Goal: Information Seeking & Learning: Learn about a topic

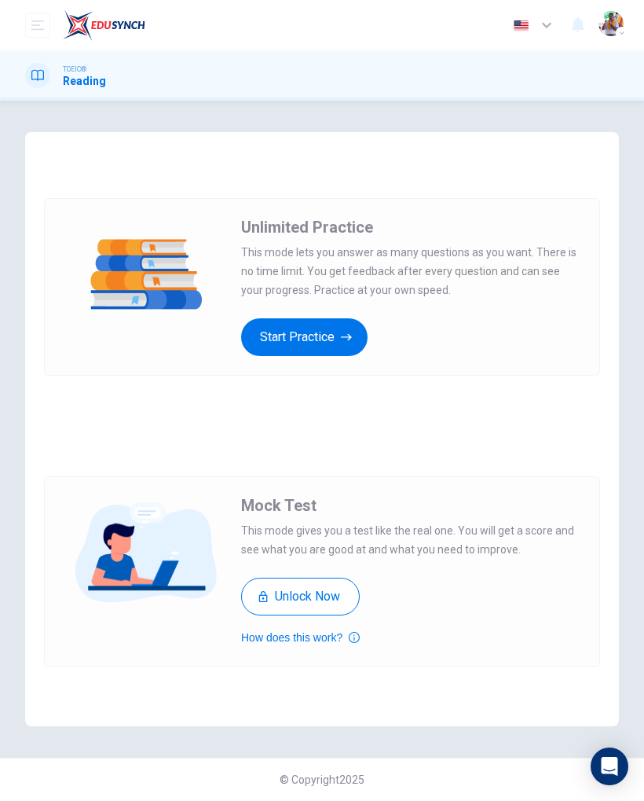
click at [344, 343] on icon "button" at bounding box center [346, 337] width 11 height 16
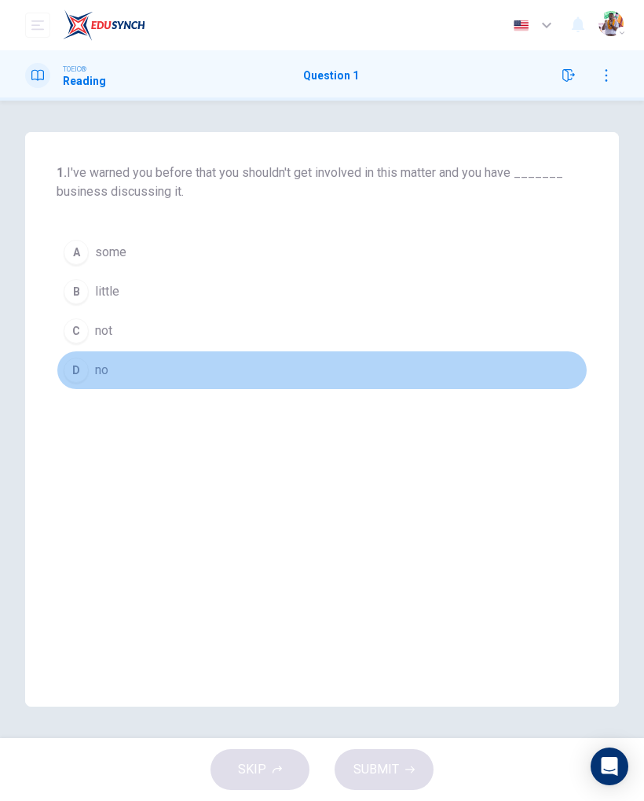
click at [73, 380] on div "D" at bounding box center [76, 370] width 25 height 25
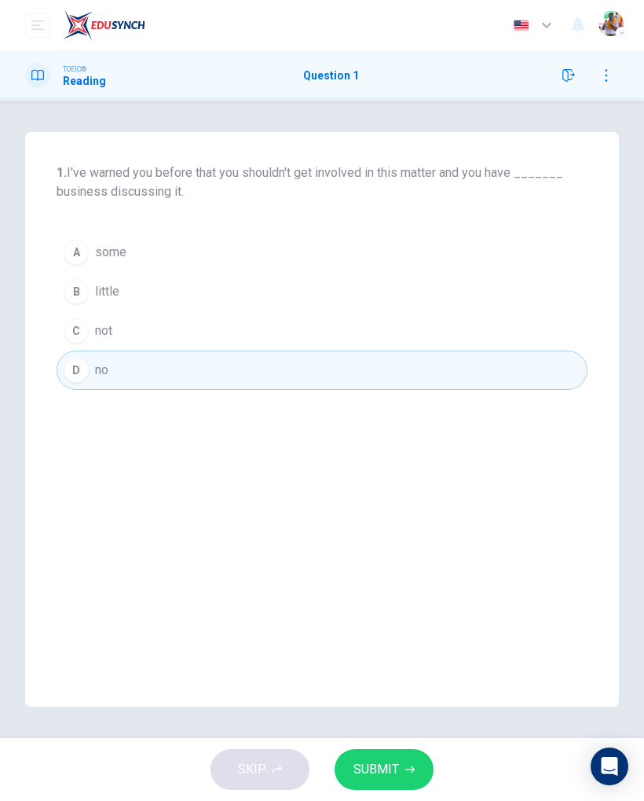
click at [383, 775] on span "SUBMIT" at bounding box center [377, 769] width 46 height 22
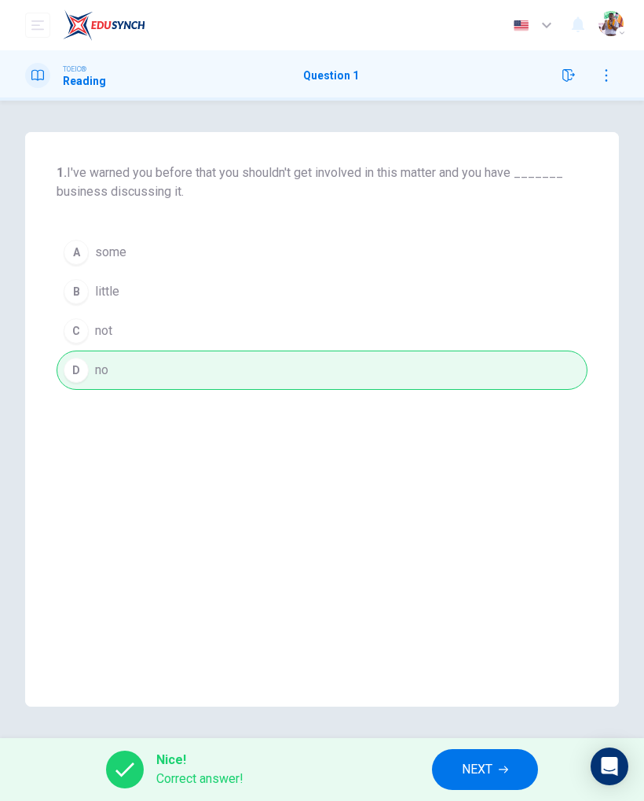
click at [469, 773] on span "NEXT" at bounding box center [477, 769] width 31 height 22
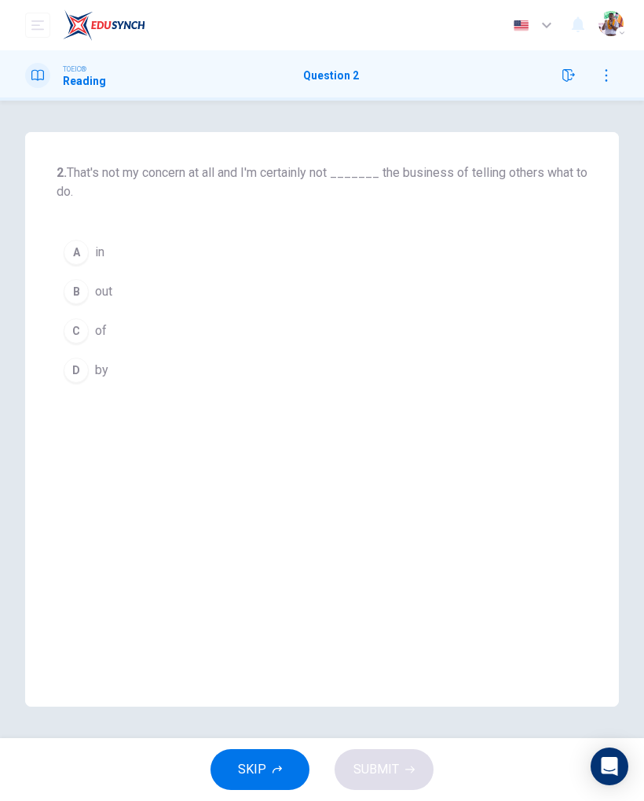
click at [611, 78] on icon "button" at bounding box center [606, 75] width 13 height 13
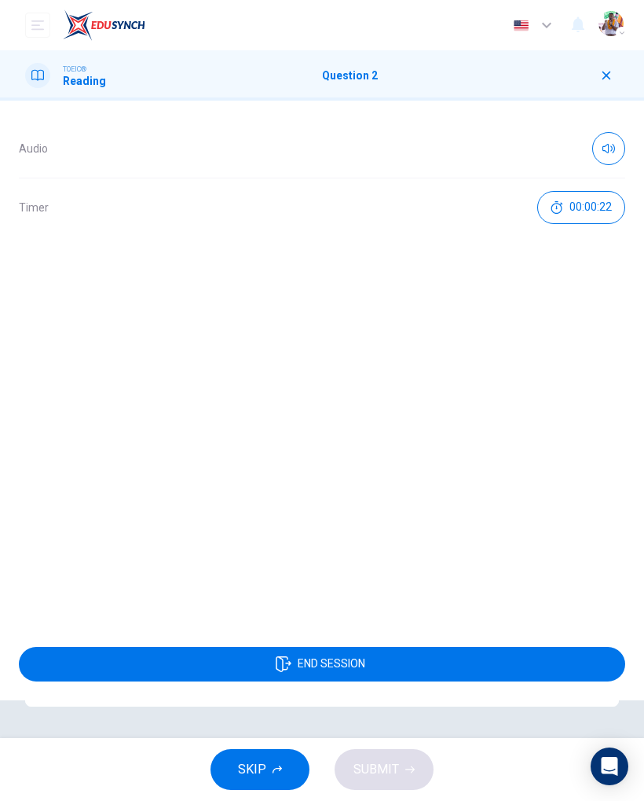
click at [610, 75] on icon "button" at bounding box center [606, 75] width 13 height 13
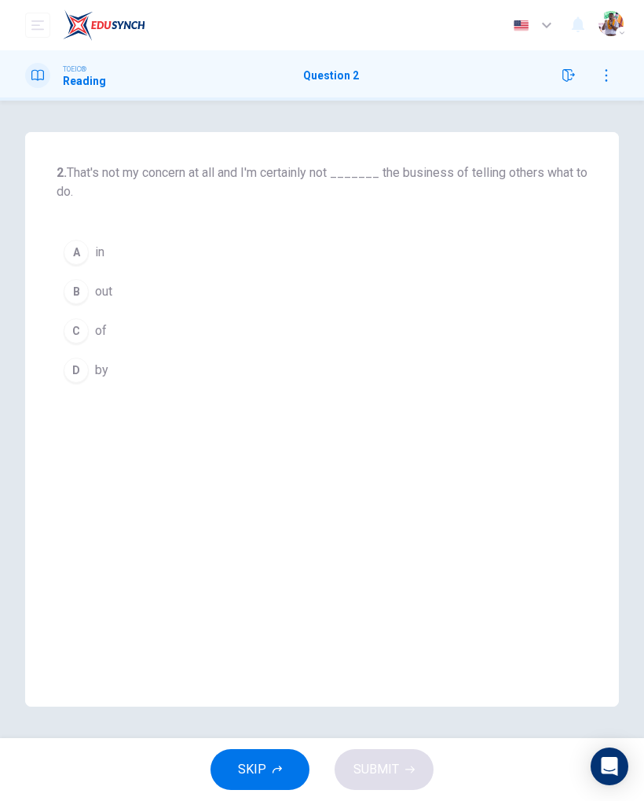
click at [87, 297] on div "B" at bounding box center [76, 291] width 25 height 25
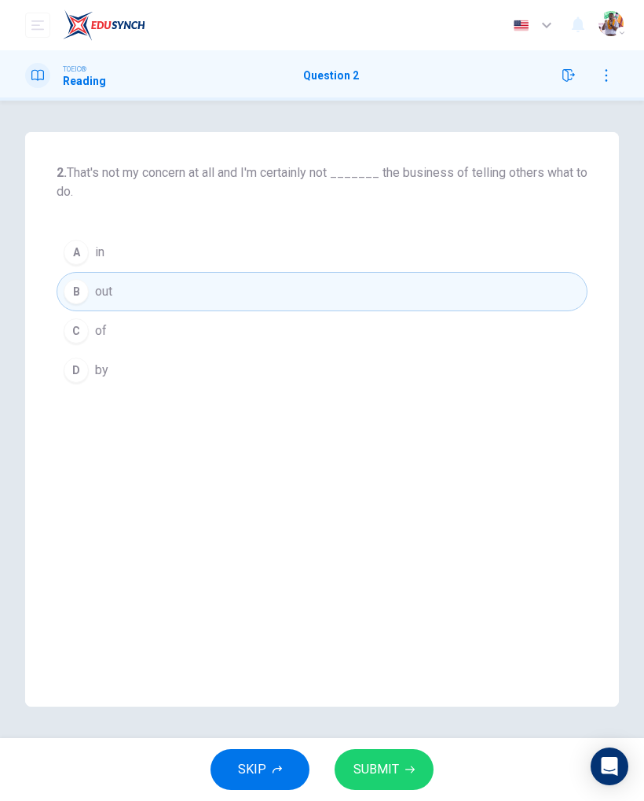
click at [380, 772] on span "SUBMIT" at bounding box center [377, 769] width 46 height 22
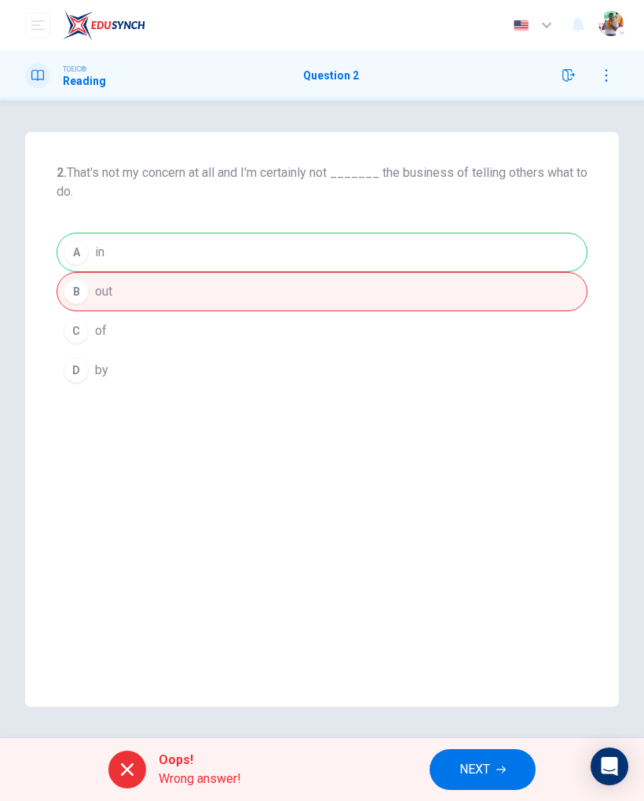
click at [463, 798] on div "Oops! Wrong answer! NEXT" at bounding box center [322, 769] width 644 height 63
click at [460, 759] on span "NEXT" at bounding box center [475, 769] width 31 height 22
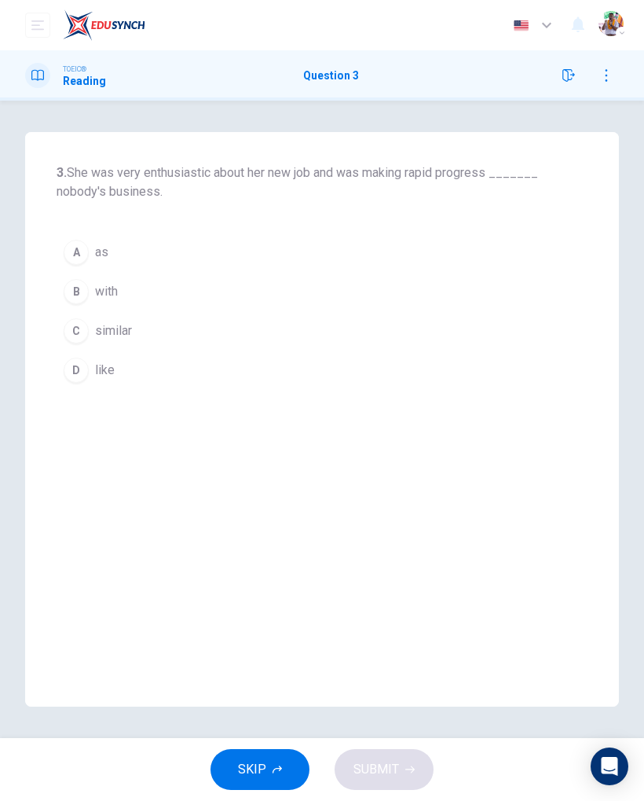
click at [85, 270] on button "A as" at bounding box center [322, 252] width 531 height 39
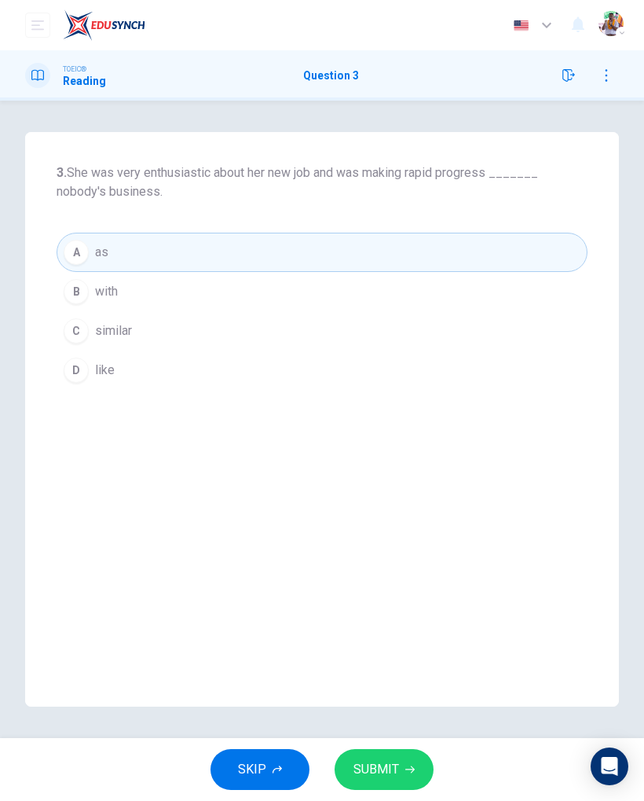
click at [69, 294] on div "B" at bounding box center [76, 291] width 25 height 25
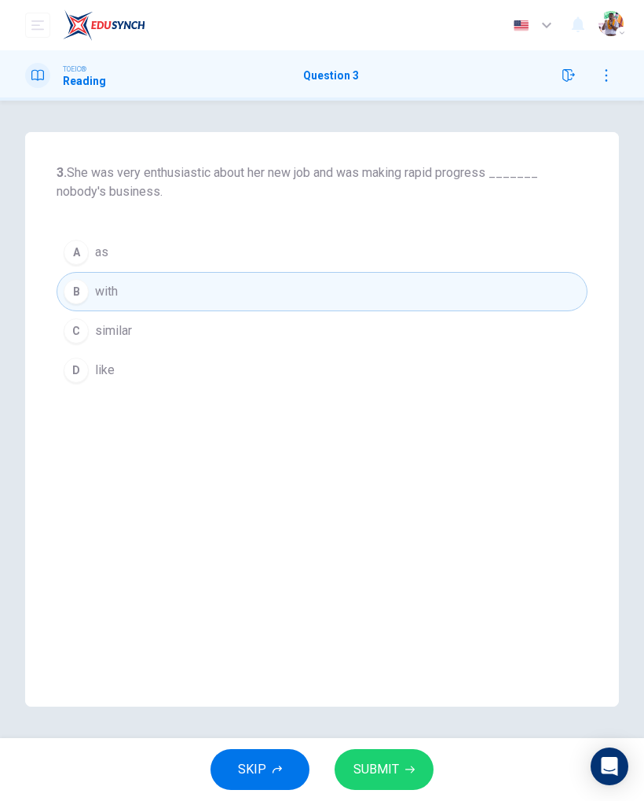
click at [392, 763] on span "SUBMIT" at bounding box center [377, 769] width 46 height 22
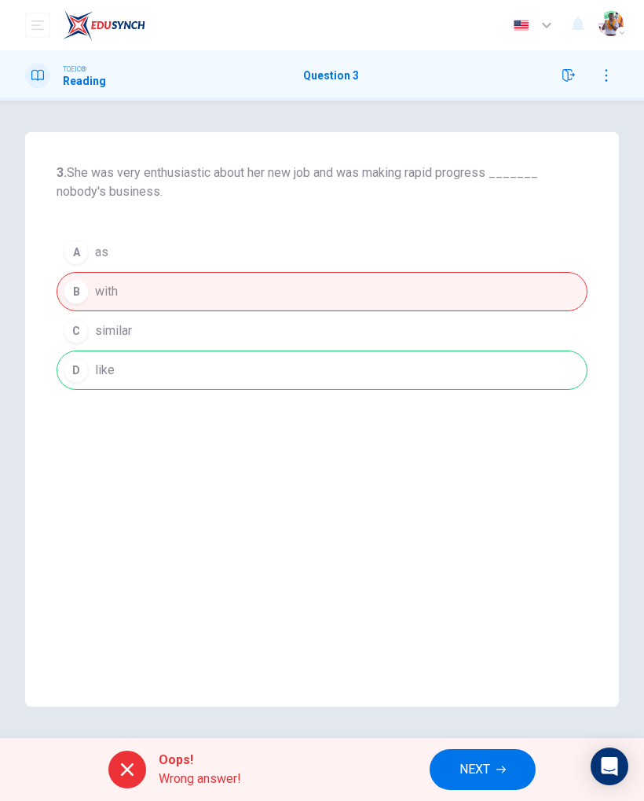
click at [470, 779] on span "NEXT" at bounding box center [475, 769] width 31 height 22
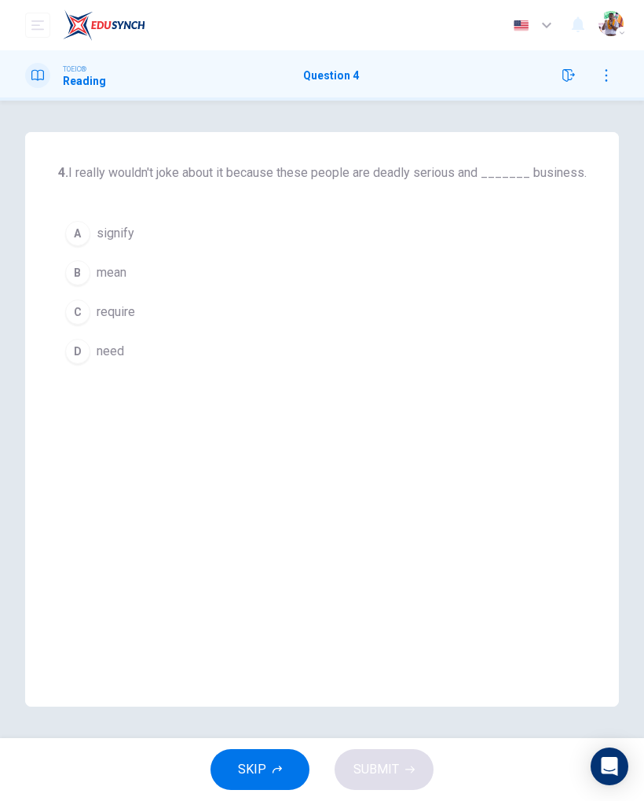
click at [83, 280] on div "B" at bounding box center [77, 272] width 25 height 25
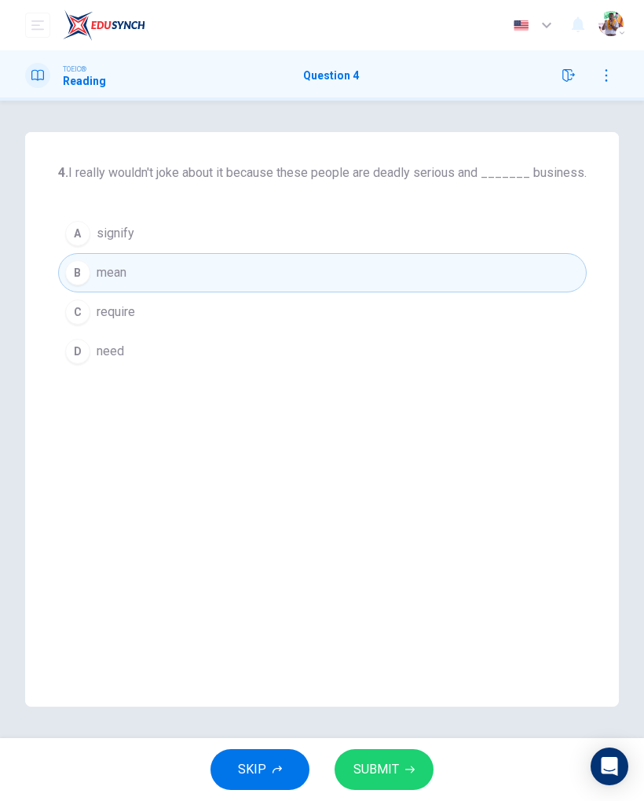
click at [405, 771] on icon "button" at bounding box center [409, 769] width 9 height 9
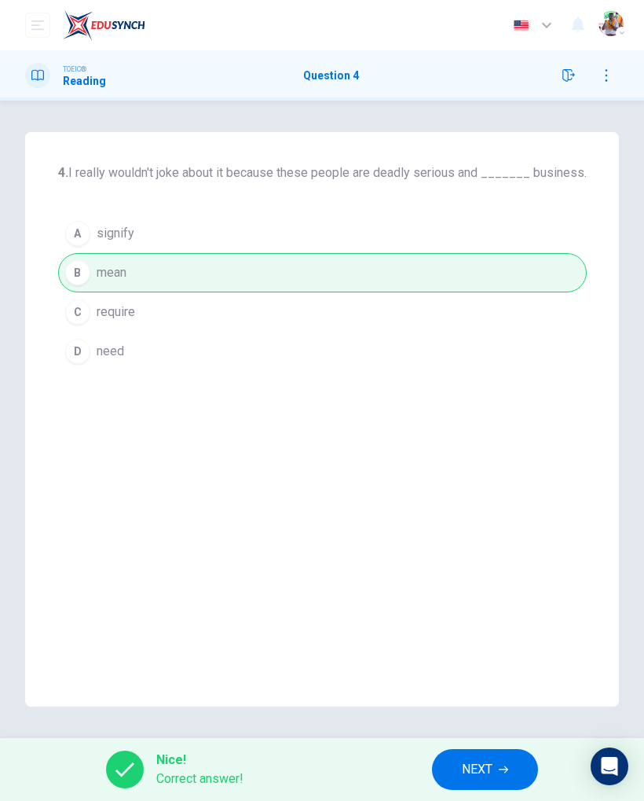
click at [481, 770] on span "NEXT" at bounding box center [477, 769] width 31 height 22
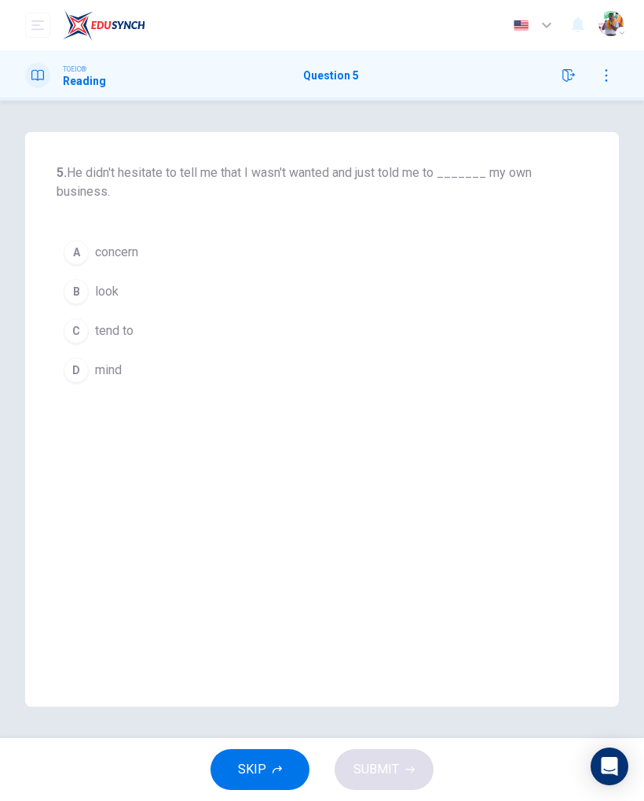
click at [79, 370] on div "D" at bounding box center [76, 370] width 25 height 25
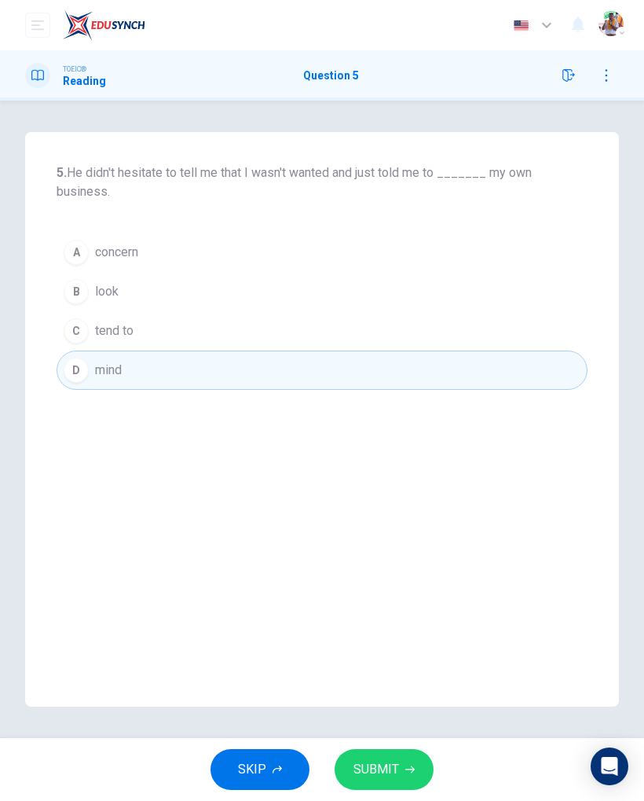
click at [405, 771] on icon "button" at bounding box center [409, 769] width 9 height 9
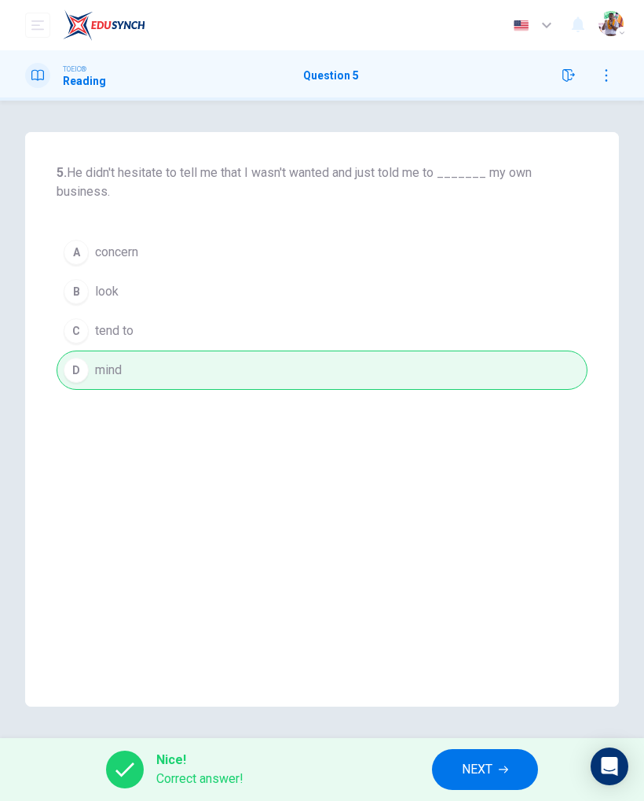
click at [471, 768] on span "NEXT" at bounding box center [477, 769] width 31 height 22
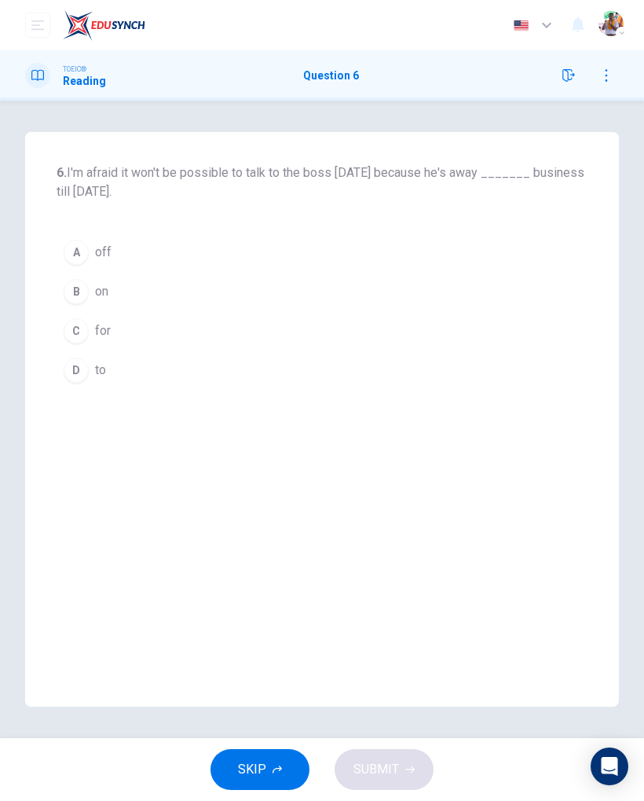
click at [75, 255] on div "A" at bounding box center [76, 252] width 25 height 25
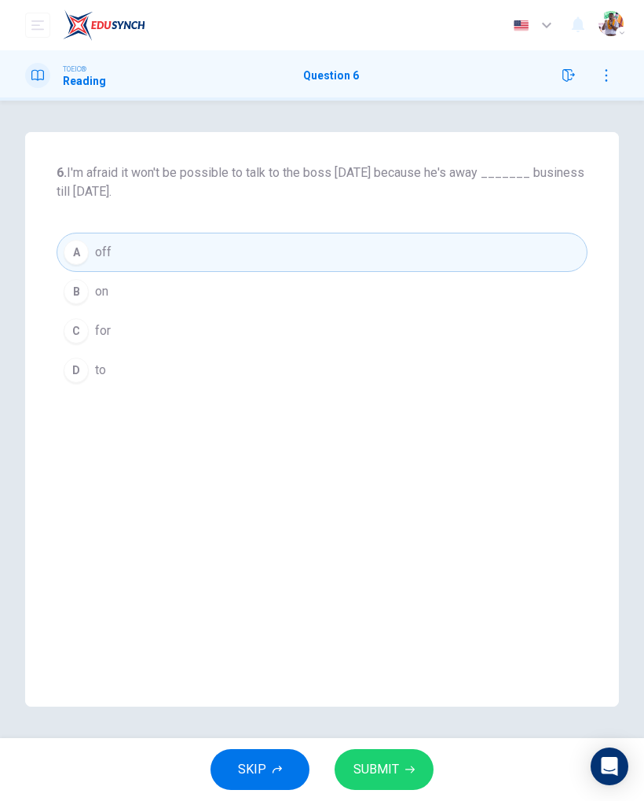
click at [379, 771] on span "SUBMIT" at bounding box center [377, 769] width 46 height 22
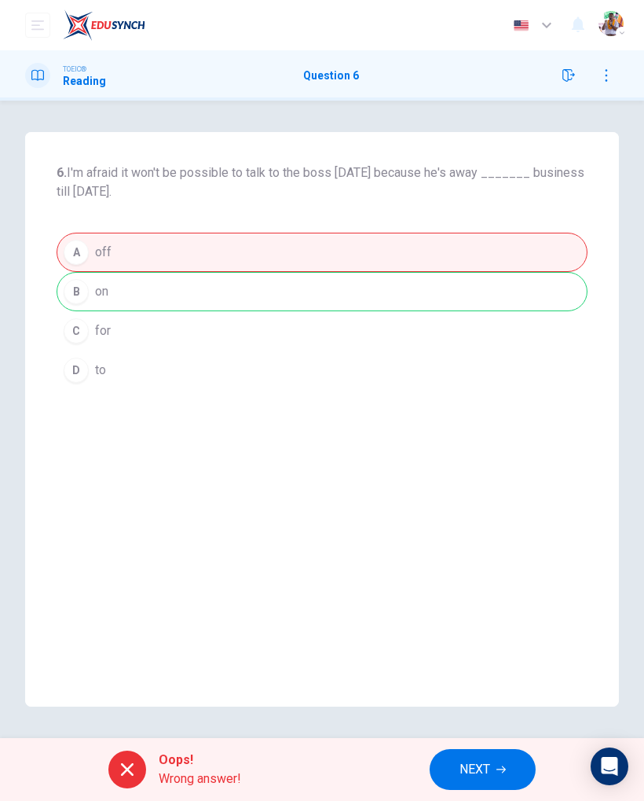
click at [460, 775] on span "NEXT" at bounding box center [475, 769] width 31 height 22
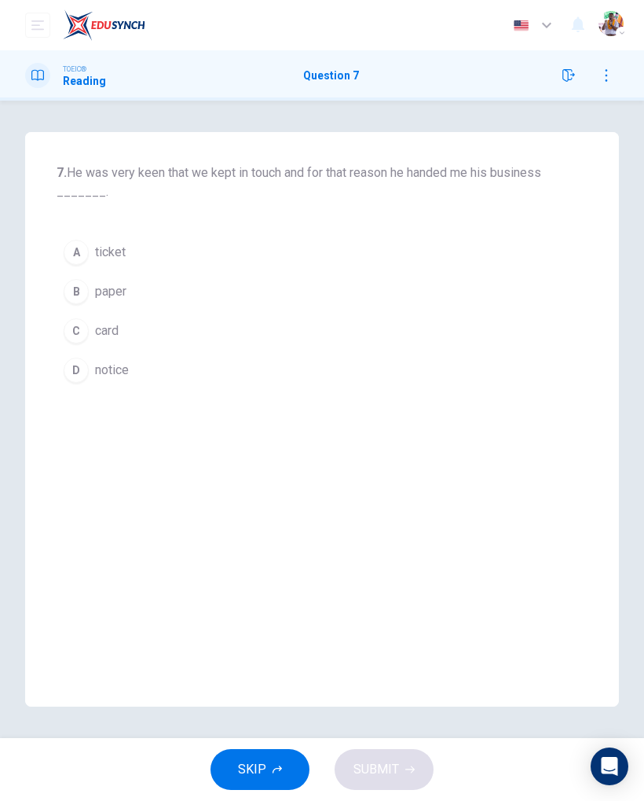
click at [86, 292] on div "B" at bounding box center [76, 291] width 25 height 25
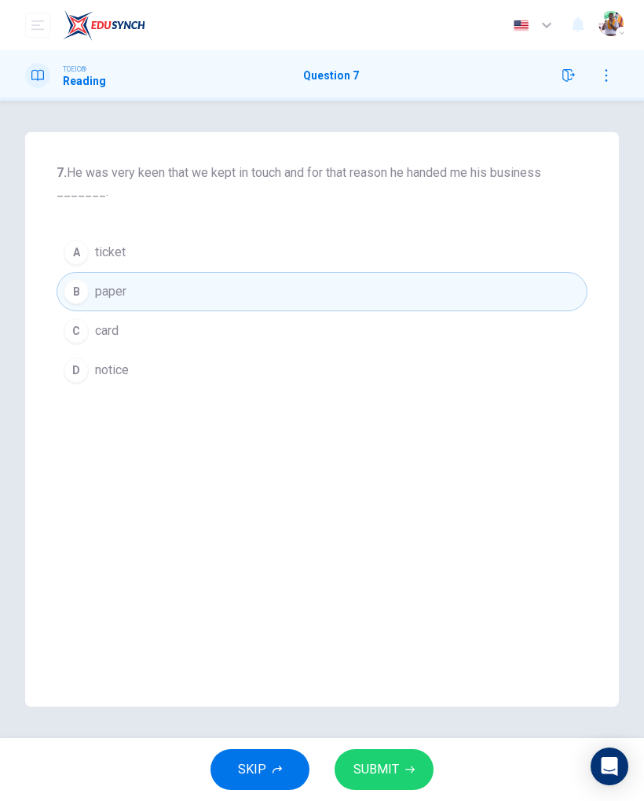
click at [78, 341] on div "C" at bounding box center [76, 330] width 25 height 25
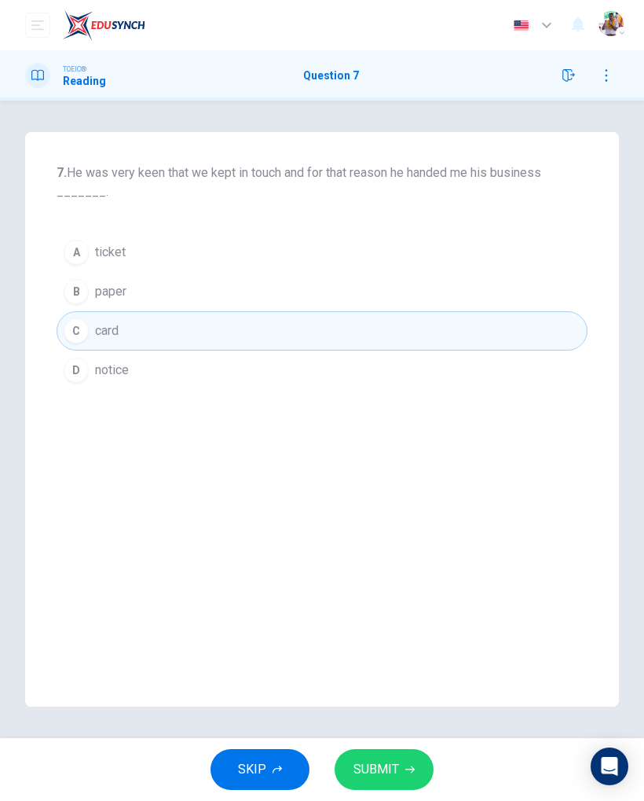
click at [405, 787] on button "SUBMIT" at bounding box center [384, 769] width 99 height 41
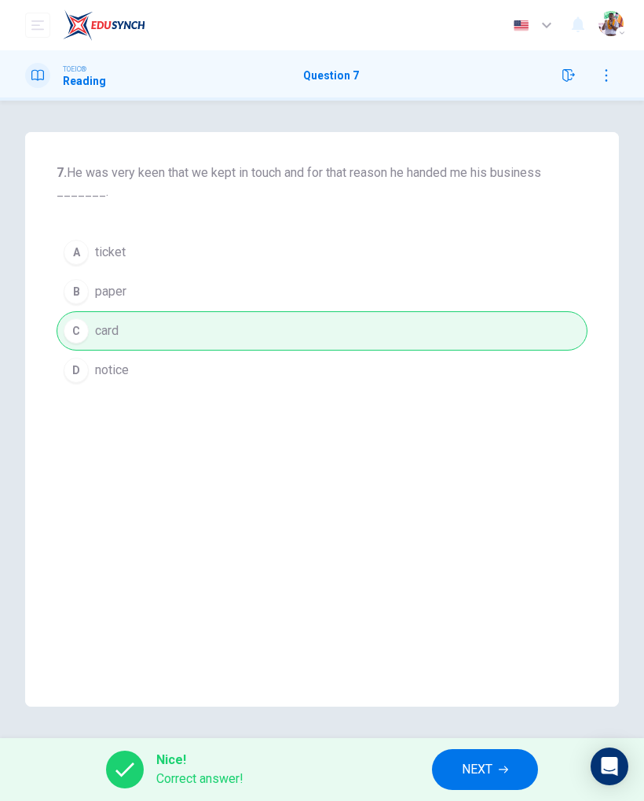
click at [474, 766] on span "NEXT" at bounding box center [477, 769] width 31 height 22
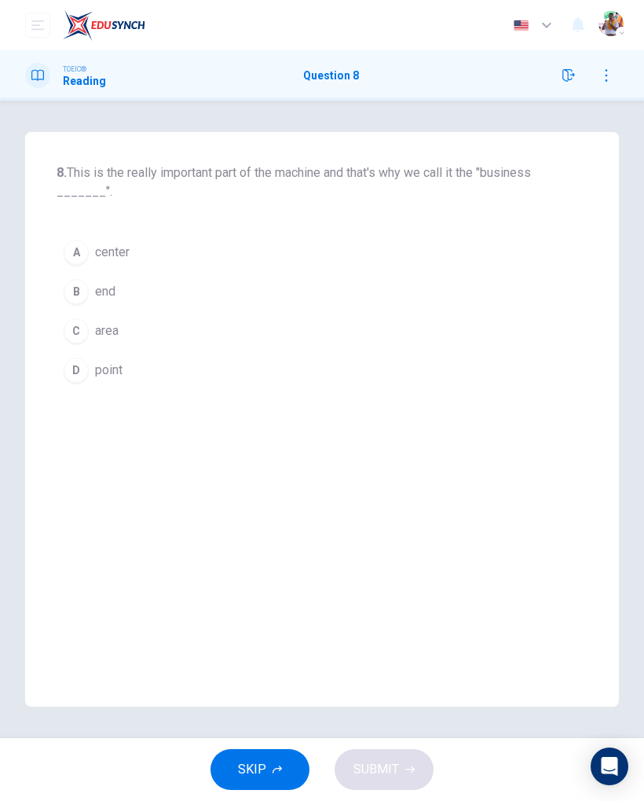
click at [84, 260] on div "A" at bounding box center [76, 252] width 25 height 25
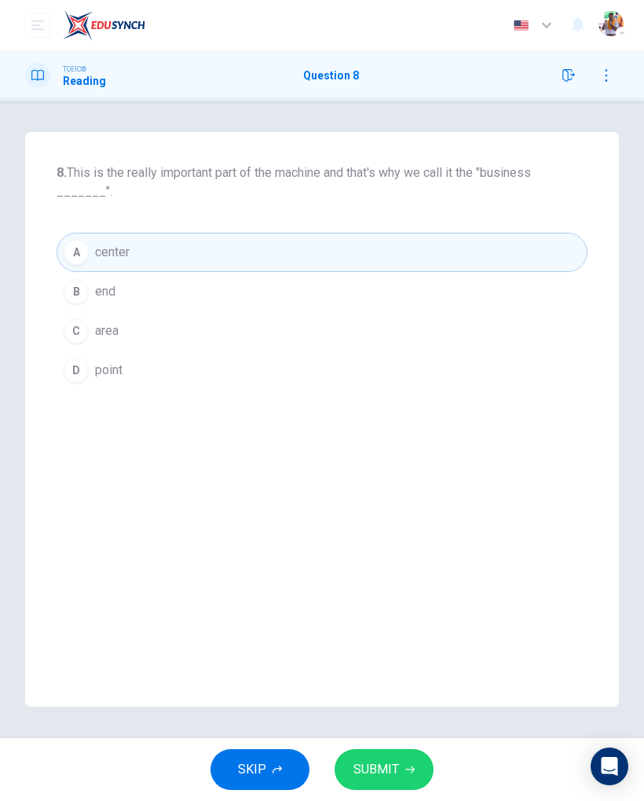
click at [69, 333] on div "C" at bounding box center [76, 330] width 25 height 25
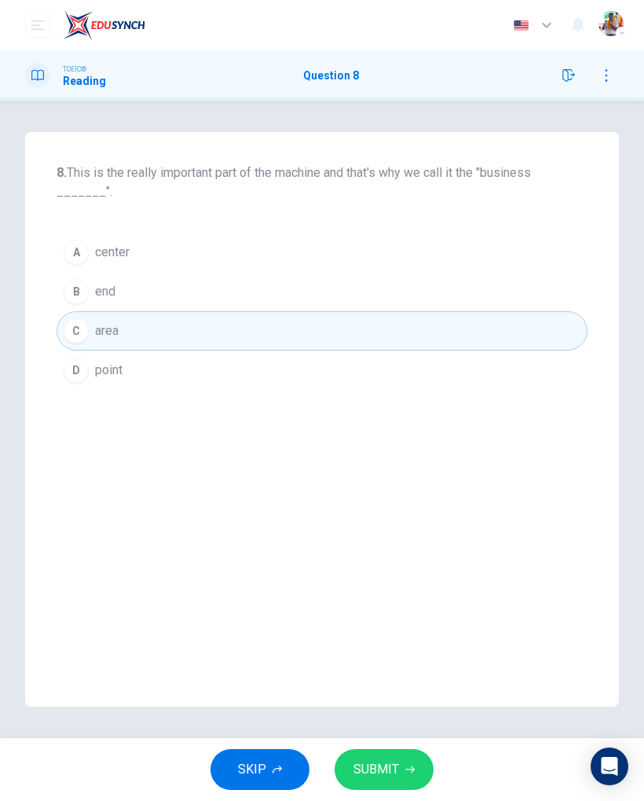
click at [81, 241] on div "A" at bounding box center [76, 252] width 25 height 25
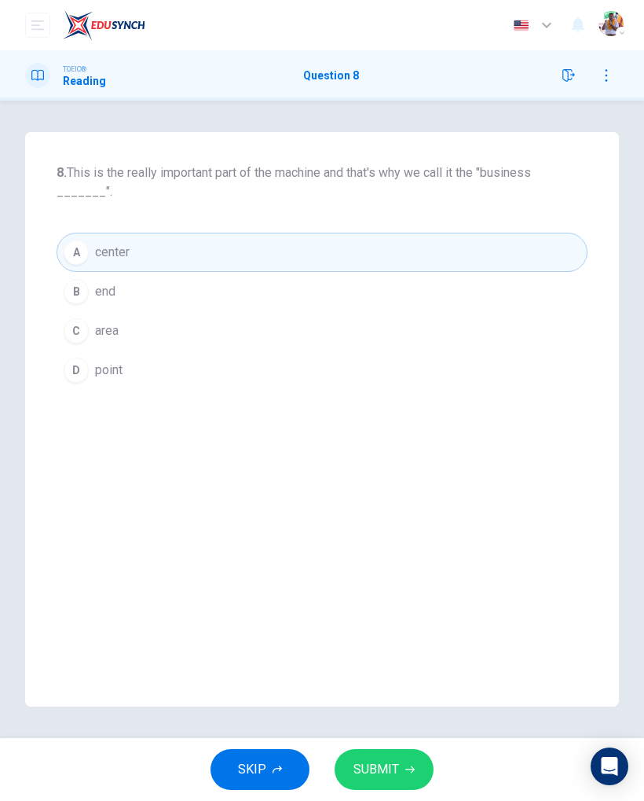
click at [402, 766] on button "SUBMIT" at bounding box center [384, 769] width 99 height 41
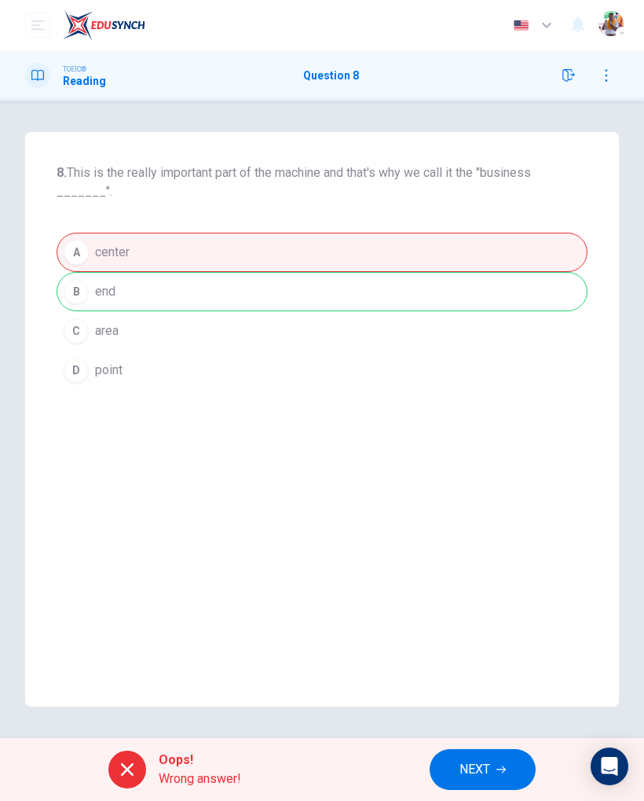
click at [74, 299] on div "A center B end C area D point" at bounding box center [322, 311] width 531 height 157
click at [457, 779] on button "NEXT" at bounding box center [483, 769] width 106 height 41
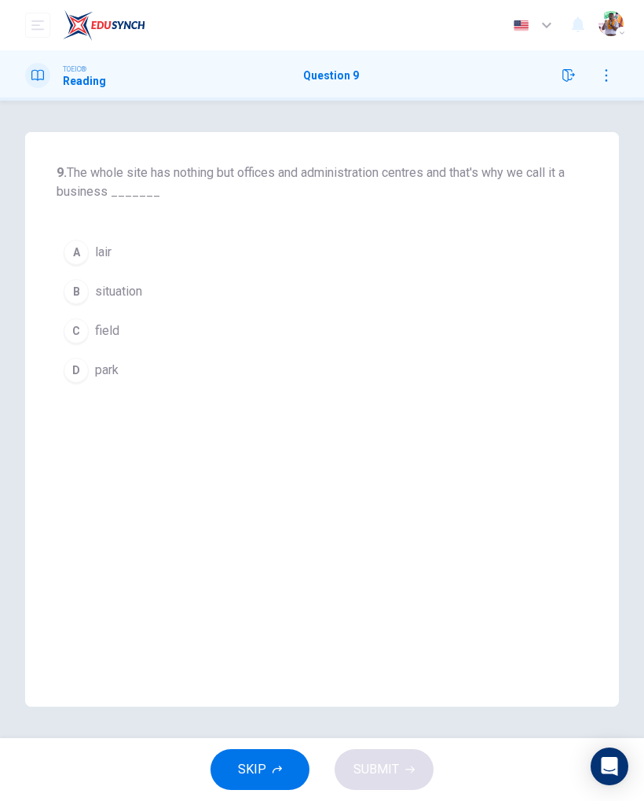
click at [78, 375] on div "D" at bounding box center [76, 370] width 25 height 25
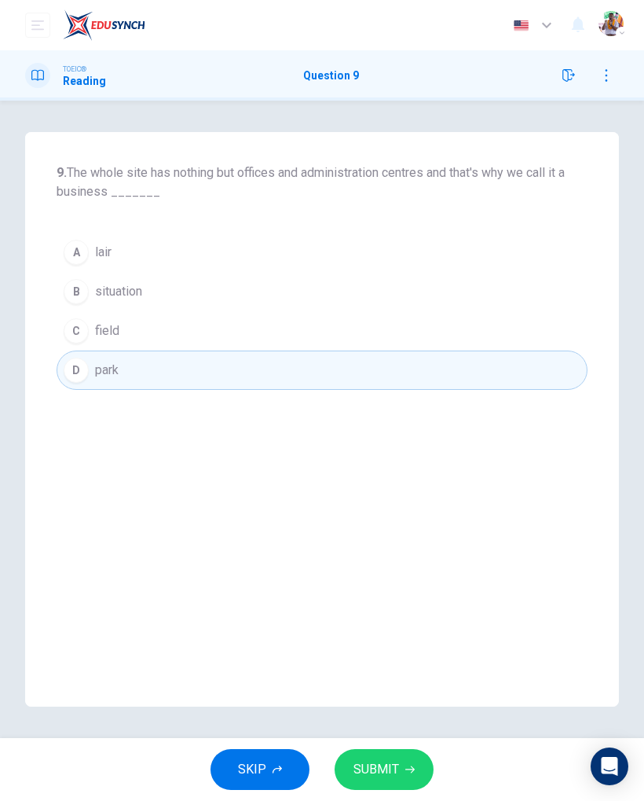
click at [429, 765] on button "SUBMIT" at bounding box center [384, 769] width 99 height 41
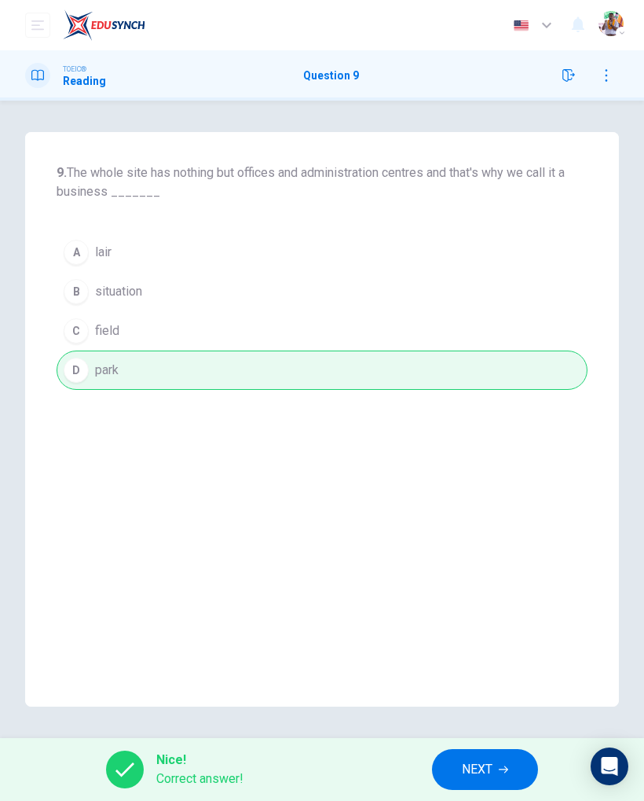
click at [491, 765] on span "NEXT" at bounding box center [477, 769] width 31 height 22
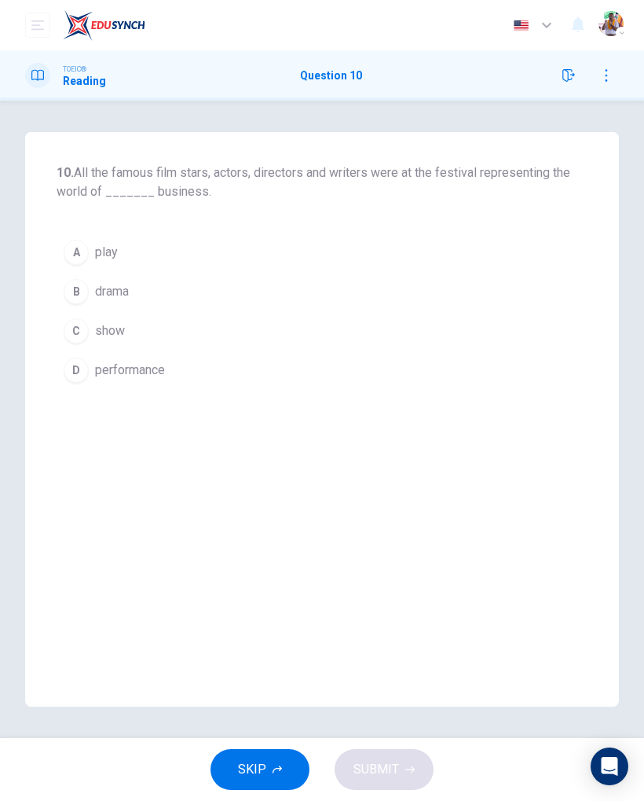
click at [77, 299] on div "B" at bounding box center [76, 291] width 25 height 25
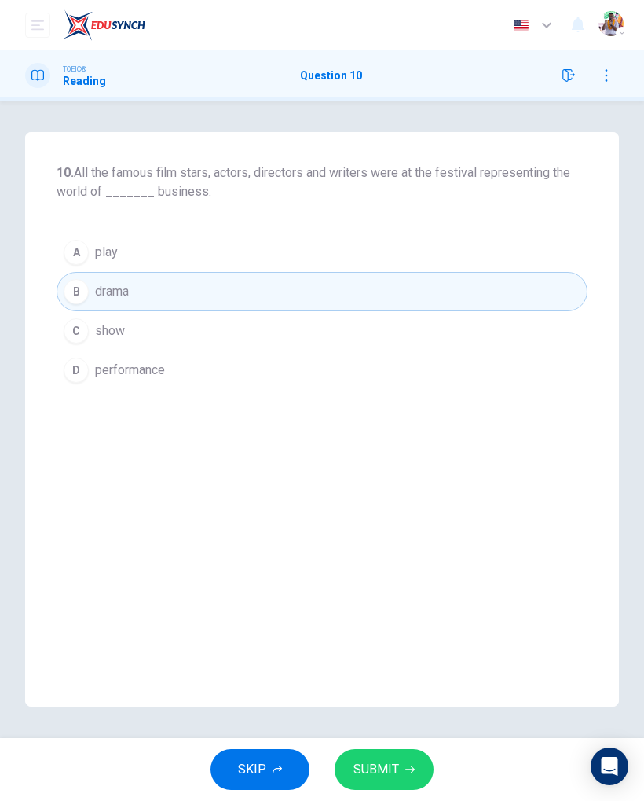
click at [402, 772] on button "SUBMIT" at bounding box center [384, 769] width 99 height 41
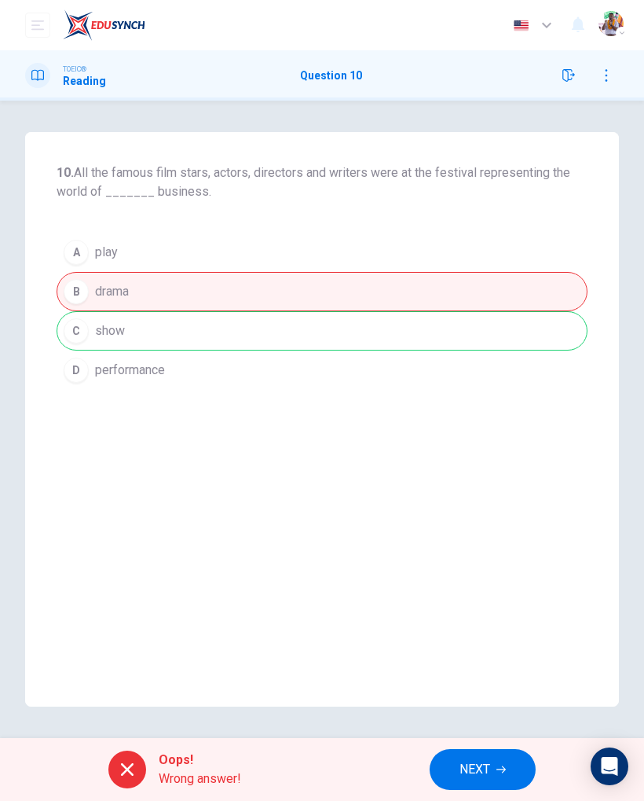
click at [479, 779] on span "NEXT" at bounding box center [475, 769] width 31 height 22
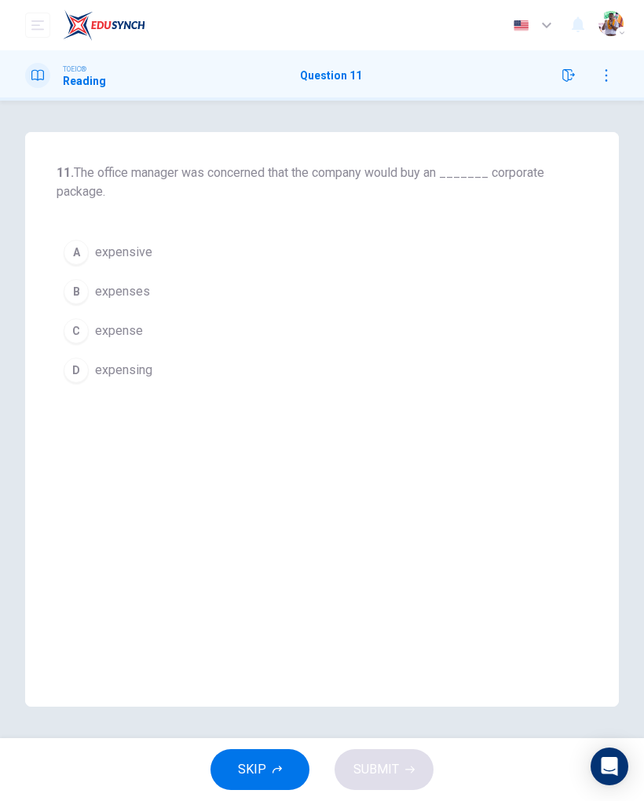
click at [559, 96] on div "TOEIC® Reading Question 11" at bounding box center [322, 75] width 644 height 50
click at [566, 82] on button "button" at bounding box center [568, 75] width 25 height 25
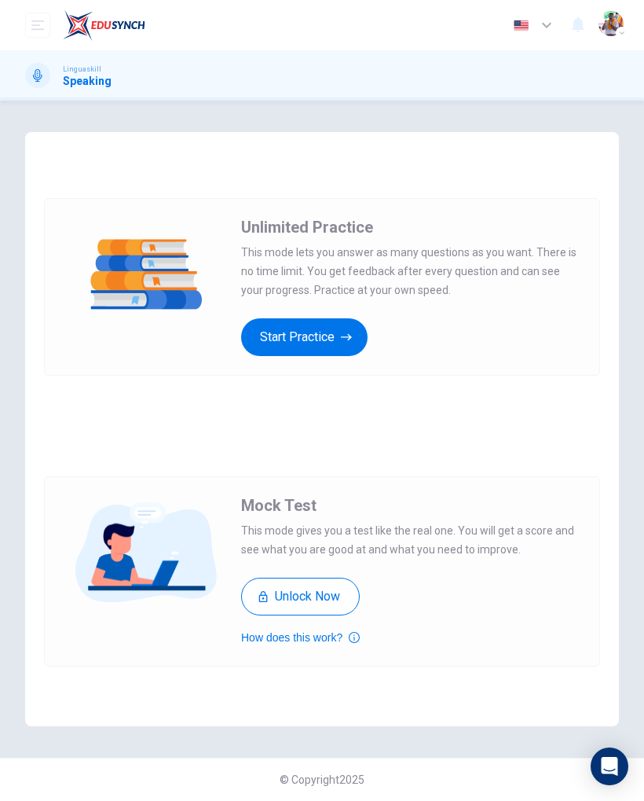
click at [332, 597] on button "Unlock Now" at bounding box center [300, 597] width 119 height 38
click at [322, 347] on button "Start Practice" at bounding box center [304, 337] width 127 height 38
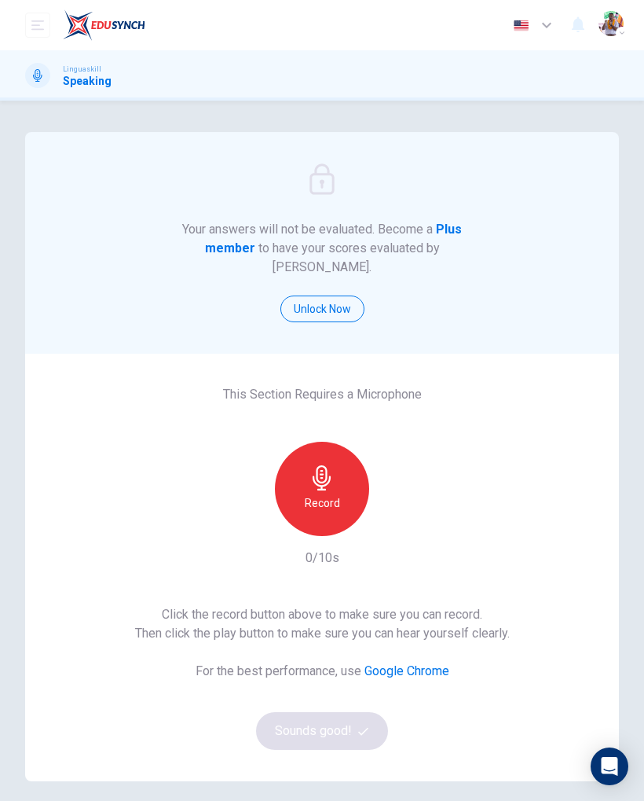
click at [320, 465] on icon "button" at bounding box center [322, 477] width 18 height 25
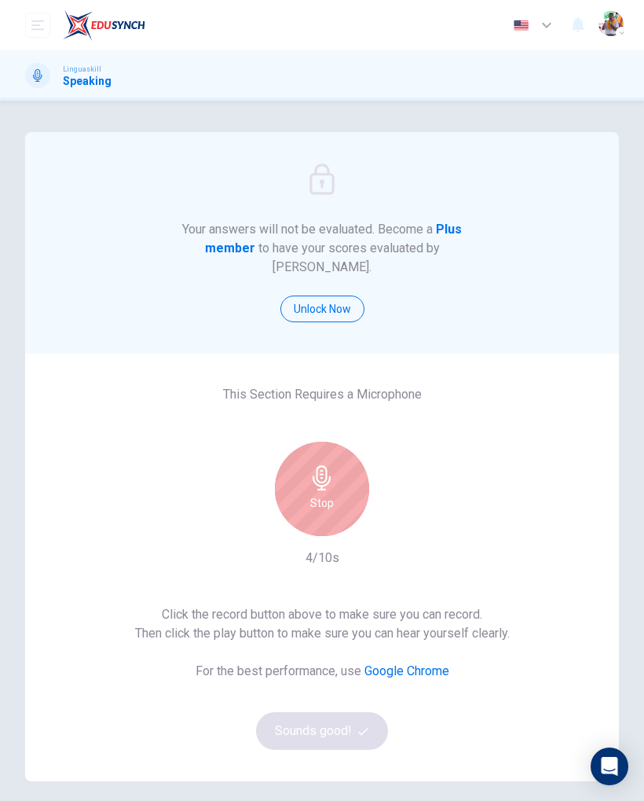
click at [328, 465] on icon "button" at bounding box center [322, 477] width 25 height 25
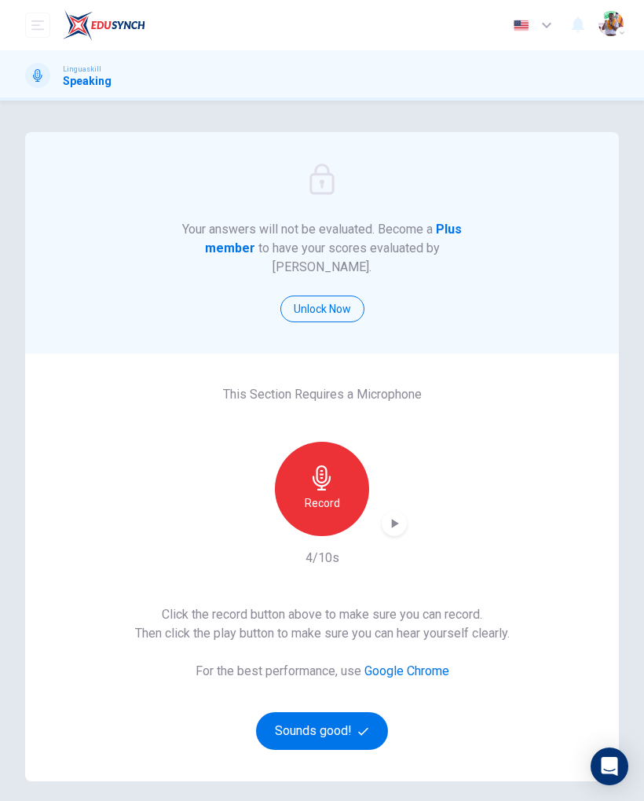
click at [393, 519] on icon "button" at bounding box center [395, 523] width 7 height 9
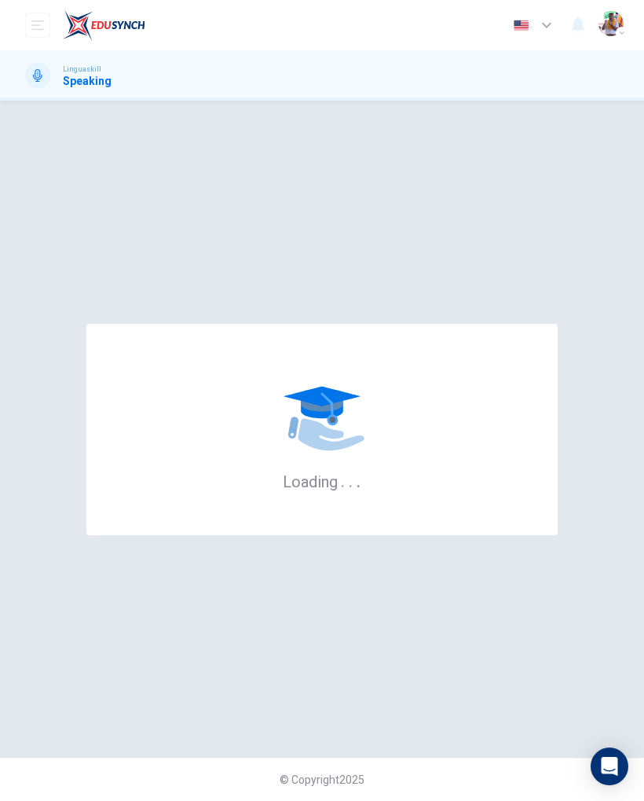
click at [617, 25] on img "button" at bounding box center [611, 23] width 25 height 25
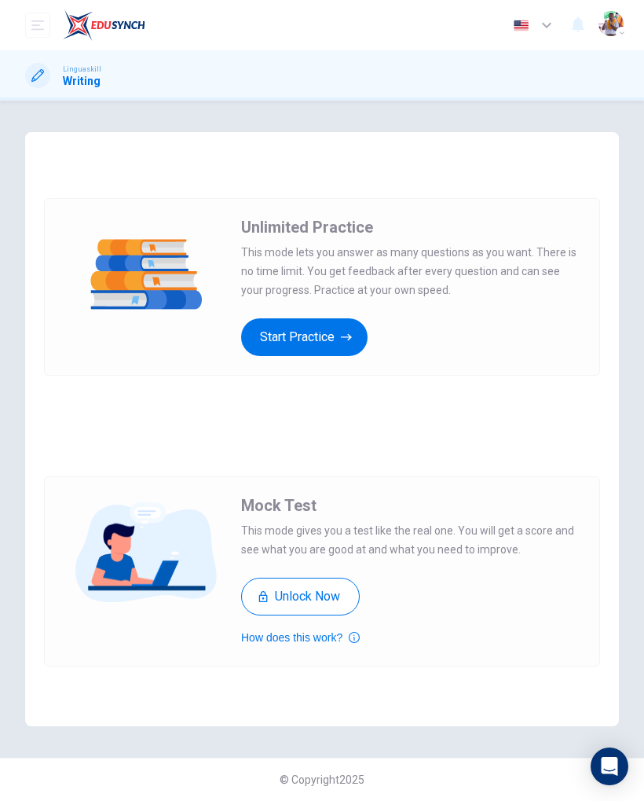
click at [341, 347] on button "Start Practice" at bounding box center [304, 337] width 127 height 38
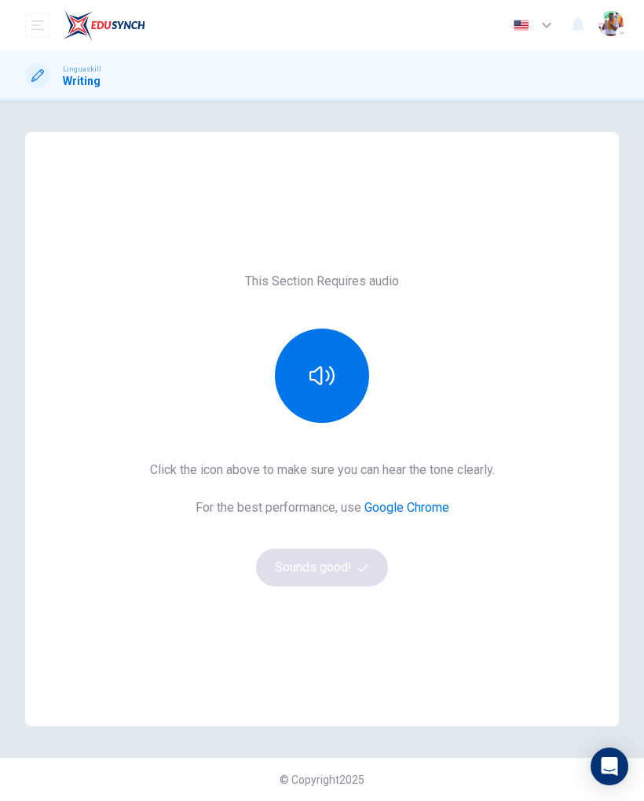
click at [317, 391] on button "button" at bounding box center [322, 375] width 94 height 94
click at [338, 383] on button "button" at bounding box center [322, 375] width 94 height 94
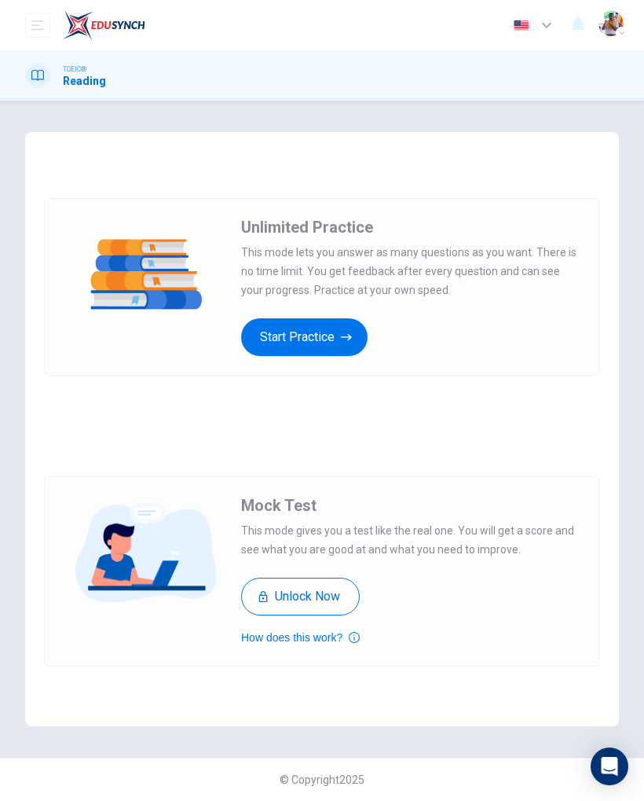
click at [335, 349] on button "Start Practice" at bounding box center [304, 337] width 127 height 38
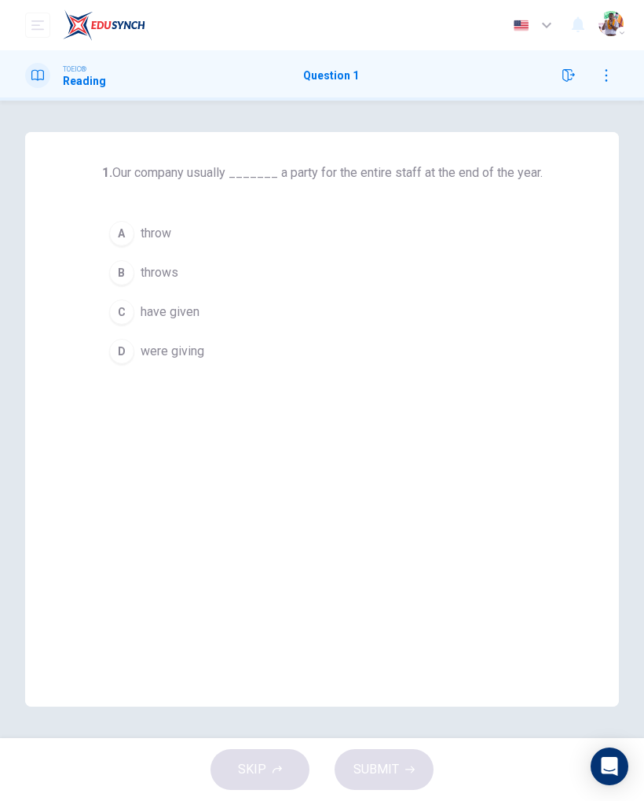
click at [119, 273] on div "B" at bounding box center [121, 272] width 25 height 25
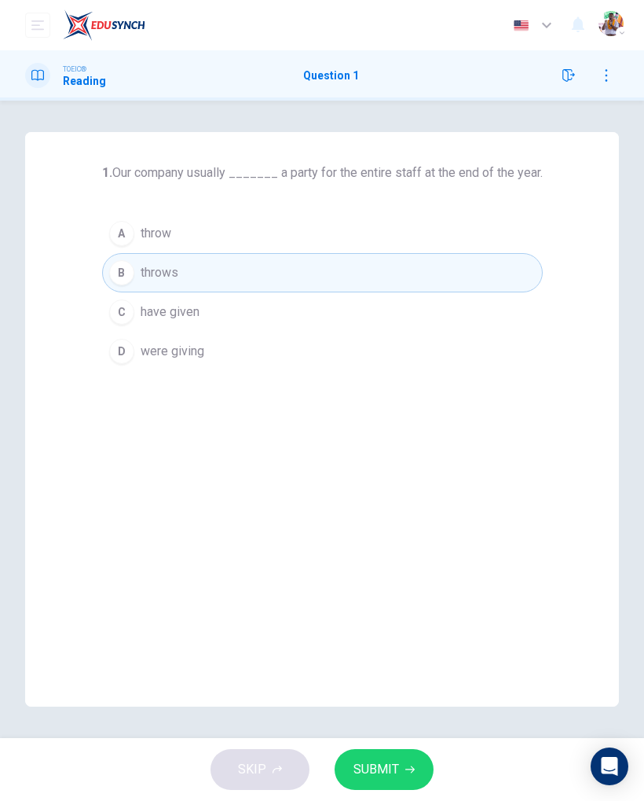
click at [422, 772] on button "SUBMIT" at bounding box center [384, 769] width 99 height 41
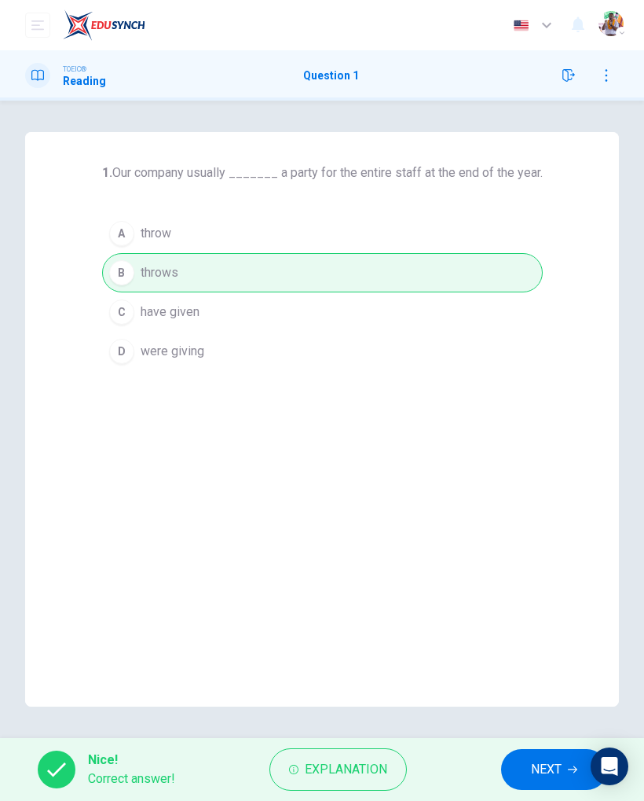
click at [388, 761] on button "Explanation" at bounding box center [339, 769] width 138 height 42
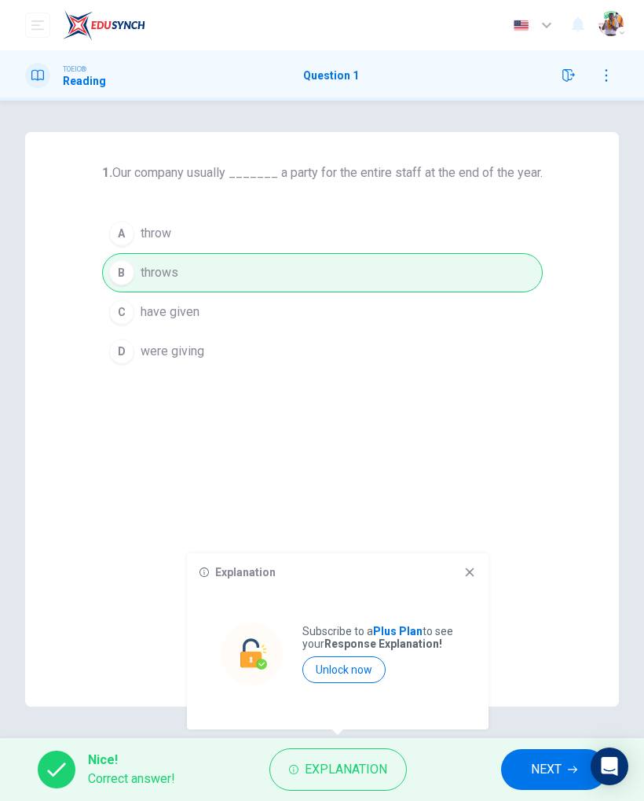
click at [466, 577] on icon at bounding box center [470, 572] width 13 height 13
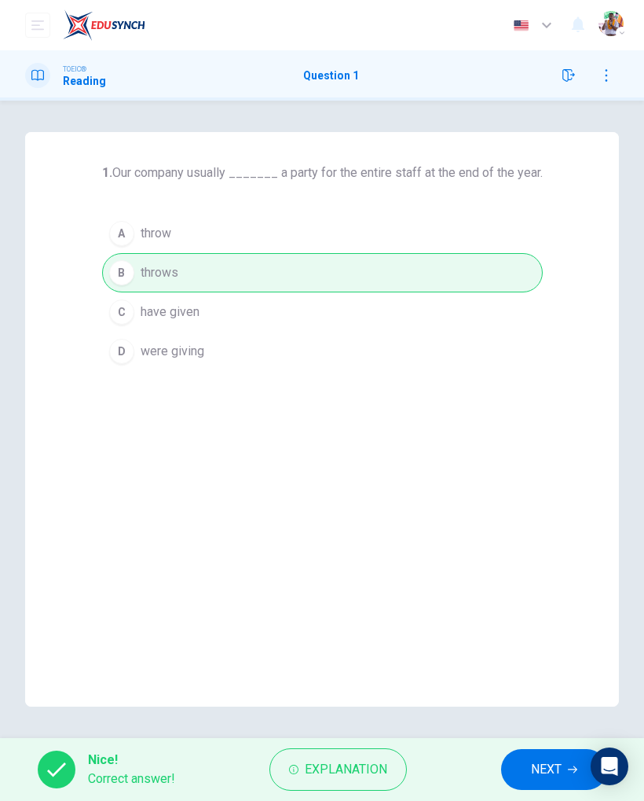
click at [394, 758] on button "Explanation" at bounding box center [339, 769] width 138 height 42
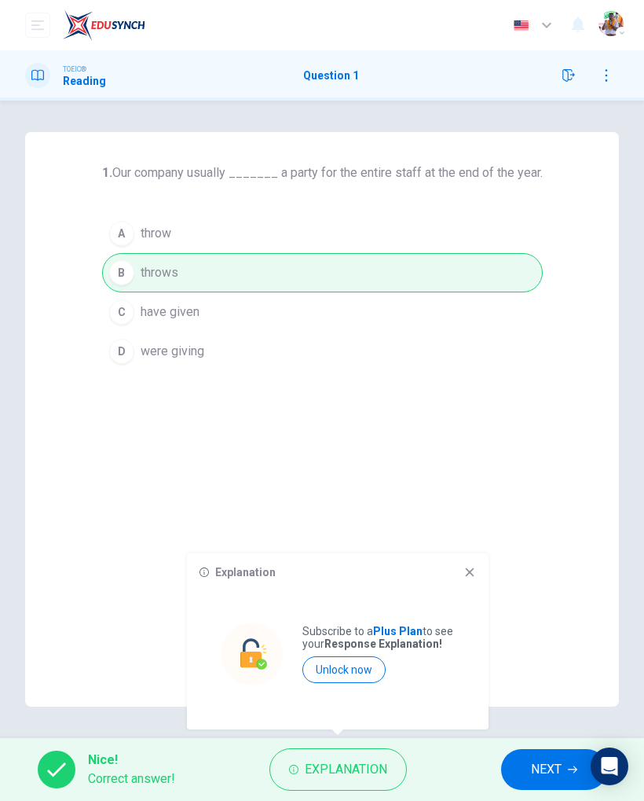
click at [374, 667] on button "Unlock now" at bounding box center [344, 669] width 83 height 27
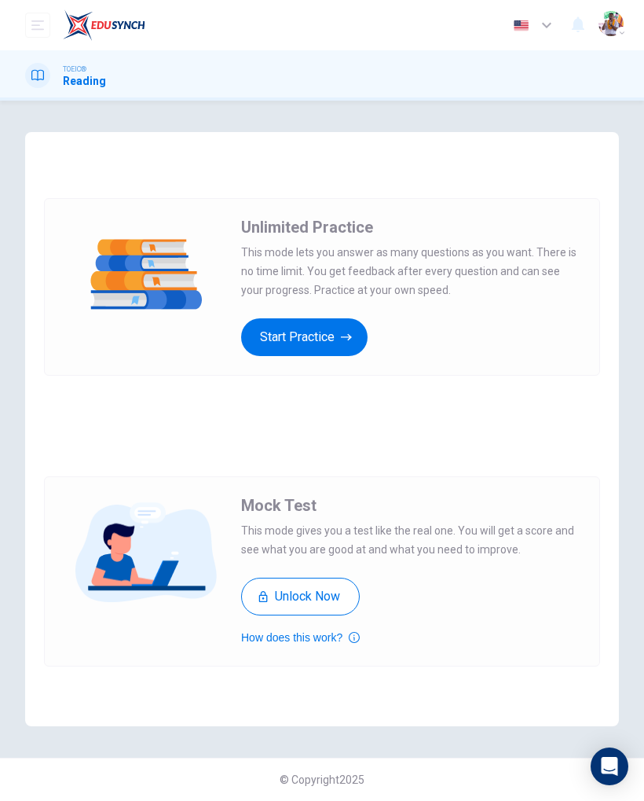
click at [337, 347] on button "Start Practice" at bounding box center [304, 337] width 127 height 38
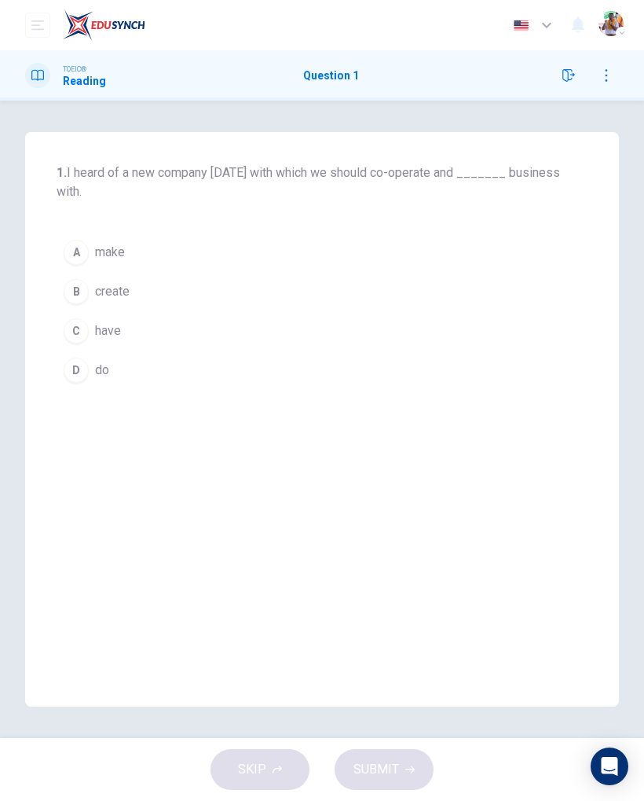
click at [73, 358] on div "D" at bounding box center [76, 370] width 25 height 25
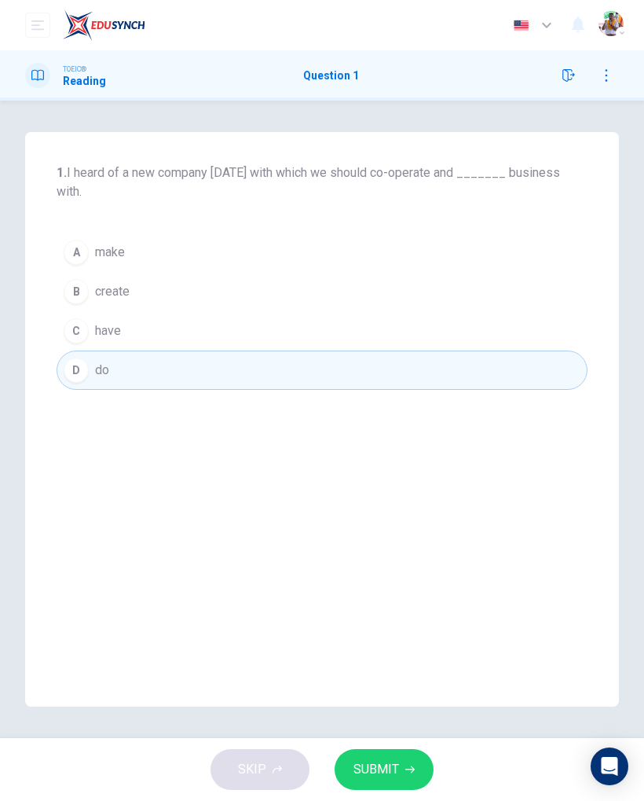
click at [430, 765] on button "SUBMIT" at bounding box center [384, 769] width 99 height 41
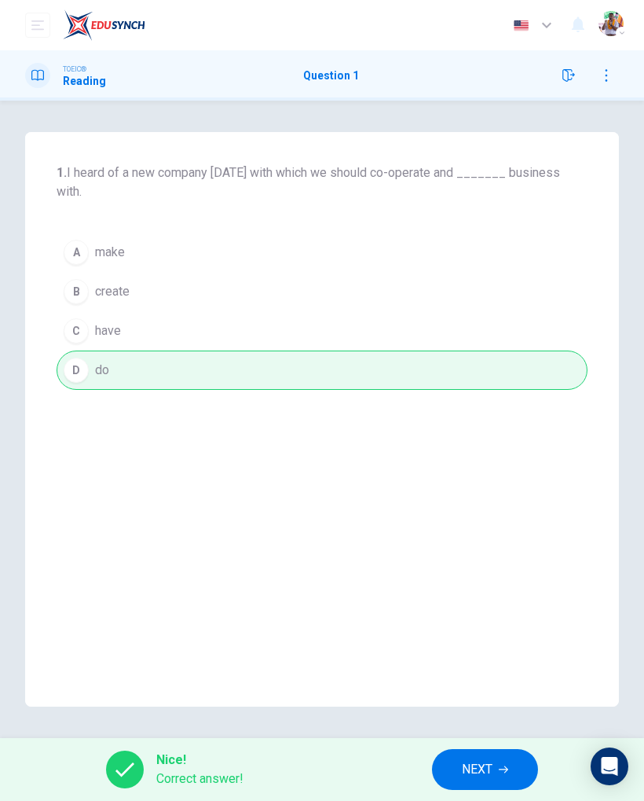
click at [507, 768] on icon "button" at bounding box center [503, 769] width 9 height 9
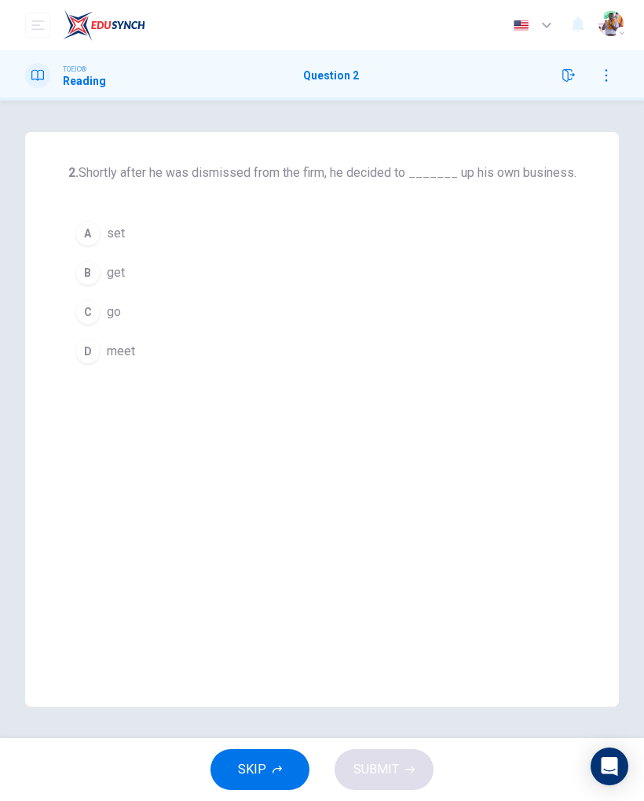
click at [91, 236] on div "A" at bounding box center [87, 233] width 25 height 25
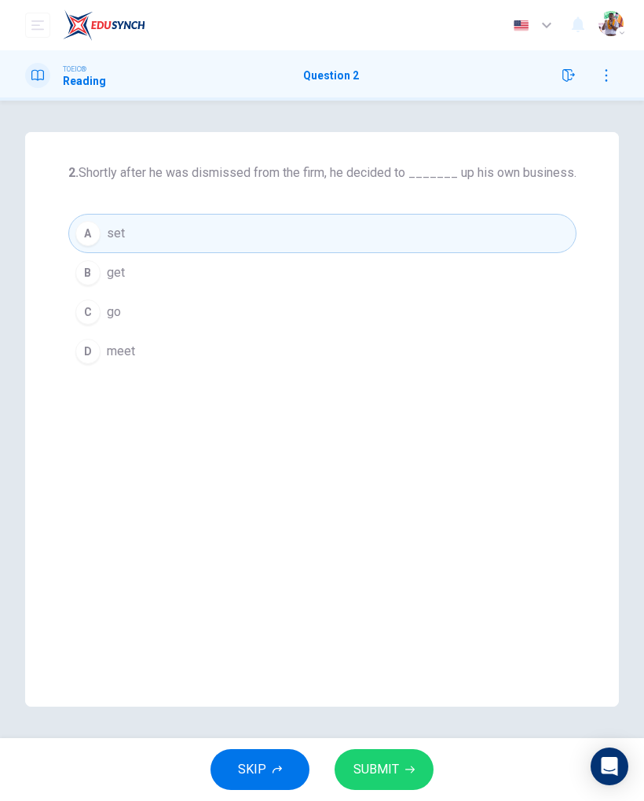
click at [415, 763] on button "SUBMIT" at bounding box center [384, 769] width 99 height 41
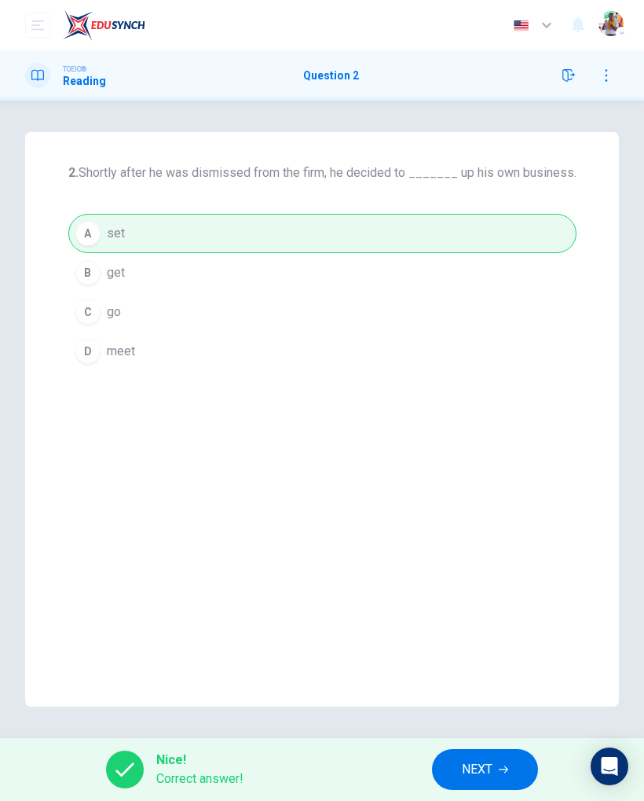
click at [493, 768] on span "NEXT" at bounding box center [477, 769] width 31 height 22
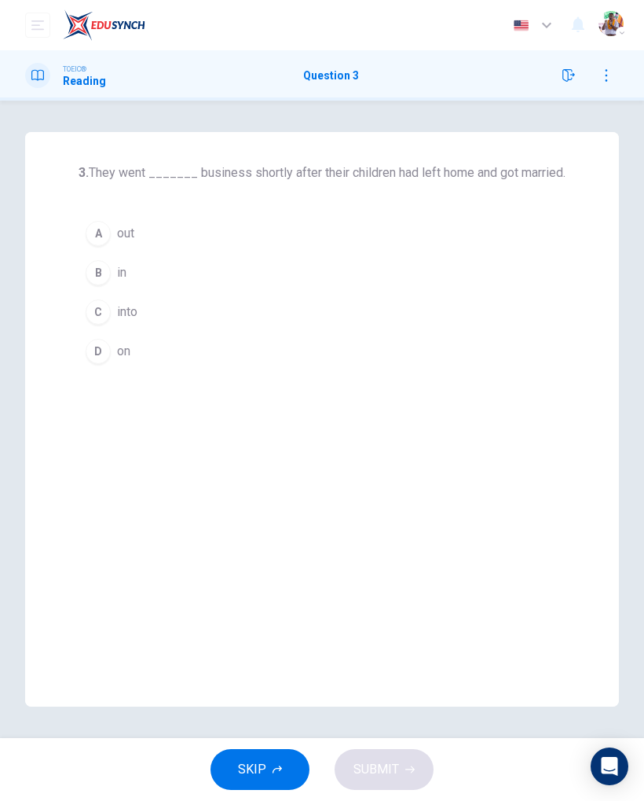
click at [109, 242] on button "A out" at bounding box center [322, 233] width 487 height 39
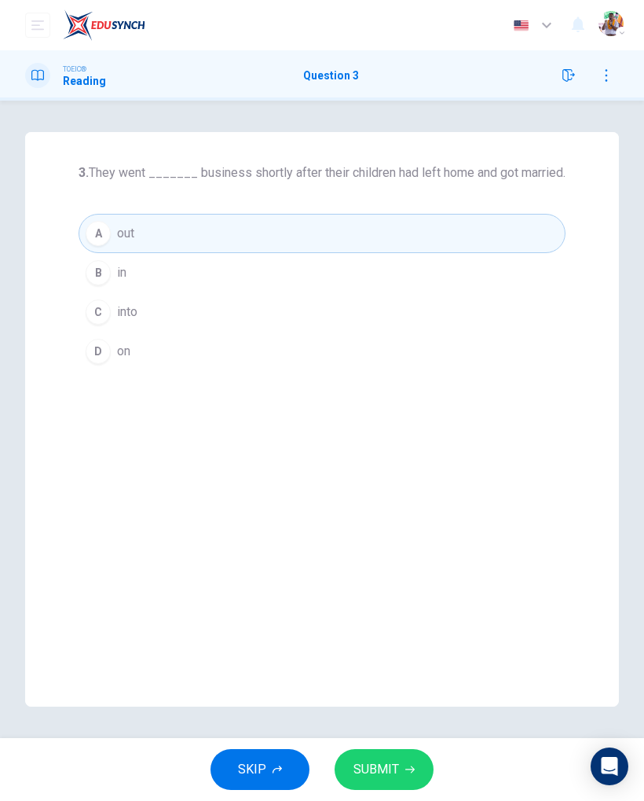
click at [426, 775] on button "SUBMIT" at bounding box center [384, 769] width 99 height 41
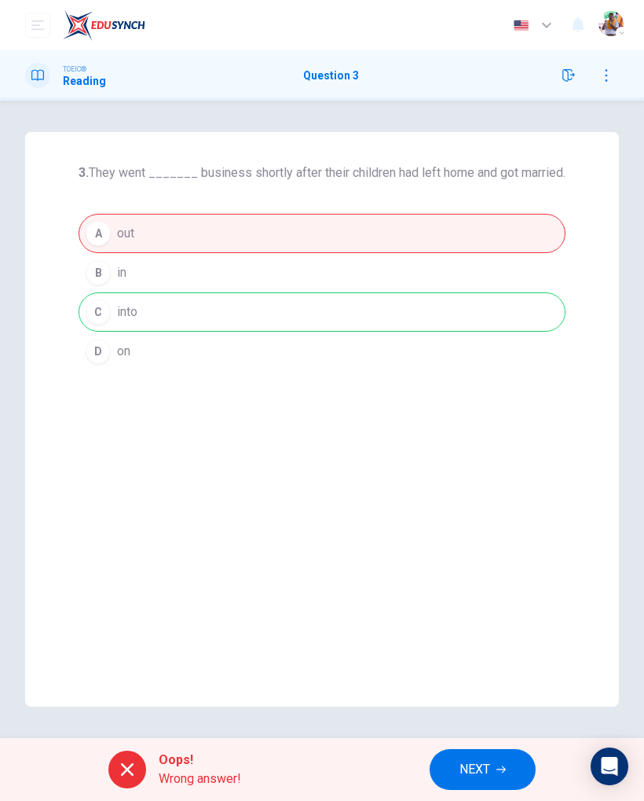
click at [481, 769] on span "NEXT" at bounding box center [475, 769] width 31 height 22
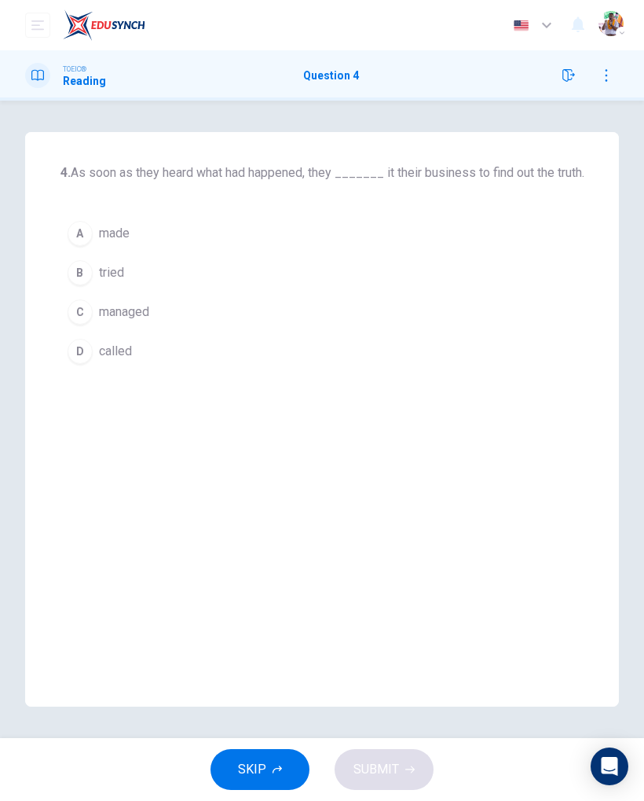
click at [82, 242] on div "A" at bounding box center [80, 233] width 25 height 25
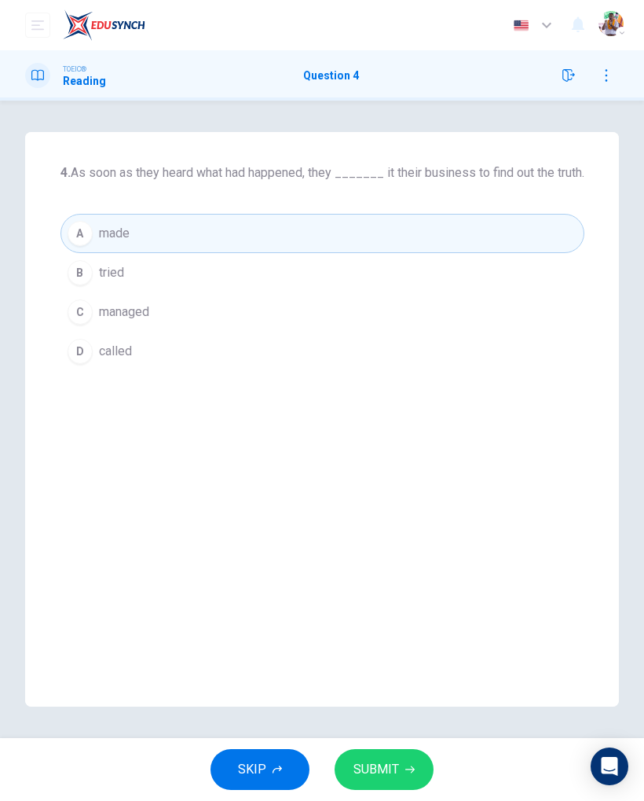
click at [431, 774] on button "SUBMIT" at bounding box center [384, 769] width 99 height 41
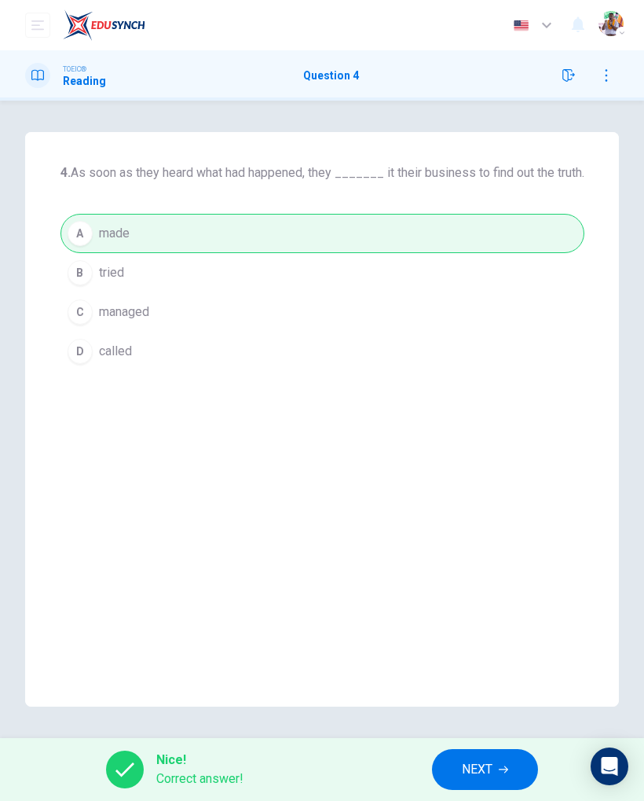
click at [486, 780] on button "NEXT" at bounding box center [485, 769] width 106 height 41
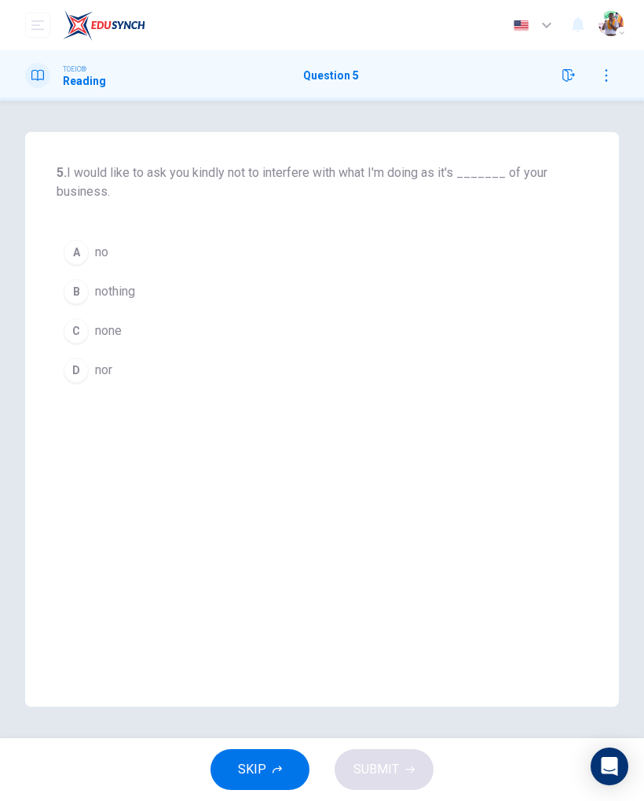
click at [73, 334] on div "C" at bounding box center [76, 330] width 25 height 25
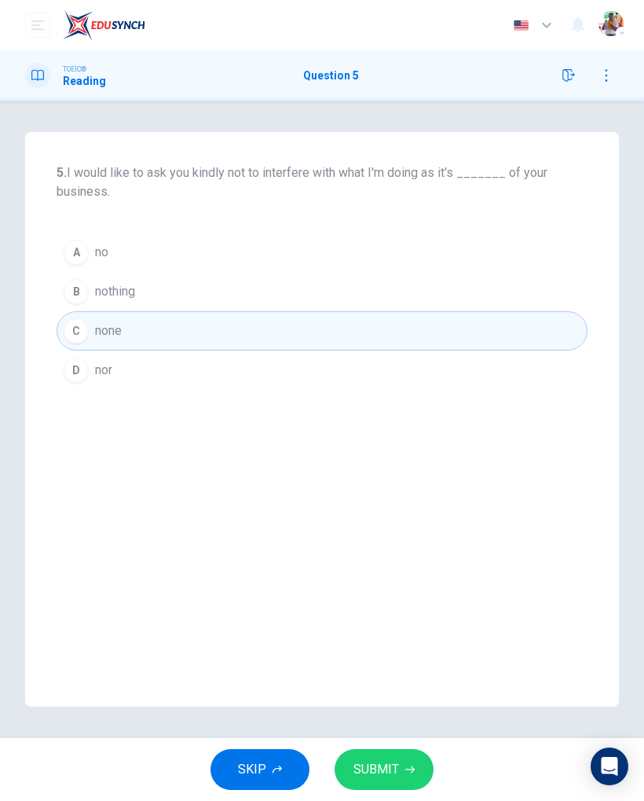
click at [431, 768] on button "SUBMIT" at bounding box center [384, 769] width 99 height 41
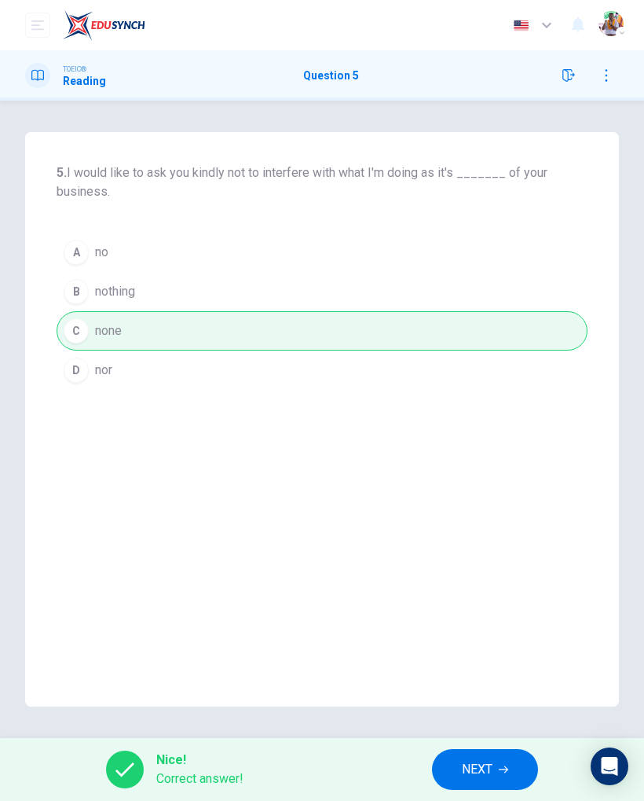
click at [493, 772] on span "NEXT" at bounding box center [477, 769] width 31 height 22
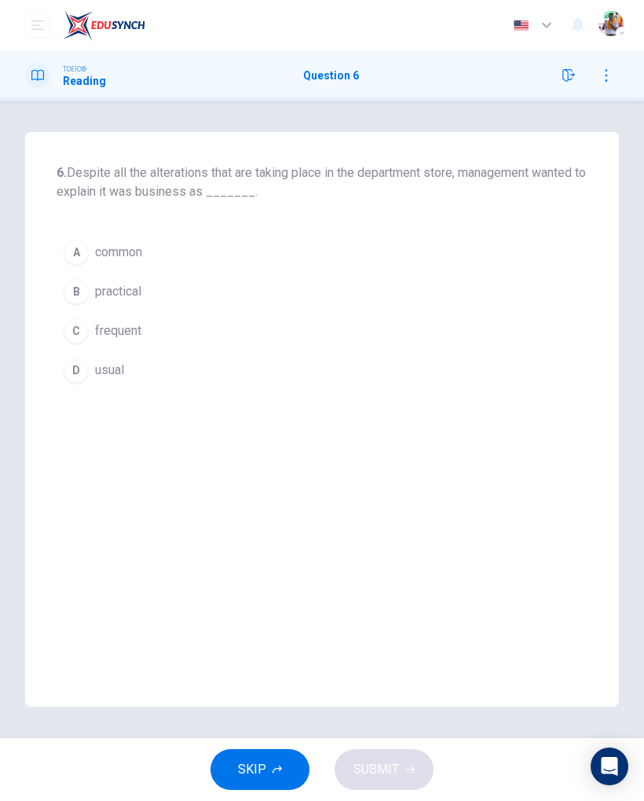
click at [86, 259] on div "A" at bounding box center [76, 252] width 25 height 25
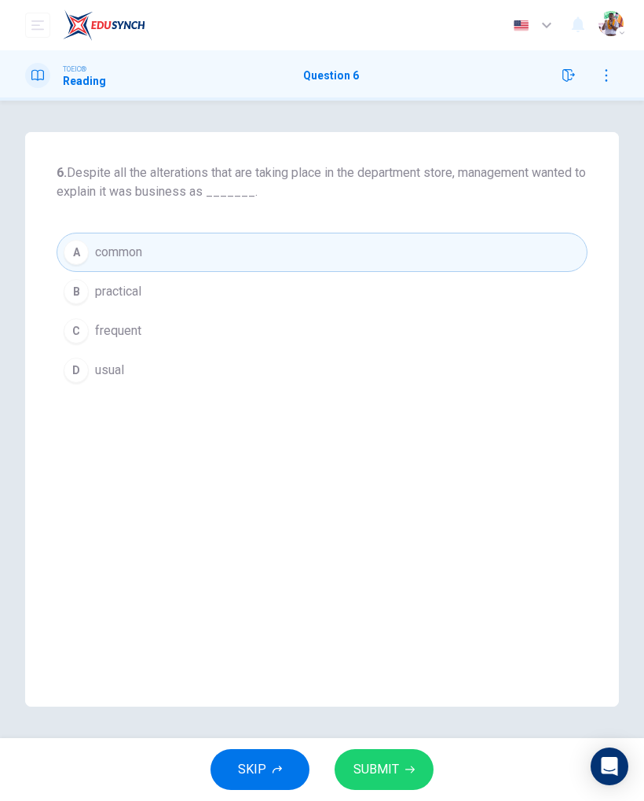
click at [426, 768] on button "SUBMIT" at bounding box center [384, 769] width 99 height 41
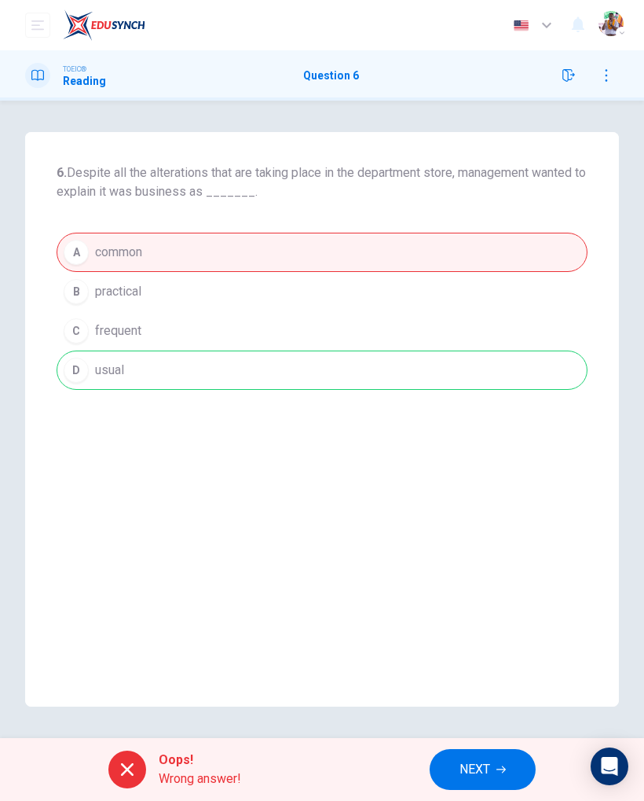
click at [499, 784] on button "NEXT" at bounding box center [483, 769] width 106 height 41
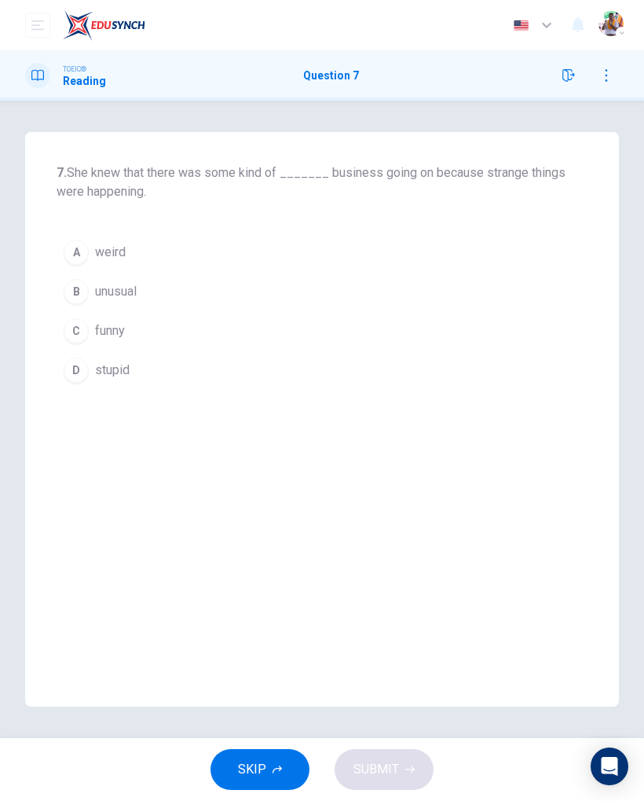
click at [75, 297] on div "B" at bounding box center [76, 291] width 25 height 25
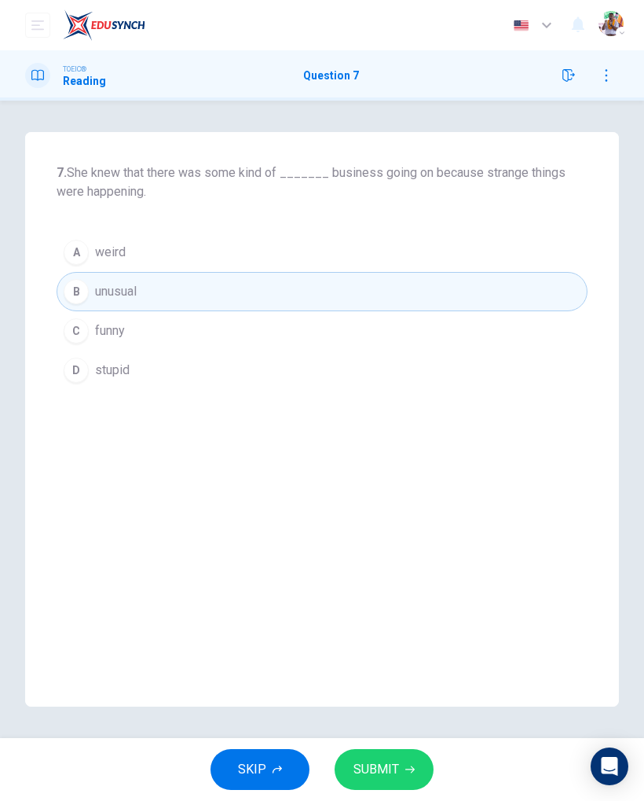
click at [82, 270] on button "A weird" at bounding box center [322, 252] width 531 height 39
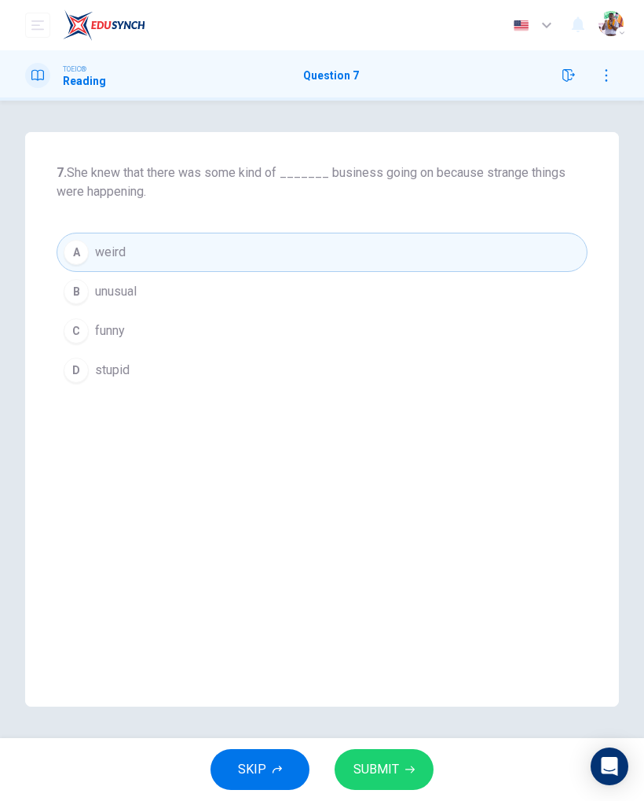
click at [73, 289] on div "B" at bounding box center [76, 291] width 25 height 25
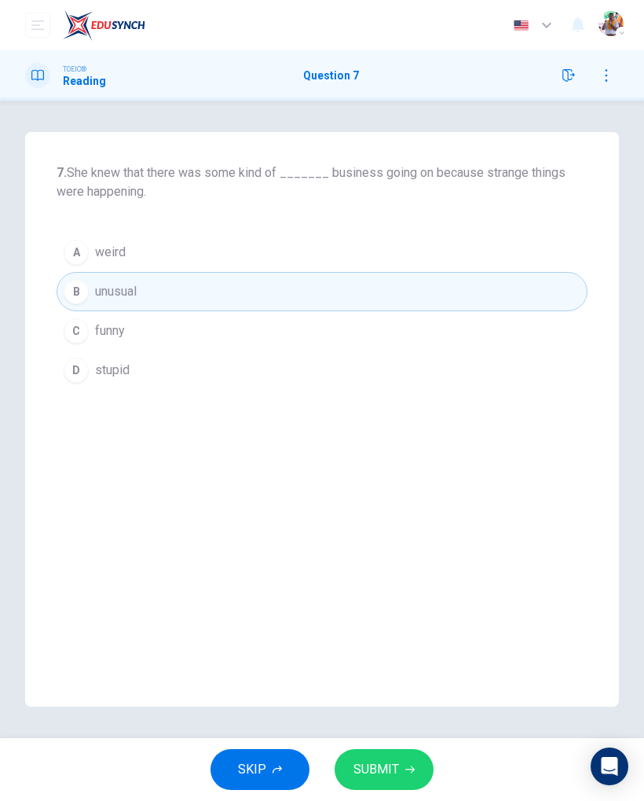
click at [420, 771] on button "SUBMIT" at bounding box center [384, 769] width 99 height 41
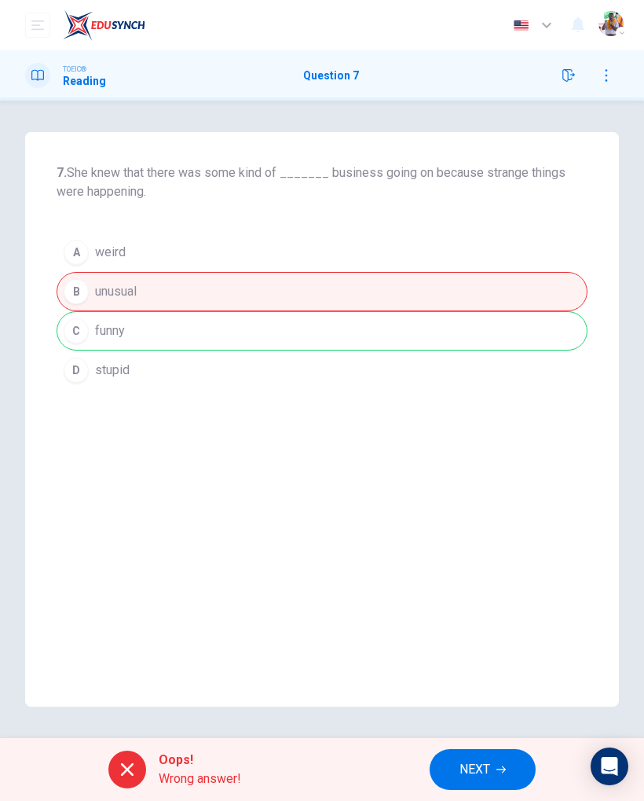
click at [492, 781] on button "NEXT" at bounding box center [483, 769] width 106 height 41
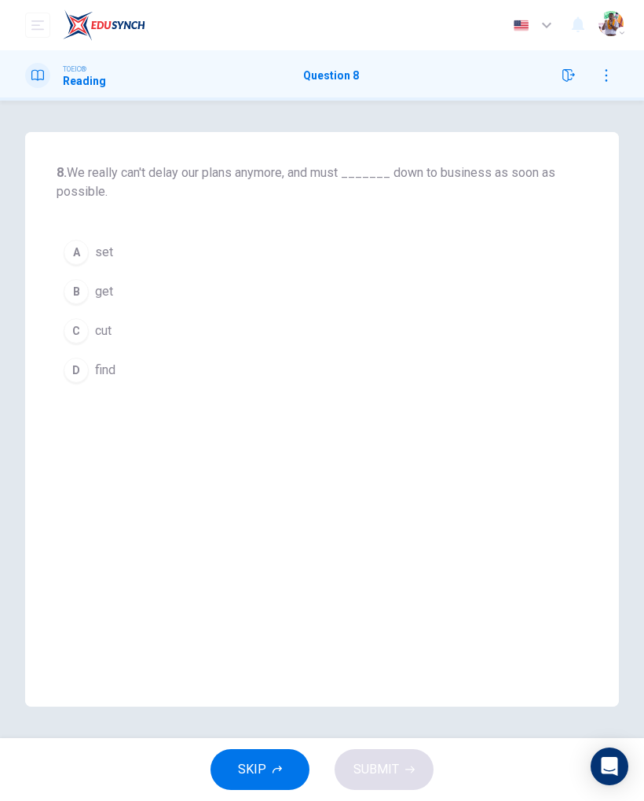
click at [76, 298] on div "B" at bounding box center [76, 291] width 25 height 25
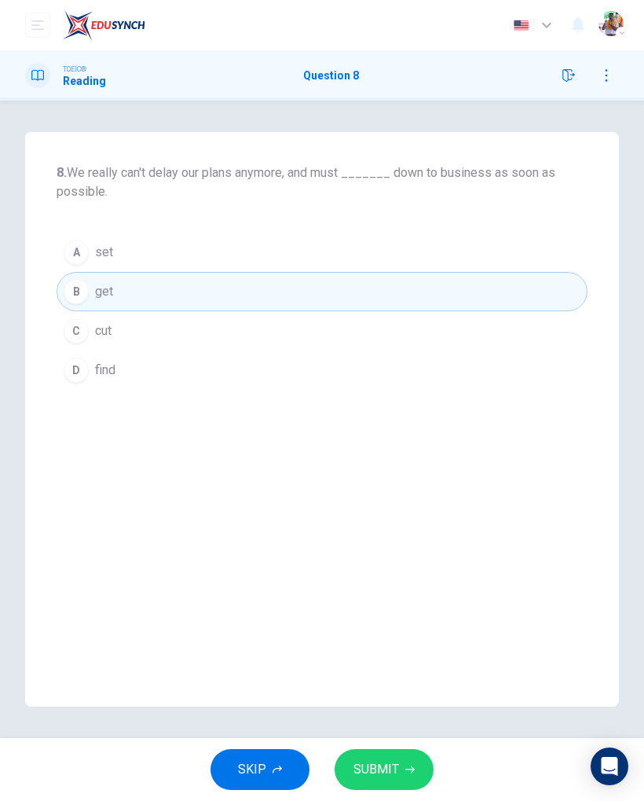
click at [430, 763] on button "SUBMIT" at bounding box center [384, 769] width 99 height 41
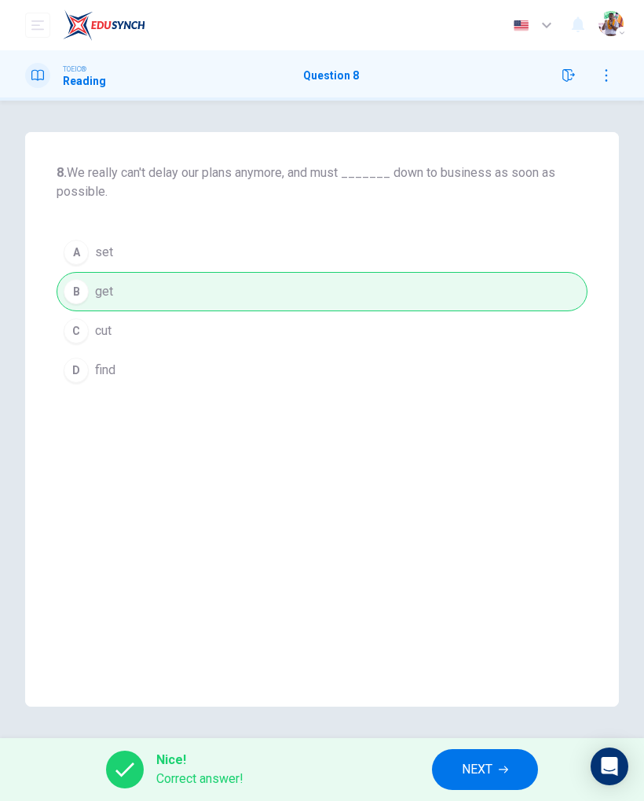
click at [480, 772] on span "NEXT" at bounding box center [477, 769] width 31 height 22
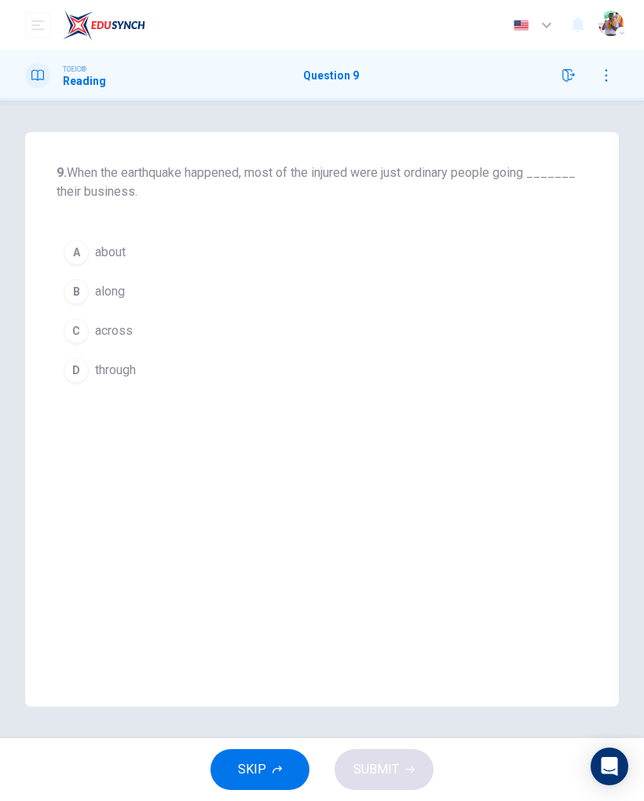
click at [80, 295] on div "B" at bounding box center [76, 291] width 25 height 25
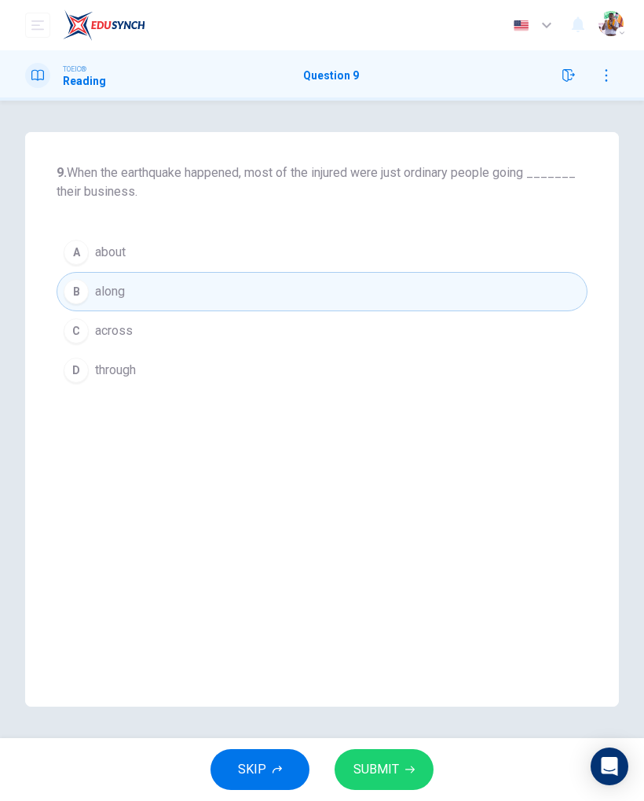
click at [76, 380] on div "D" at bounding box center [76, 370] width 25 height 25
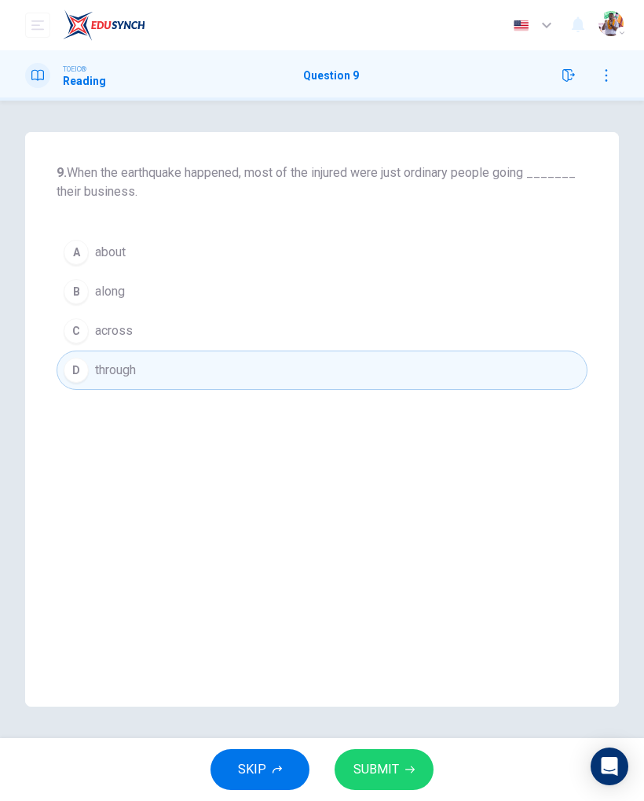
click at [430, 765] on button "SUBMIT" at bounding box center [384, 769] width 99 height 41
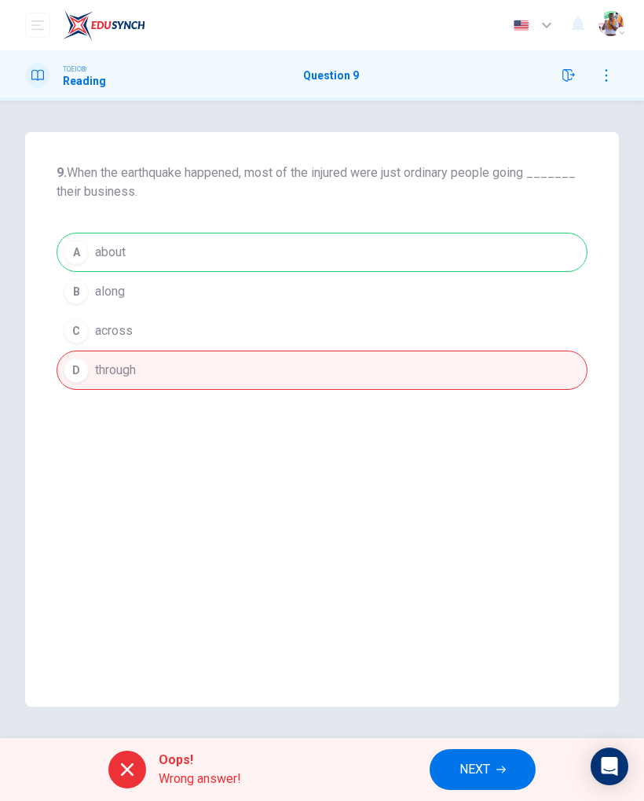
click at [490, 774] on span "NEXT" at bounding box center [475, 769] width 31 height 22
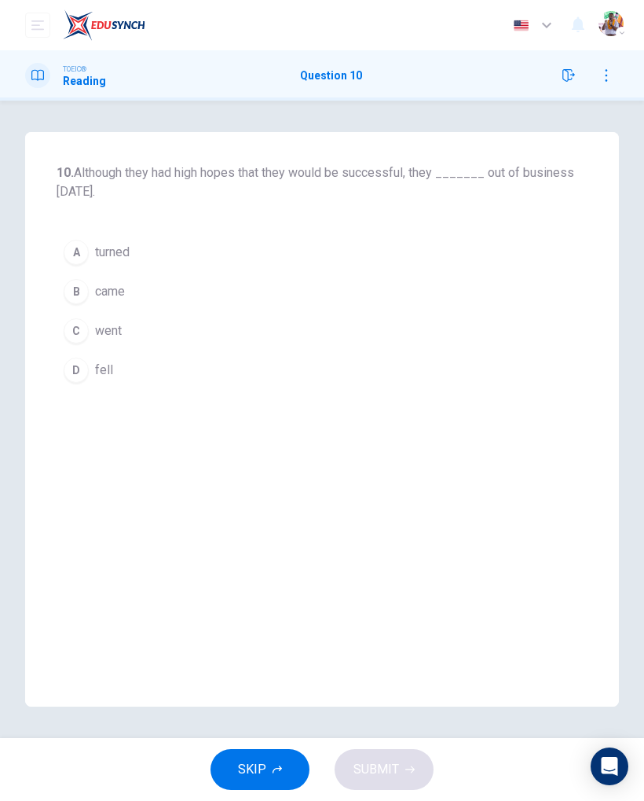
click at [70, 339] on div "C" at bounding box center [76, 330] width 25 height 25
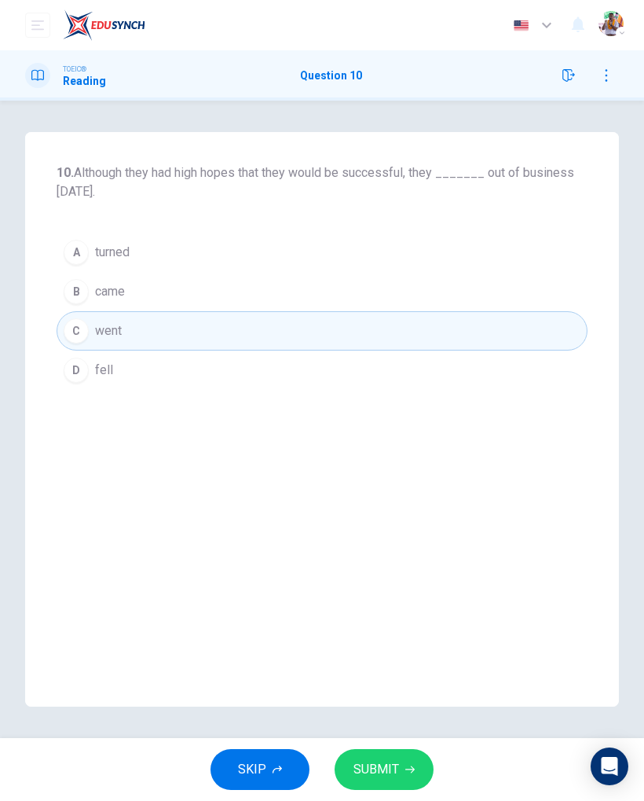
click at [431, 776] on button "SUBMIT" at bounding box center [384, 769] width 99 height 41
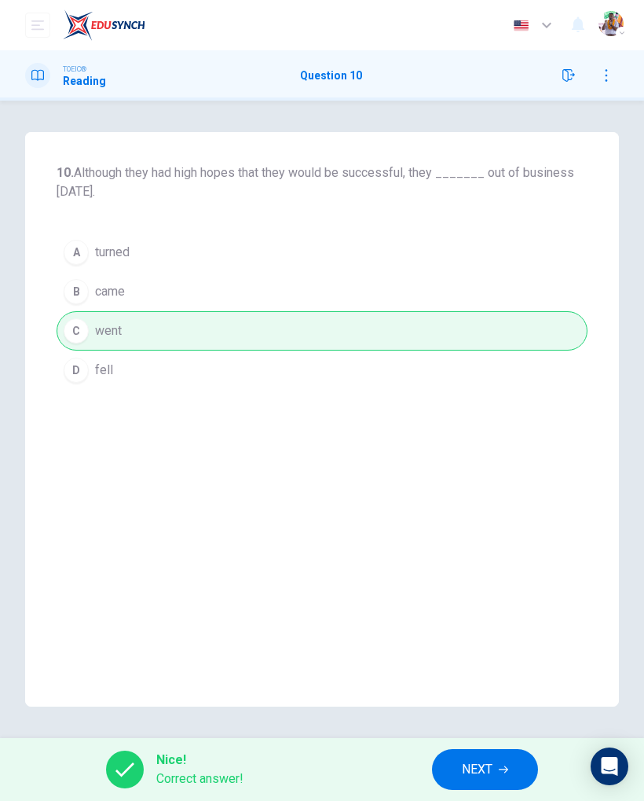
click at [497, 779] on button "NEXT" at bounding box center [485, 769] width 106 height 41
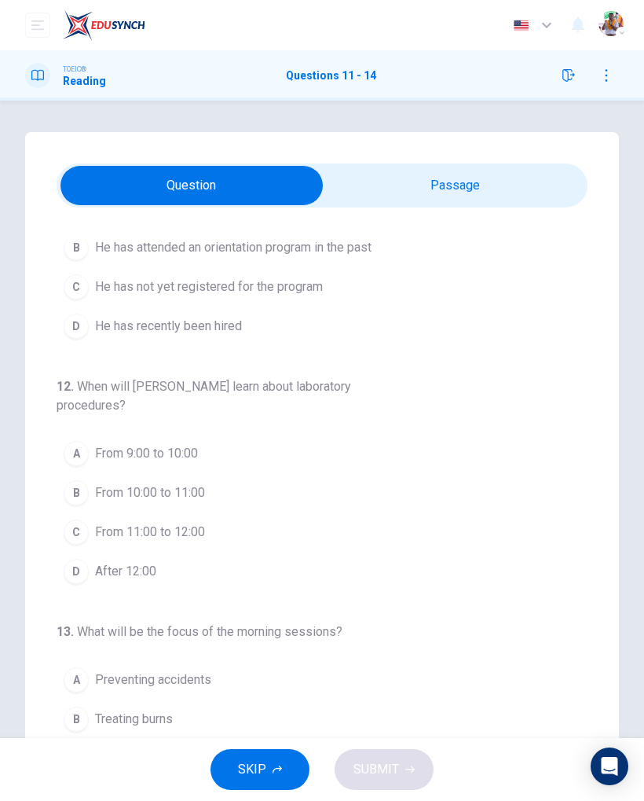
scroll to position [82, 0]
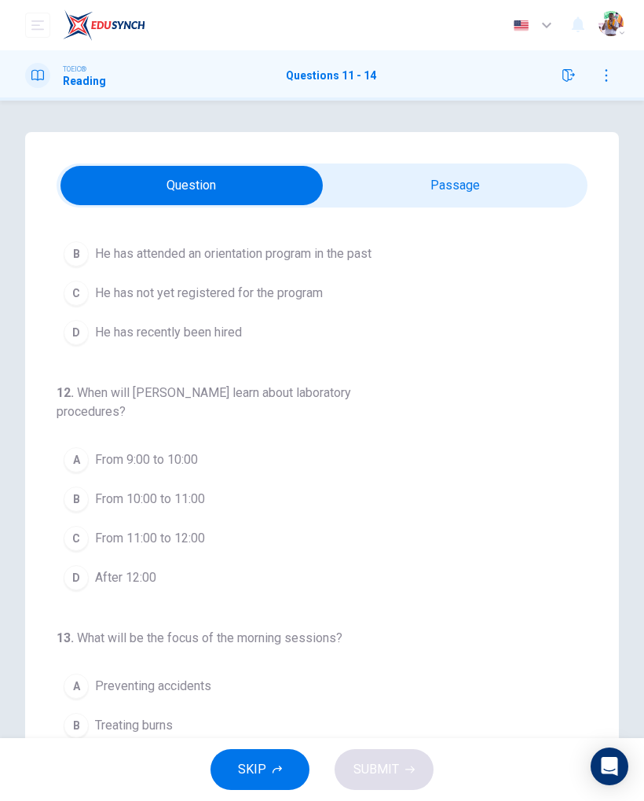
click at [552, 196] on input "checkbox" at bounding box center [191, 185] width 797 height 39
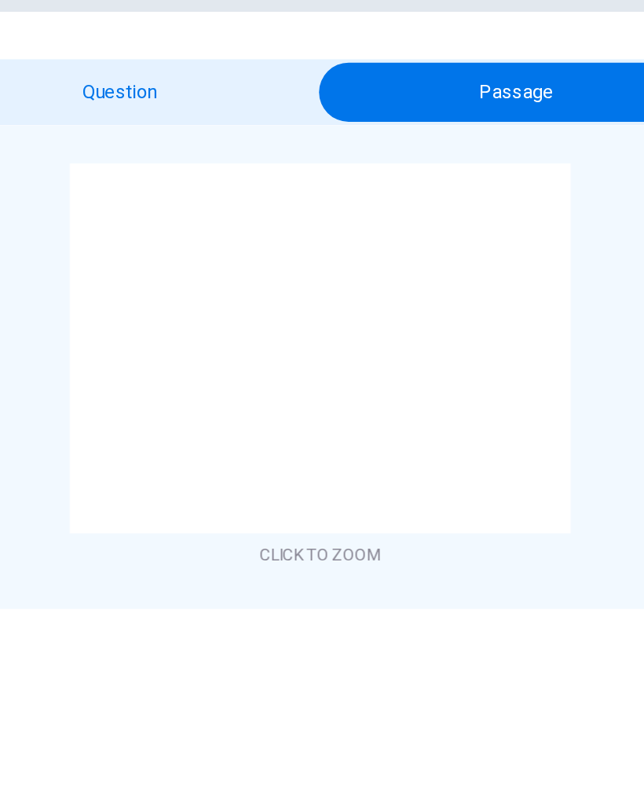
click at [303, 318] on img at bounding box center [322, 356] width 333 height 246
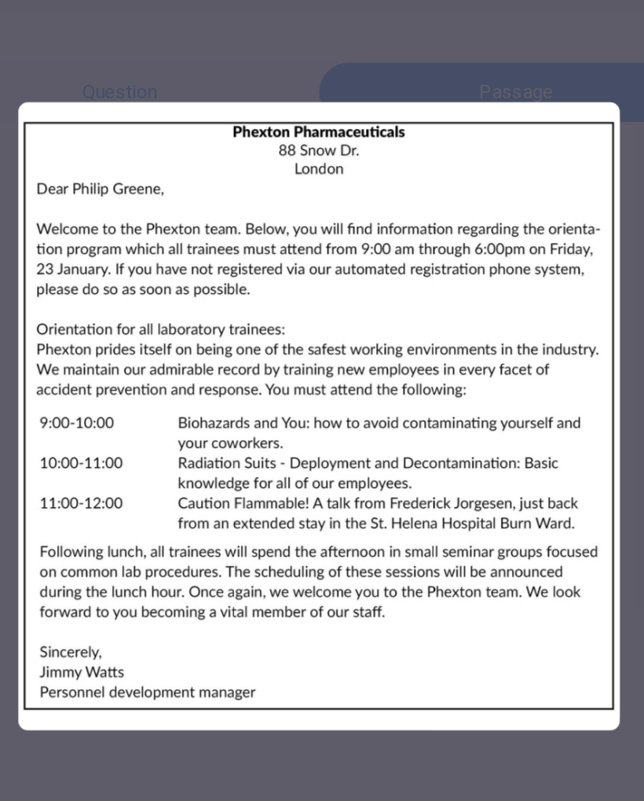
click at [6, 174] on div at bounding box center [322, 400] width 644 height 801
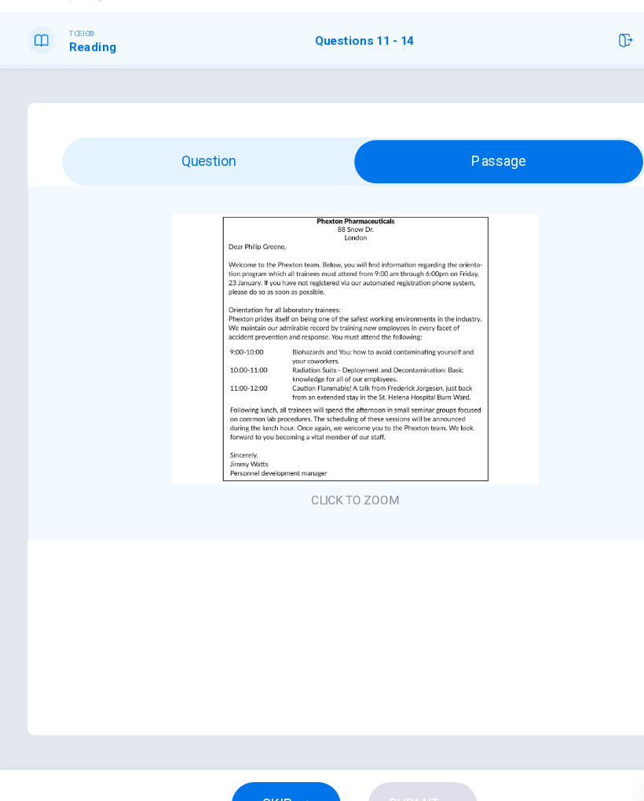
click at [413, 412] on img at bounding box center [322, 356] width 333 height 246
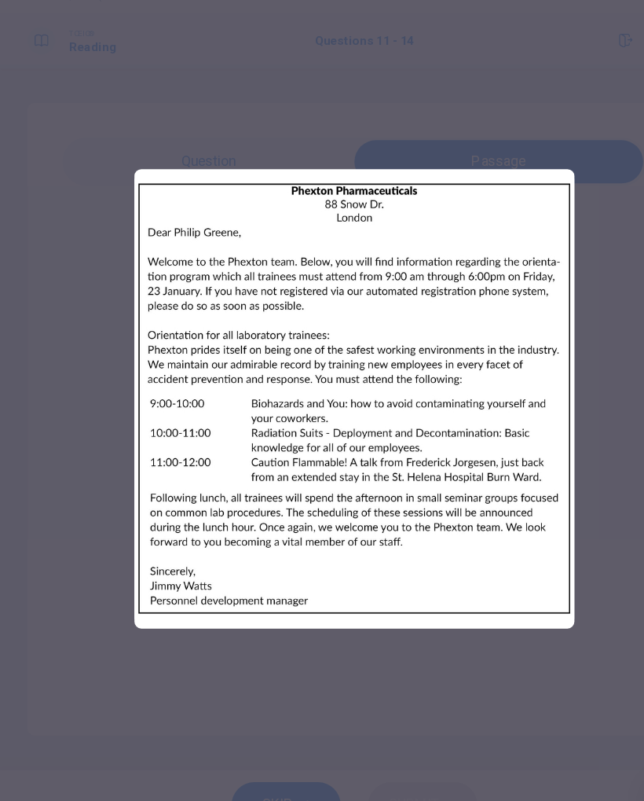
click at [545, 443] on div at bounding box center [322, 400] width 644 height 801
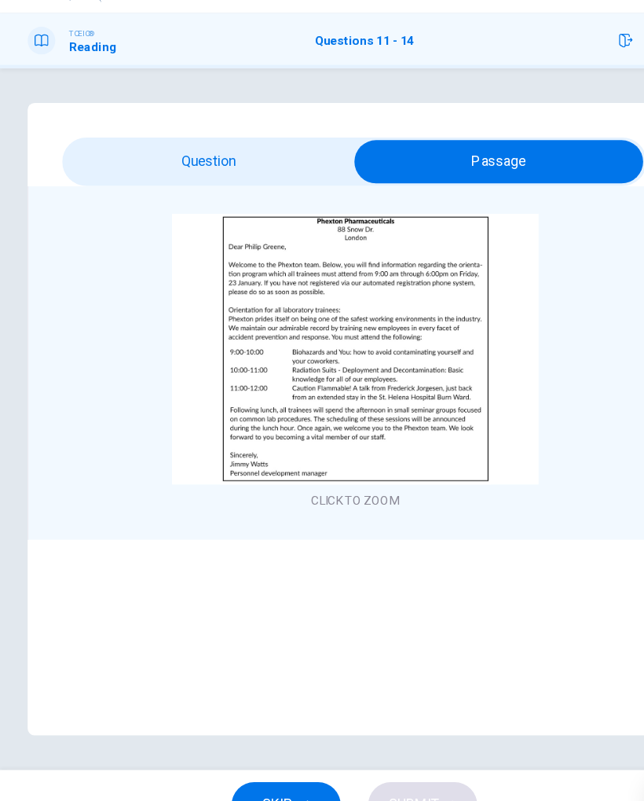
click at [72, 166] on input "checkbox" at bounding box center [453, 185] width 797 height 39
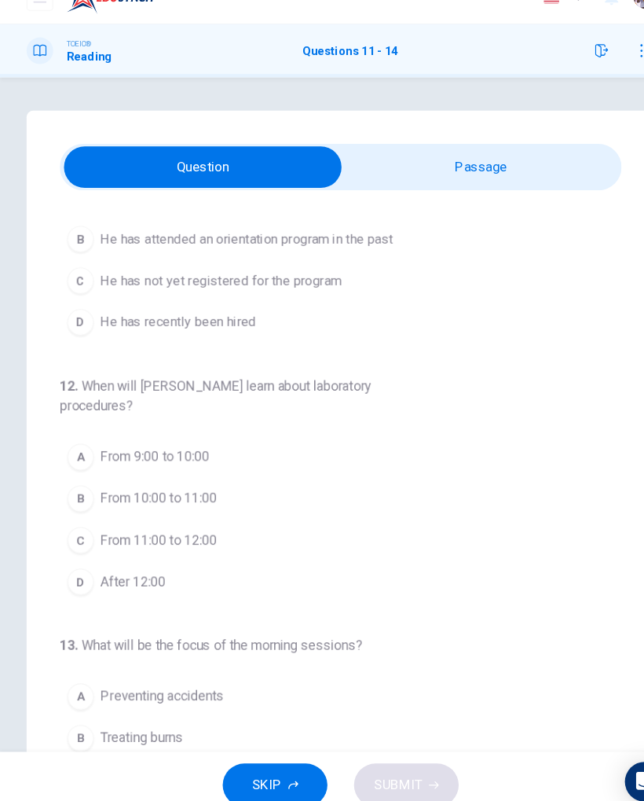
click at [523, 171] on input "checkbox" at bounding box center [191, 185] width 797 height 39
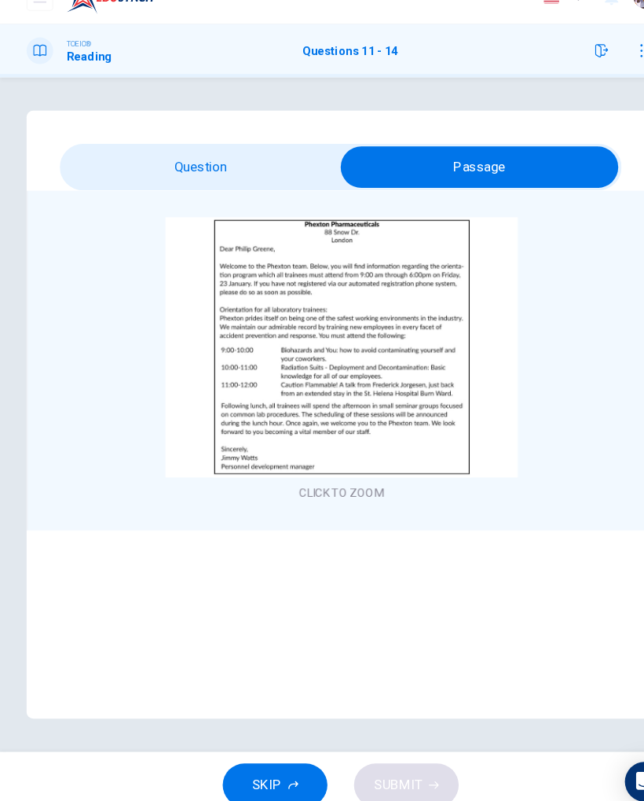
click at [424, 424] on img at bounding box center [322, 356] width 333 height 246
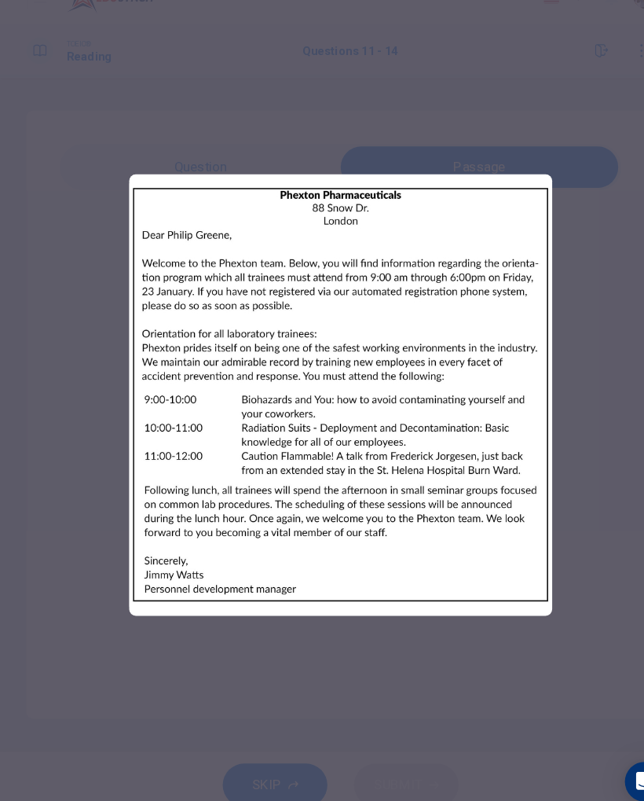
click at [555, 443] on div at bounding box center [322, 400] width 644 height 801
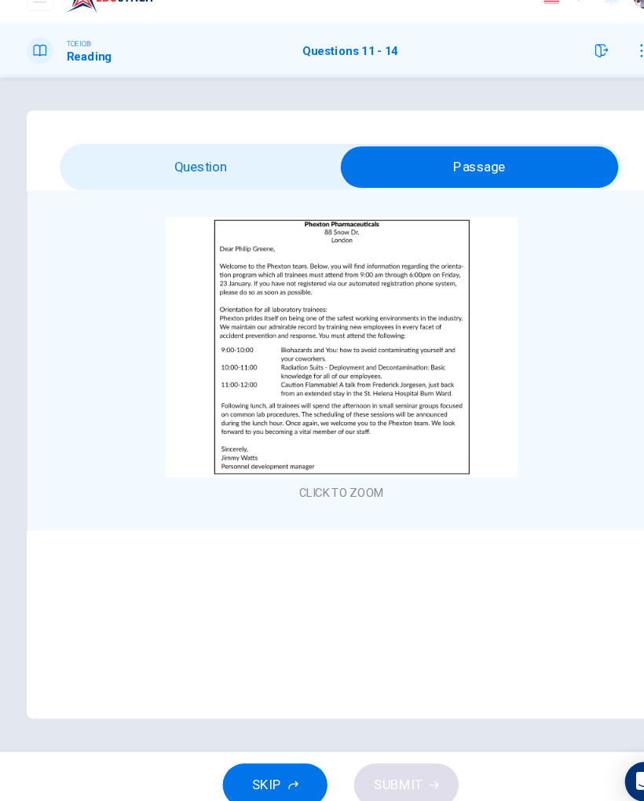
click at [97, 166] on input "checkbox" at bounding box center [453, 185] width 797 height 39
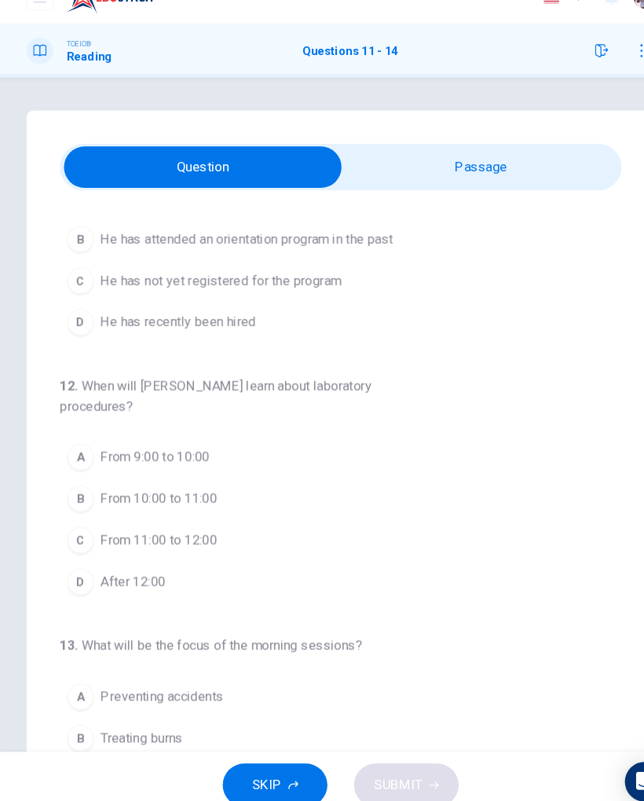
click at [555, 169] on input "checkbox" at bounding box center [191, 185] width 797 height 39
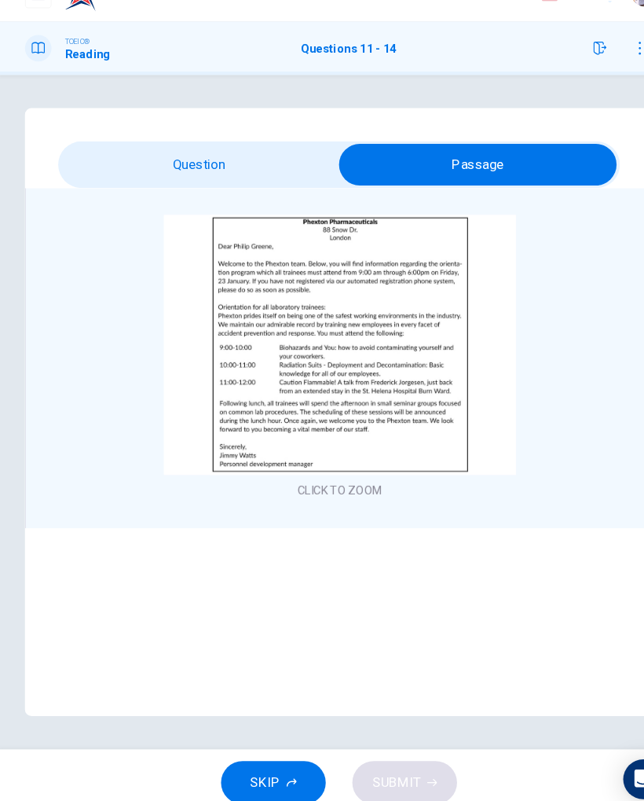
click at [89, 166] on input "checkbox" at bounding box center [453, 185] width 797 height 39
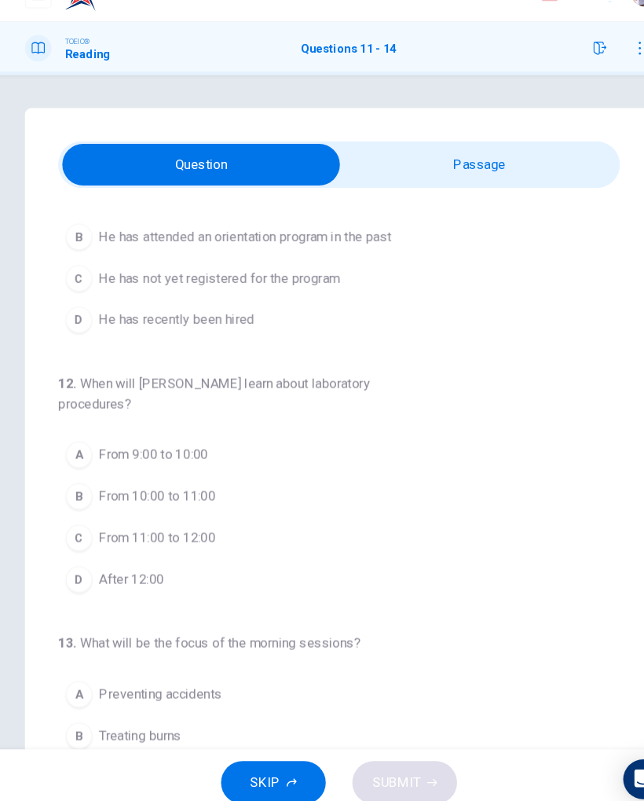
click at [64, 313] on button "D He has recently been hired" at bounding box center [329, 332] width 544 height 39
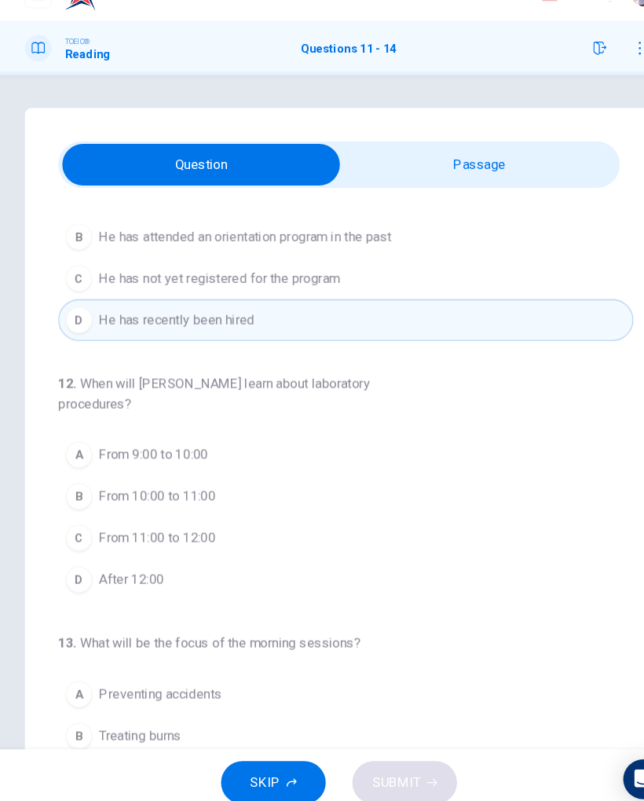
click at [537, 168] on input "checkbox" at bounding box center [191, 185] width 797 height 39
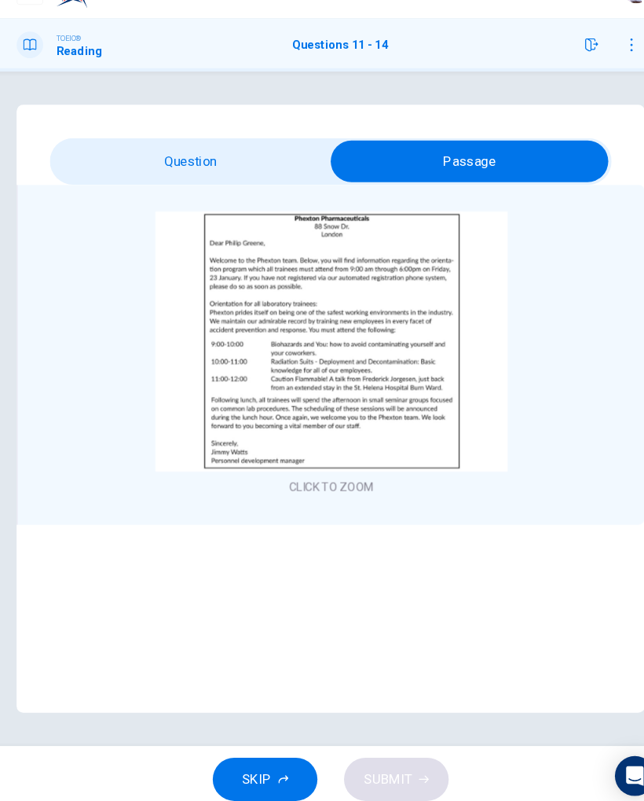
click at [83, 166] on input "checkbox" at bounding box center [453, 185] width 797 height 39
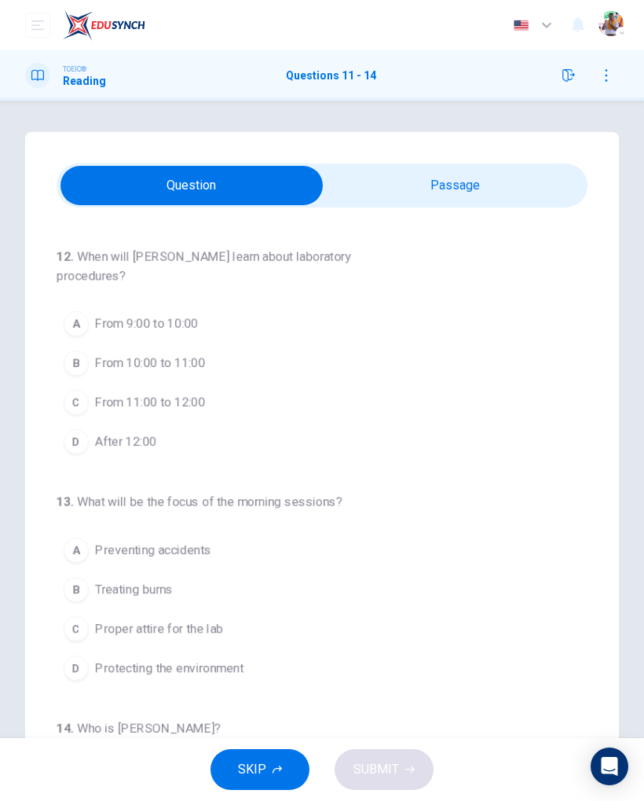
scroll to position [215, 0]
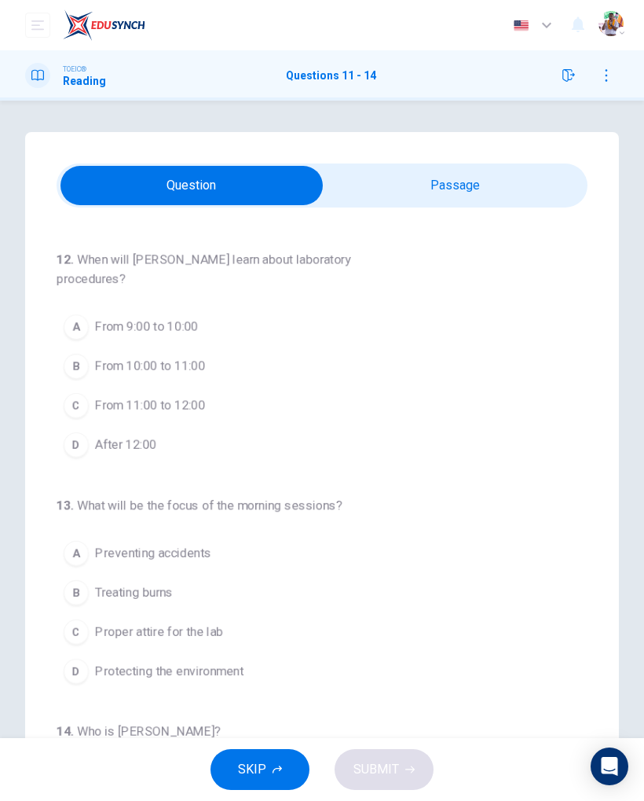
click at [542, 178] on input "checkbox" at bounding box center [191, 185] width 797 height 39
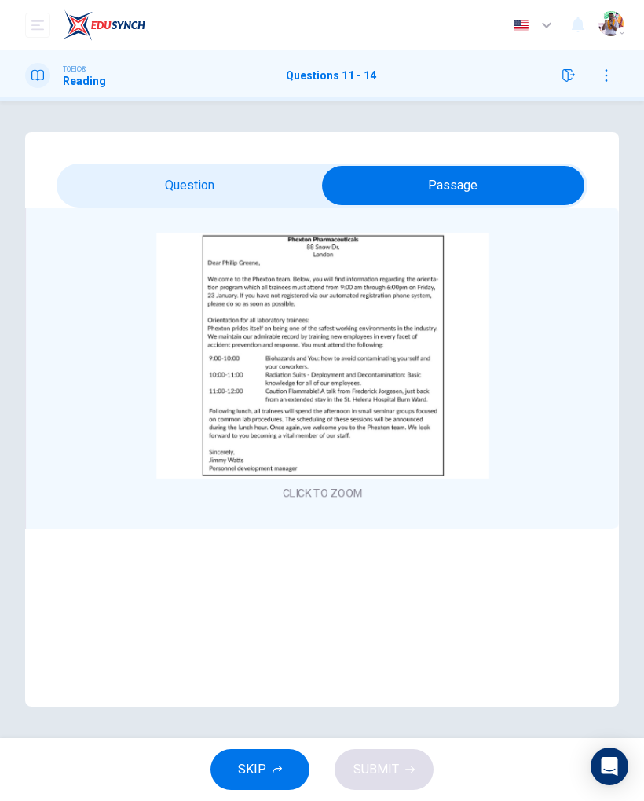
click at [124, 152] on div "11 . What can be inferred about [PERSON_NAME]? A He has been injured [PERSON_NA…" at bounding box center [322, 419] width 594 height 574
click at [146, 163] on div "11 . What can be inferred about [PERSON_NAME]? A He has been injured [PERSON_NA…" at bounding box center [322, 419] width 594 height 574
click at [148, 166] on input "checkbox" at bounding box center [453, 185] width 797 height 39
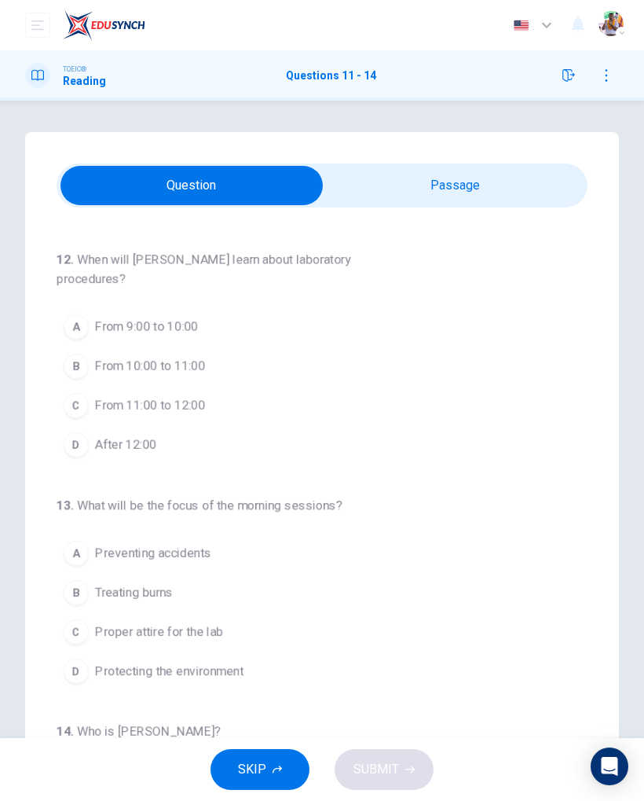
click at [81, 328] on div "A" at bounding box center [76, 326] width 25 height 25
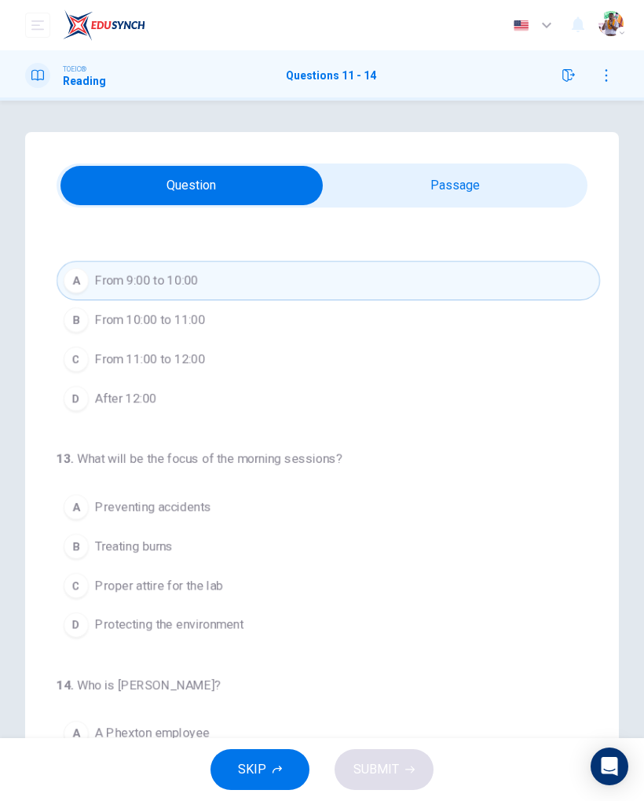
scroll to position [263, 0]
click at [555, 189] on input "checkbox" at bounding box center [191, 185] width 797 height 39
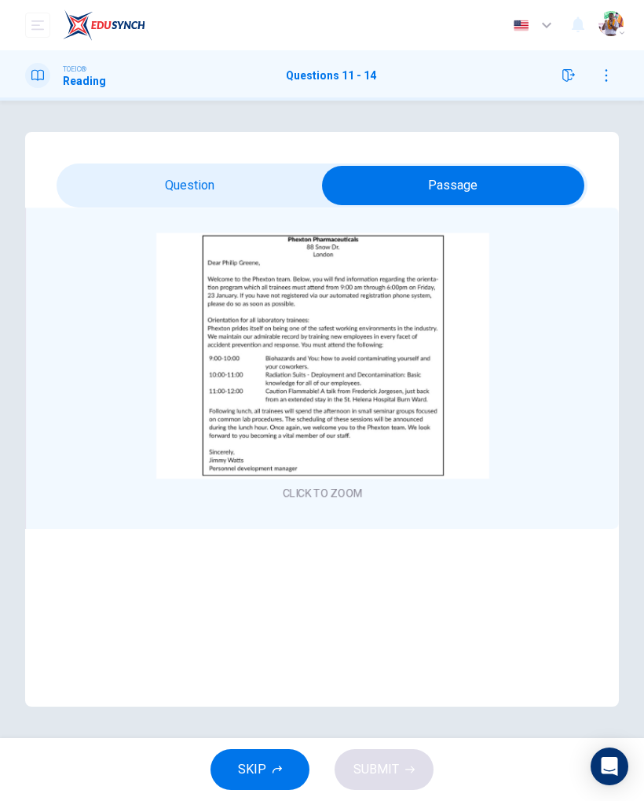
scroll to position [0, 0]
click at [134, 156] on div "11 . What can be inferred about [PERSON_NAME]? A He has been injured [PERSON_NA…" at bounding box center [322, 419] width 594 height 574
click at [178, 182] on input "checkbox" at bounding box center [453, 185] width 797 height 39
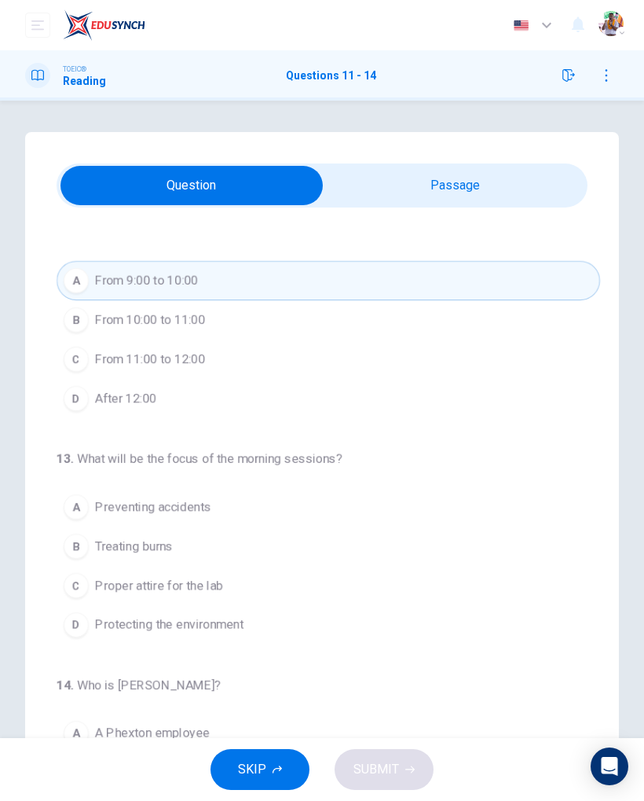
click at [82, 408] on div "D" at bounding box center [76, 398] width 25 height 25
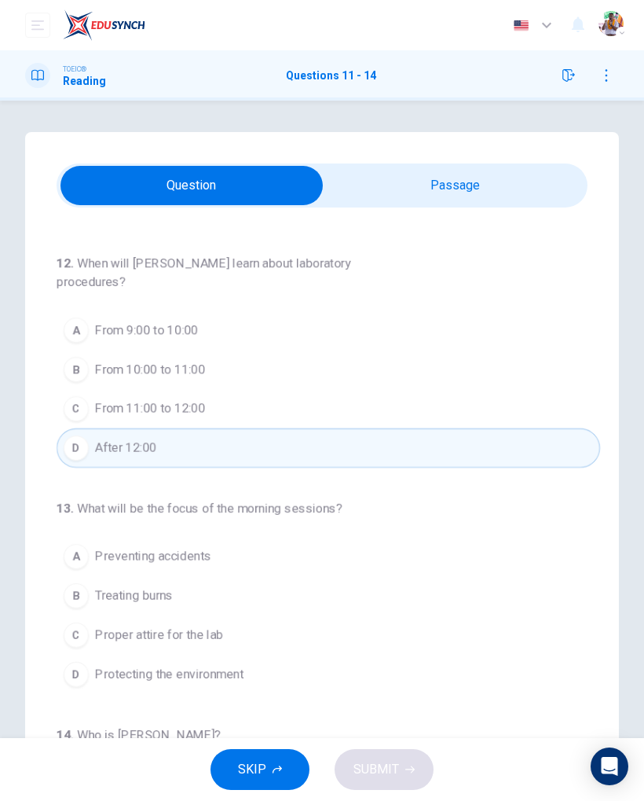
scroll to position [210, 0]
click at [529, 188] on input "checkbox" at bounding box center [191, 185] width 797 height 39
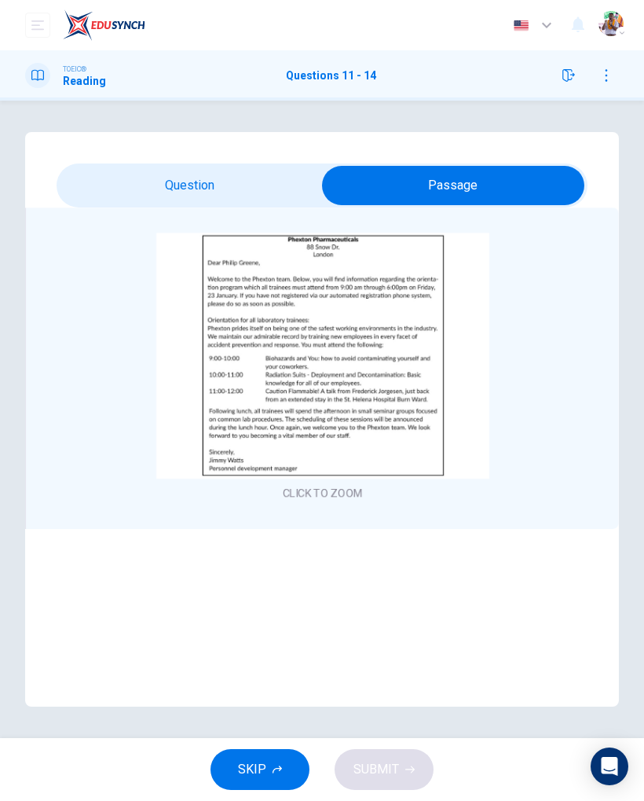
click at [135, 167] on input "checkbox" at bounding box center [453, 185] width 797 height 39
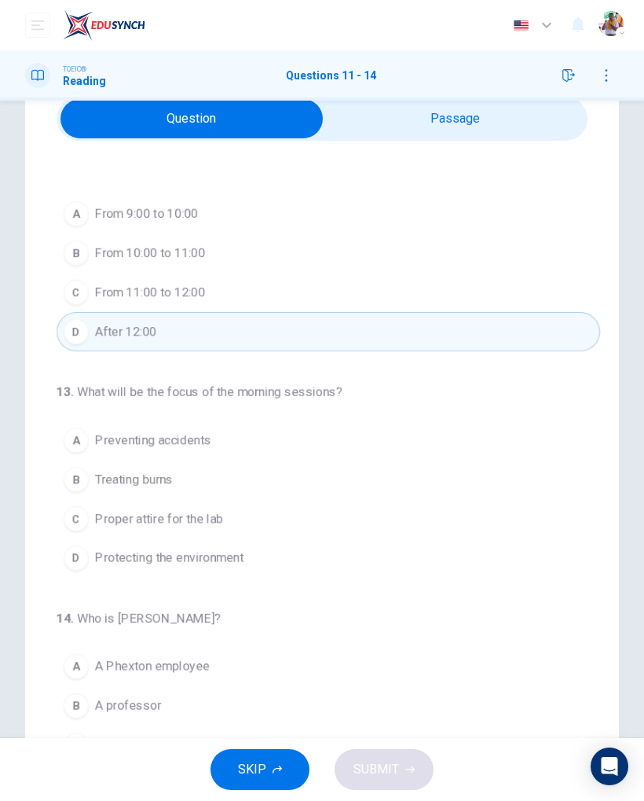
scroll to position [71, 0]
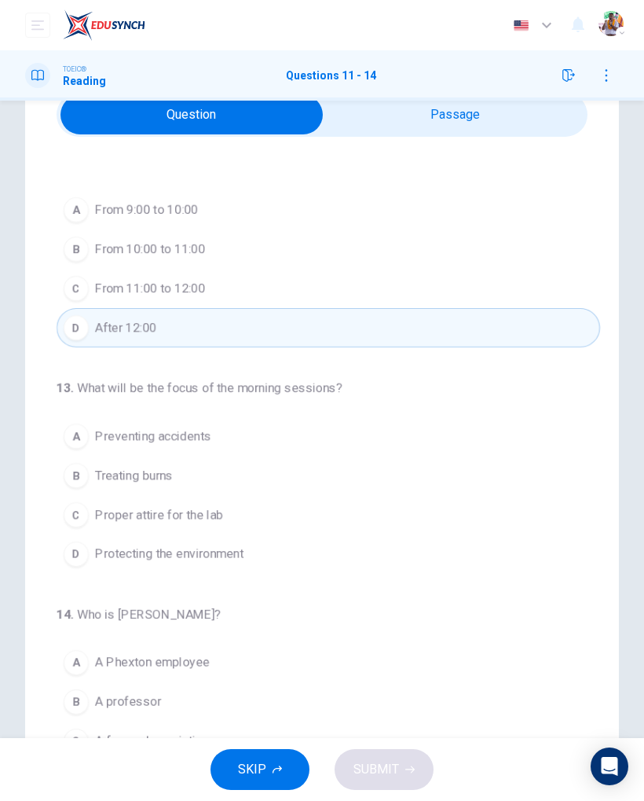
click at [481, 556] on button "D Protecting the environment" at bounding box center [329, 553] width 544 height 39
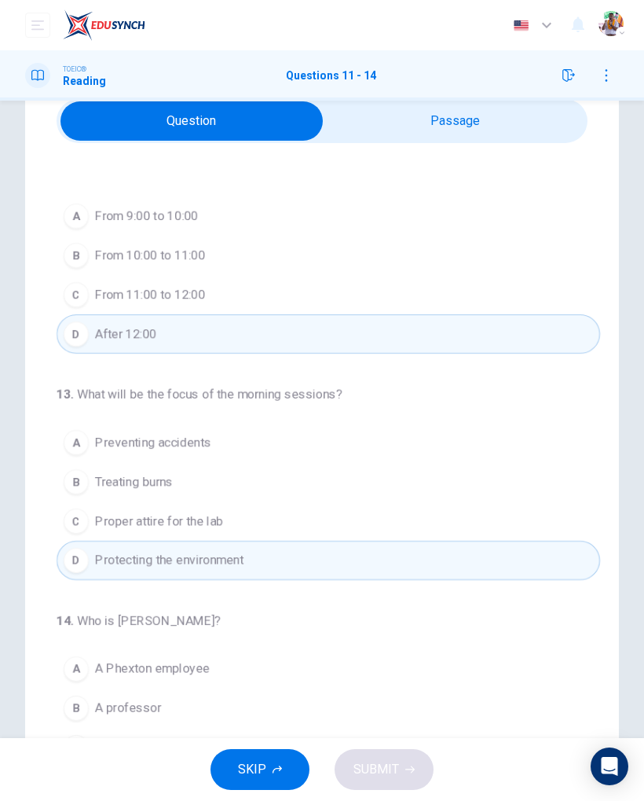
scroll to position [57, 0]
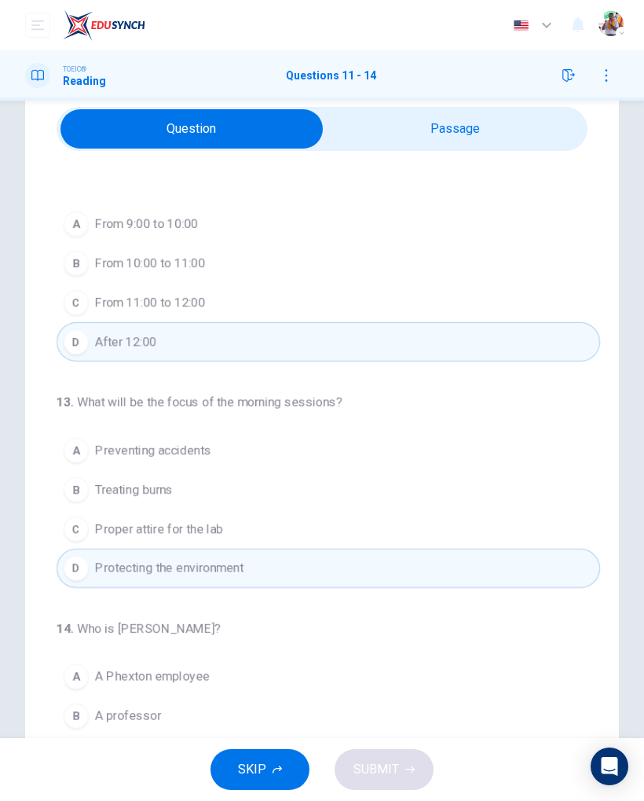
click at [539, 147] on input "checkbox" at bounding box center [191, 128] width 797 height 39
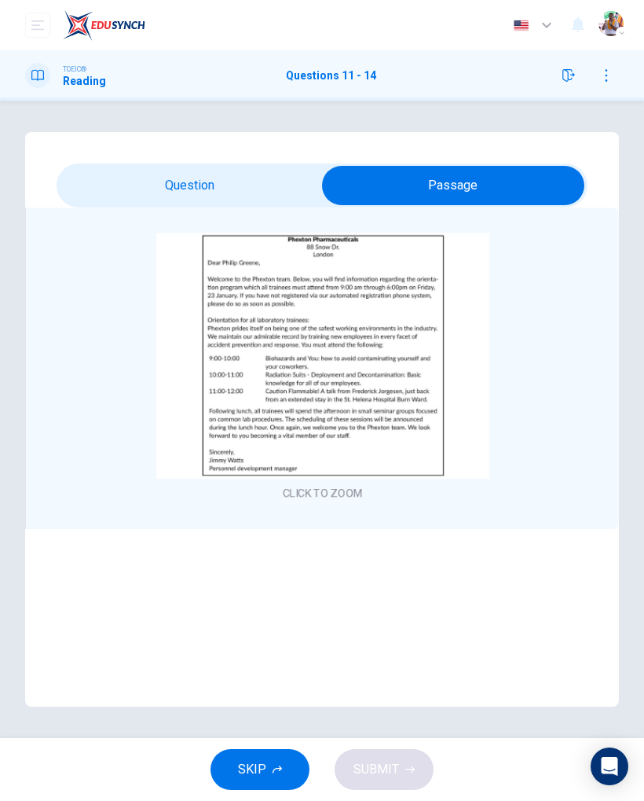
click at [112, 151] on div "11 . What can be inferred about [PERSON_NAME]? A He has been injured [PERSON_NA…" at bounding box center [322, 419] width 594 height 574
click at [145, 172] on input "checkbox" at bounding box center [453, 185] width 797 height 39
checkbox input "false"
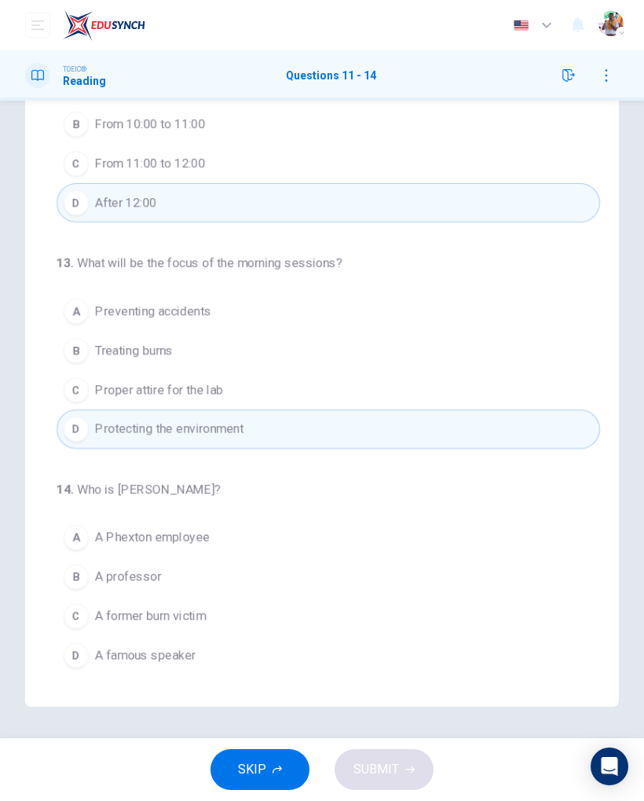
scroll to position [196, 0]
click at [83, 615] on div "C" at bounding box center [76, 615] width 25 height 25
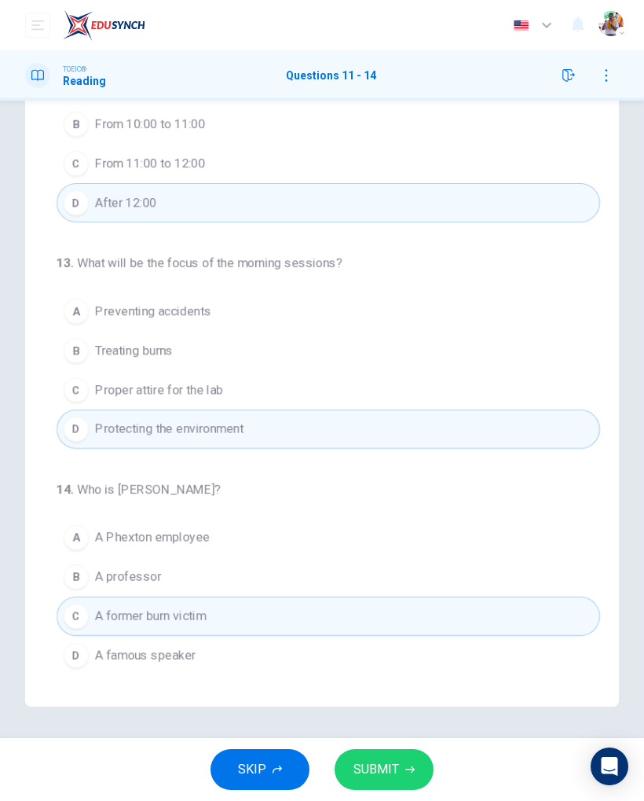
click at [413, 765] on icon "button" at bounding box center [409, 769] width 9 height 9
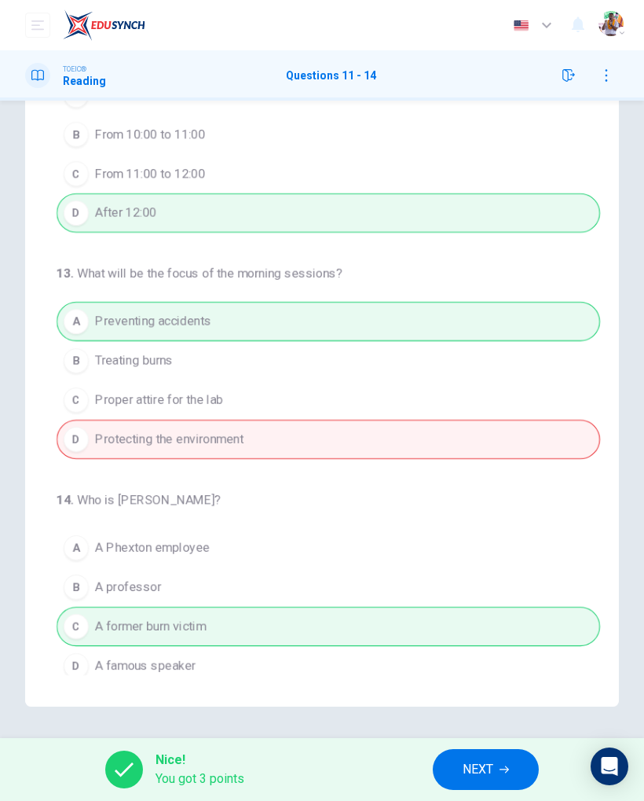
scroll to position [252, 0]
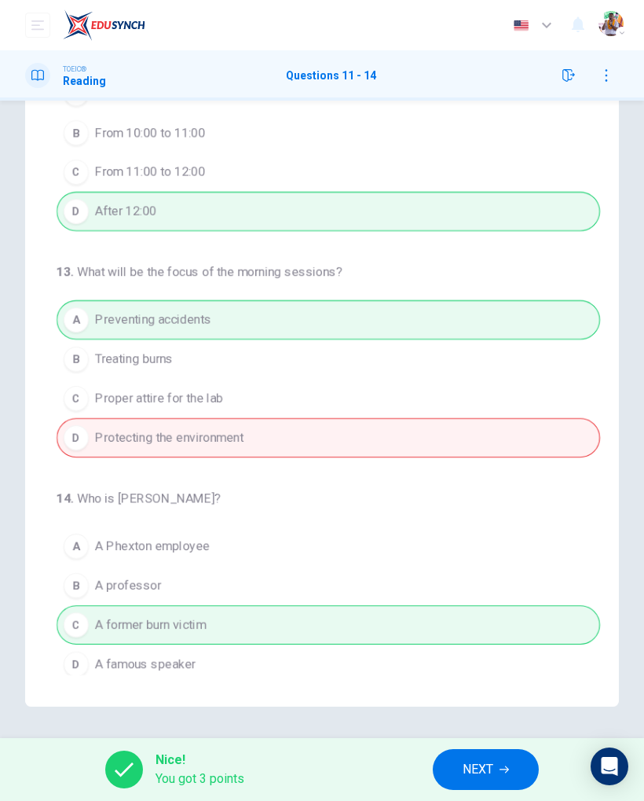
click at [482, 754] on button "NEXT" at bounding box center [486, 769] width 106 height 41
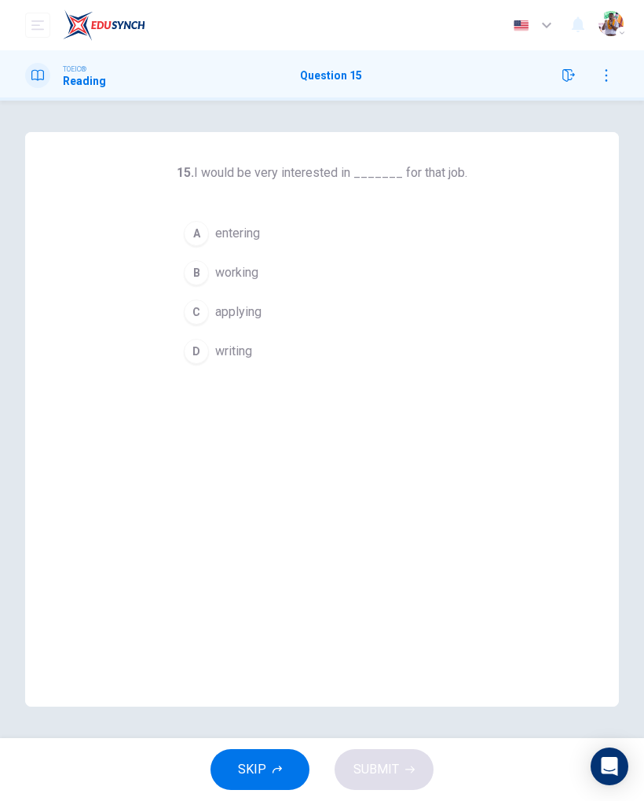
click at [200, 303] on div "C" at bounding box center [196, 311] width 25 height 25
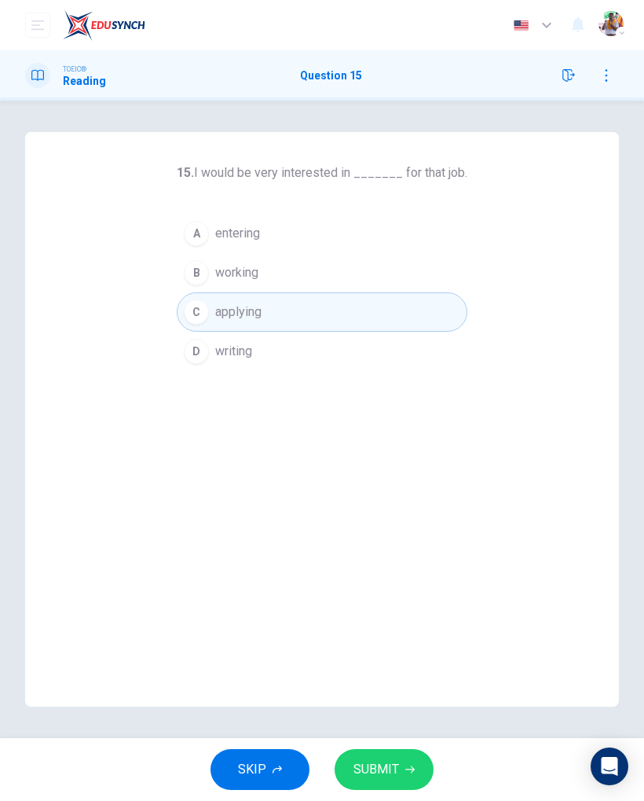
click at [411, 765] on icon "button" at bounding box center [409, 769] width 9 height 9
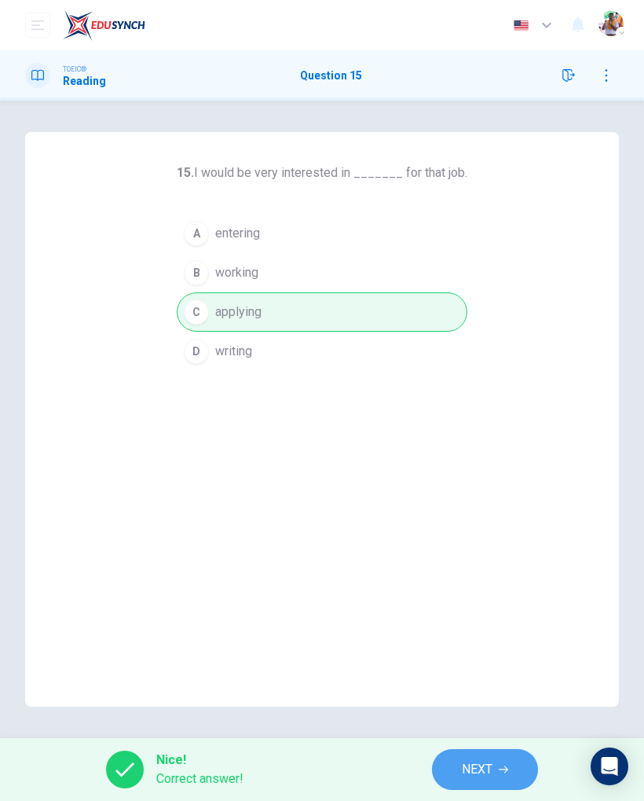
click at [497, 765] on button "NEXT" at bounding box center [485, 769] width 106 height 41
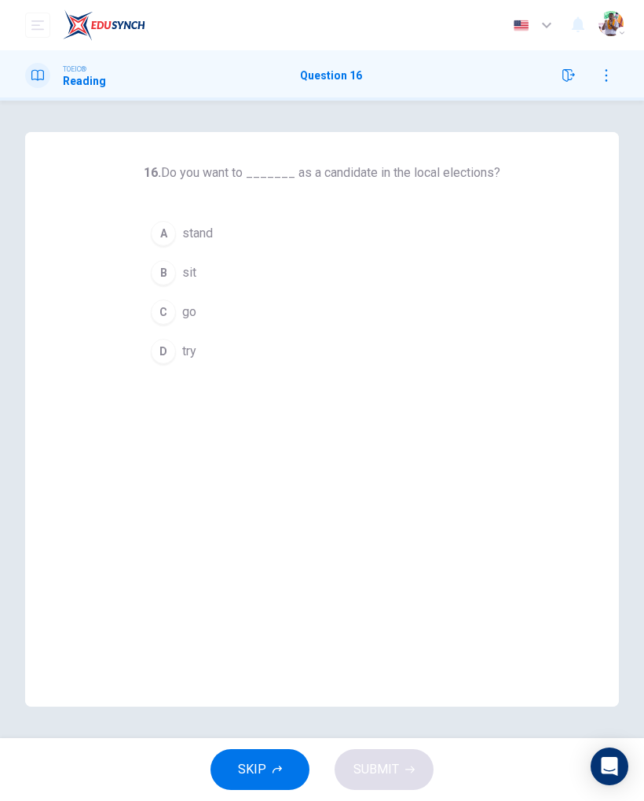
click at [171, 310] on div "C" at bounding box center [163, 311] width 25 height 25
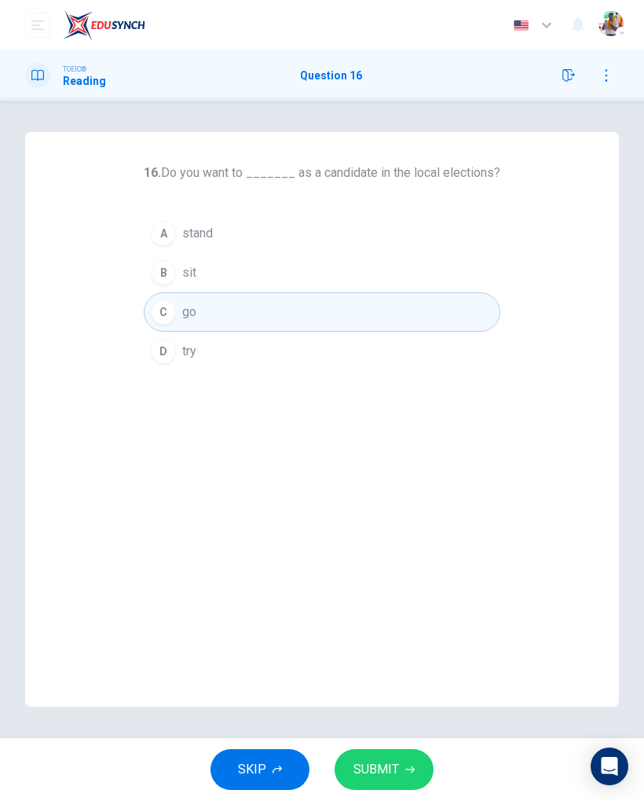
click at [416, 772] on button "SUBMIT" at bounding box center [384, 769] width 99 height 41
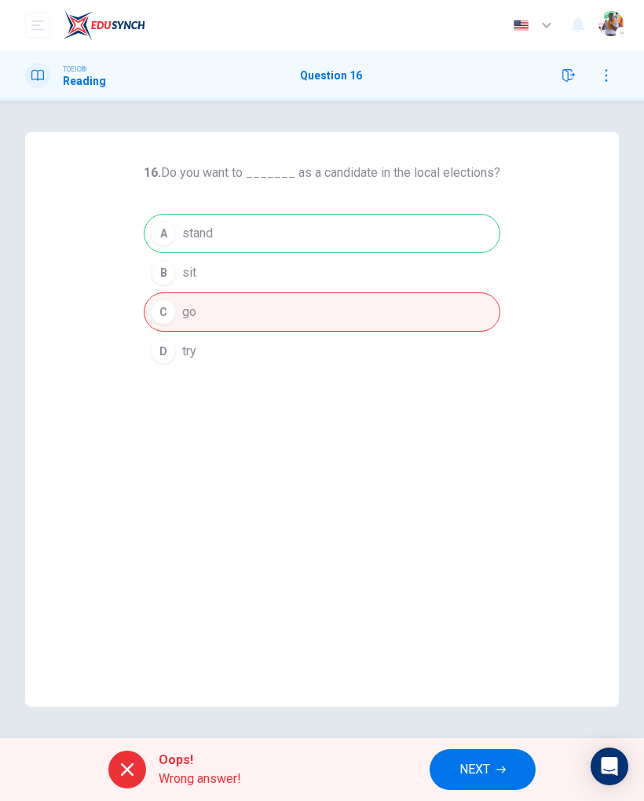
click at [493, 780] on button "NEXT" at bounding box center [483, 769] width 106 height 41
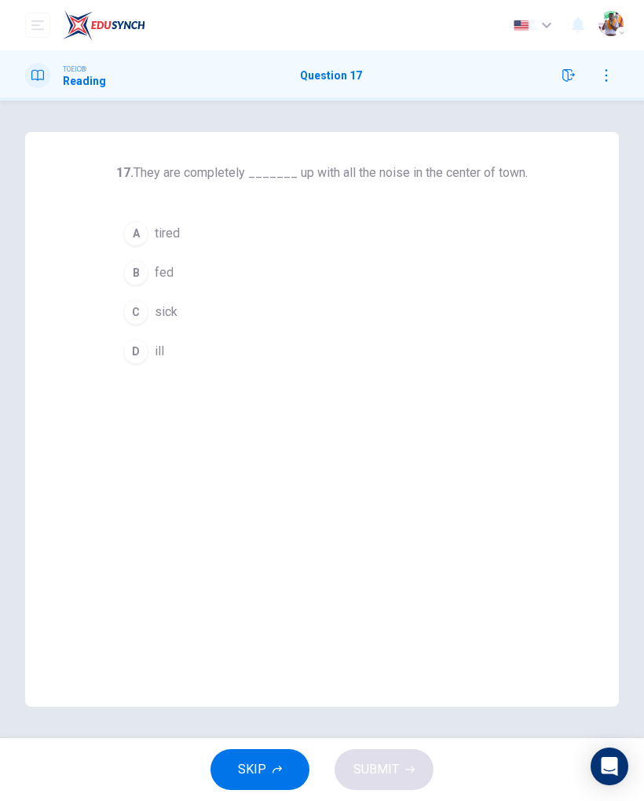
click at [130, 315] on div "C" at bounding box center [135, 311] width 25 height 25
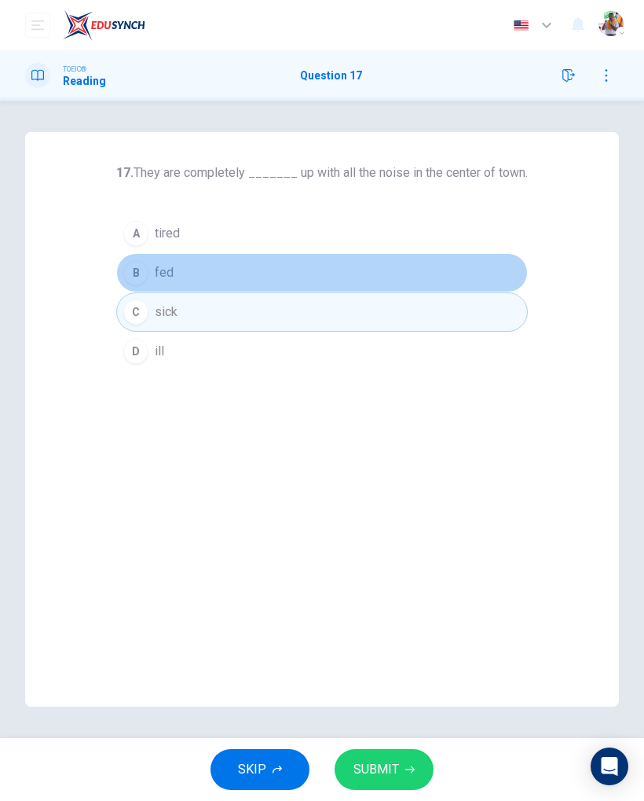
click at [130, 269] on div "B" at bounding box center [135, 272] width 25 height 25
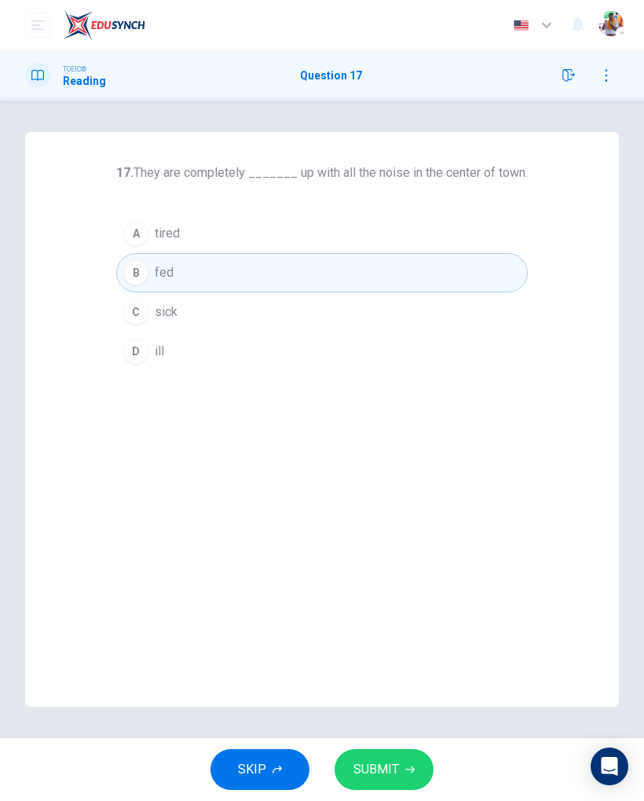
click at [424, 763] on button "SUBMIT" at bounding box center [384, 769] width 99 height 41
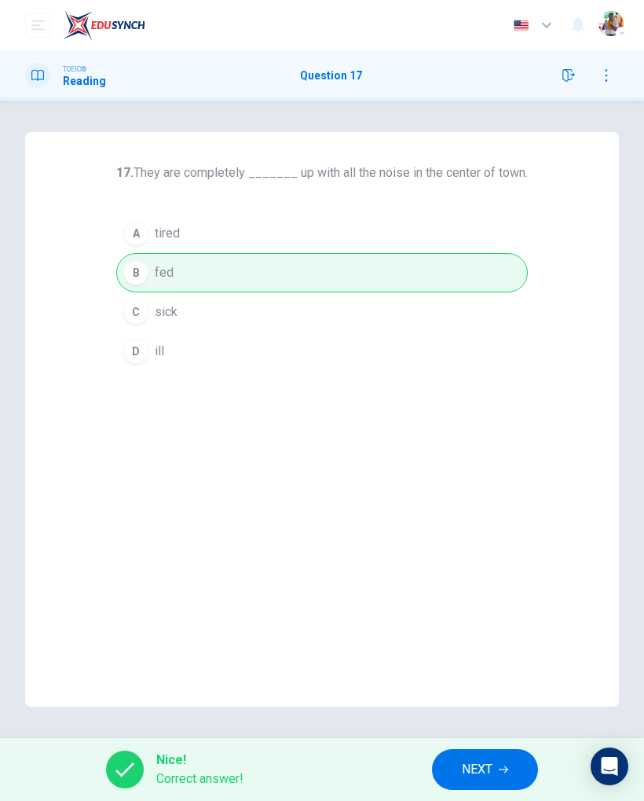
click at [490, 776] on span "NEXT" at bounding box center [477, 769] width 31 height 22
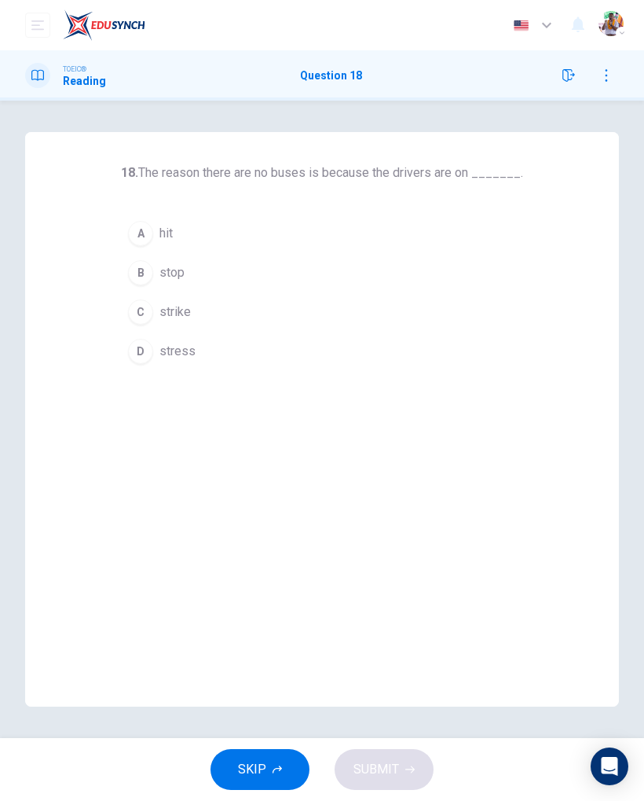
click at [149, 242] on div "A" at bounding box center [140, 233] width 25 height 25
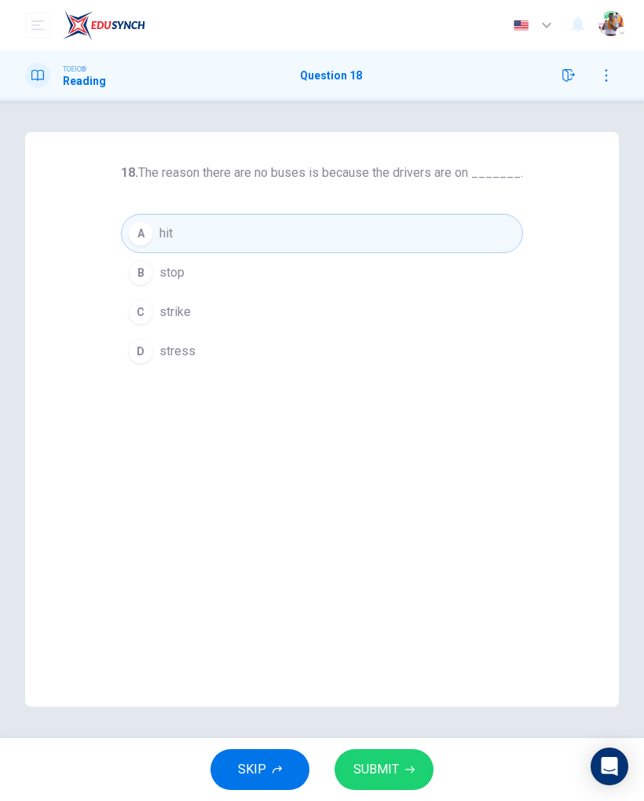
click at [145, 271] on div "B" at bounding box center [140, 272] width 25 height 25
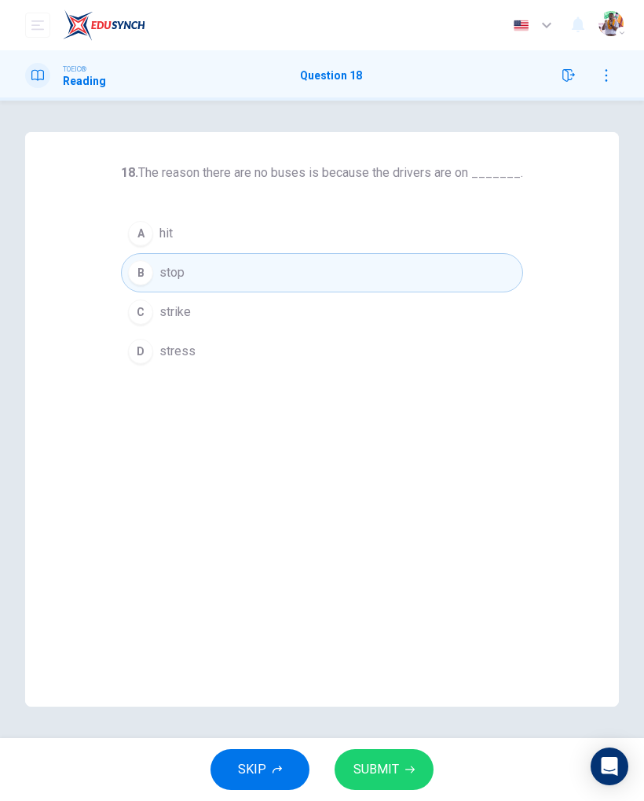
click at [141, 314] on div "C" at bounding box center [140, 311] width 25 height 25
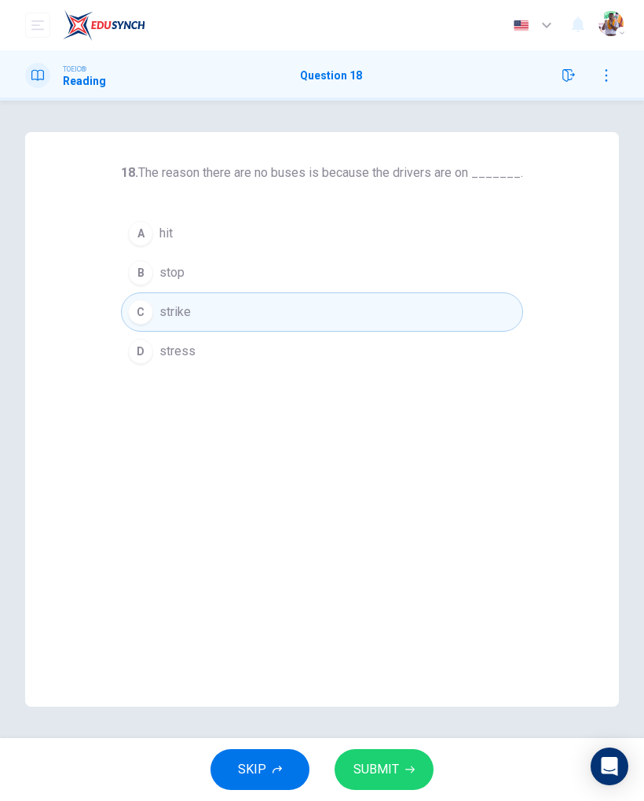
click at [141, 232] on div "A" at bounding box center [140, 233] width 25 height 25
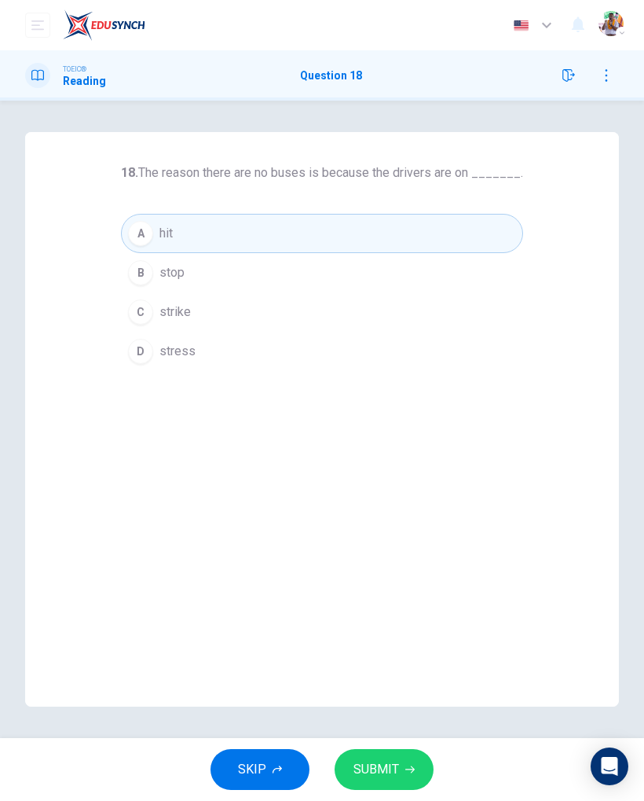
click at [420, 767] on button "SUBMIT" at bounding box center [384, 769] width 99 height 41
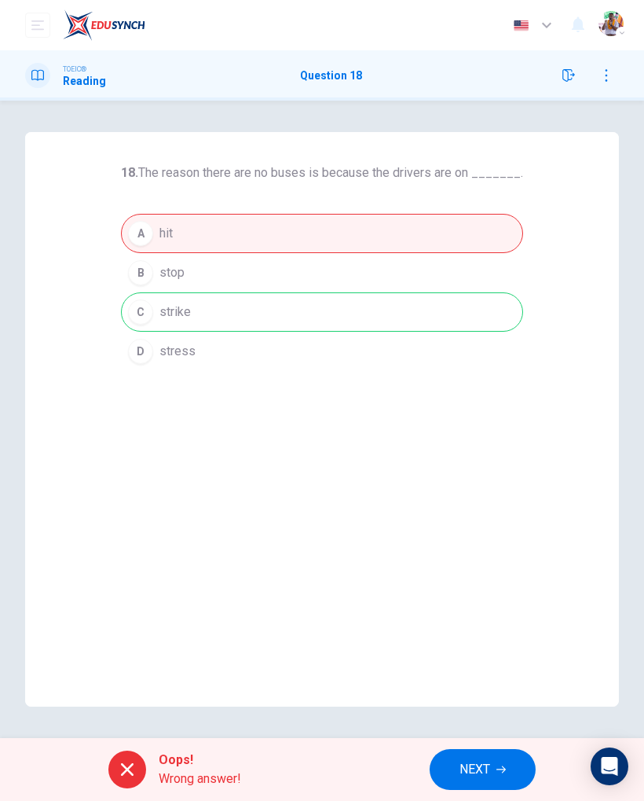
click at [493, 767] on button "NEXT" at bounding box center [483, 769] width 106 height 41
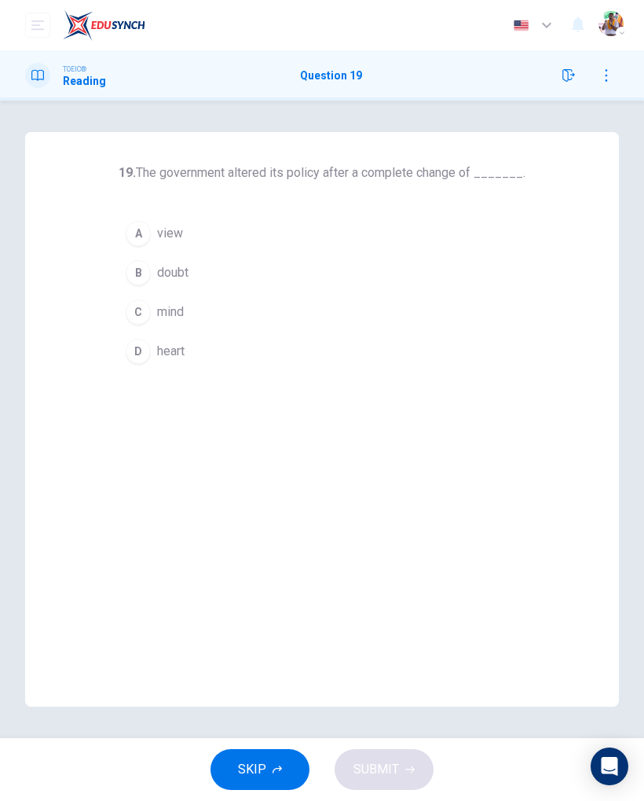
click at [138, 230] on div "A" at bounding box center [138, 233] width 25 height 25
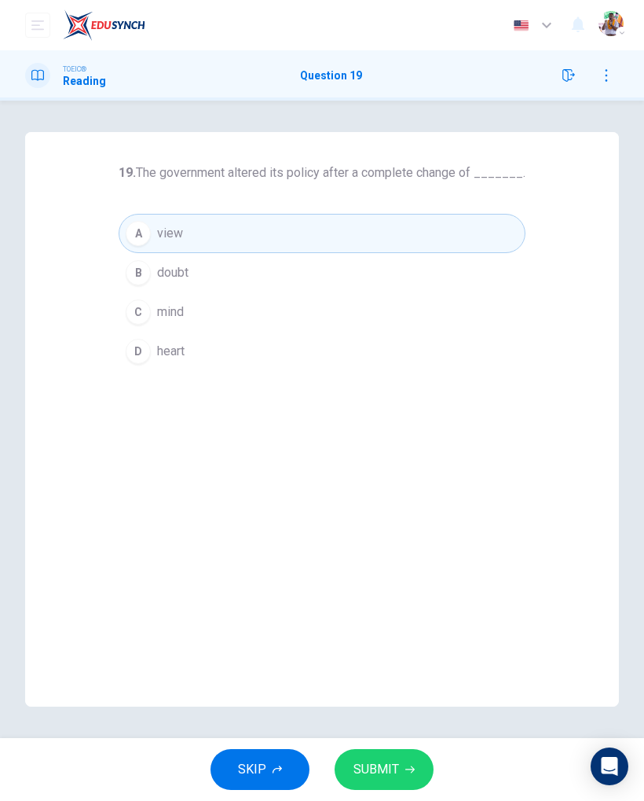
click at [397, 758] on span "SUBMIT" at bounding box center [377, 769] width 46 height 22
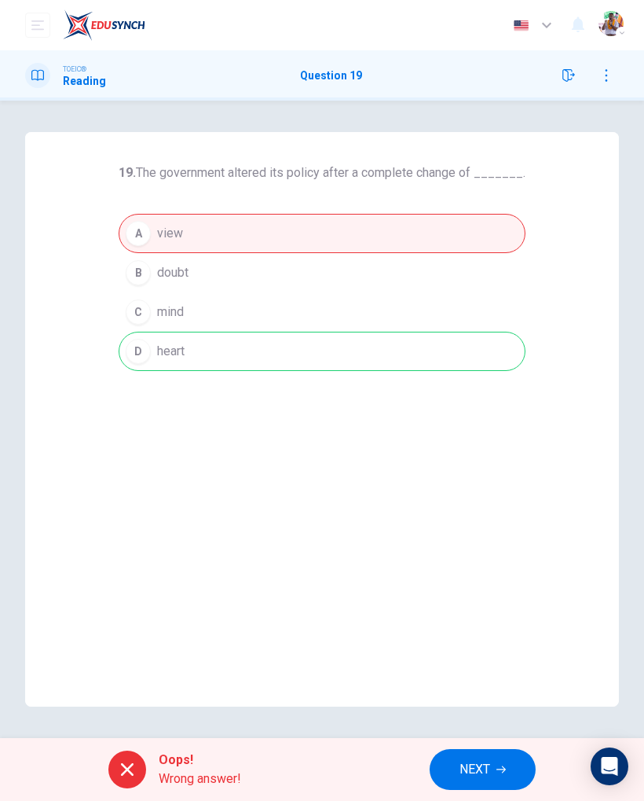
click at [476, 775] on span "NEXT" at bounding box center [475, 769] width 31 height 22
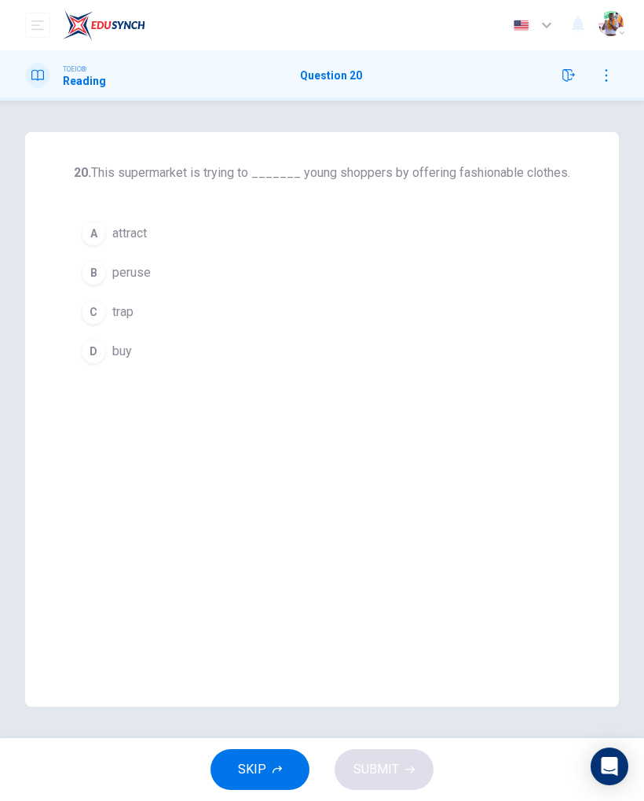
click at [95, 238] on div "A" at bounding box center [93, 233] width 25 height 25
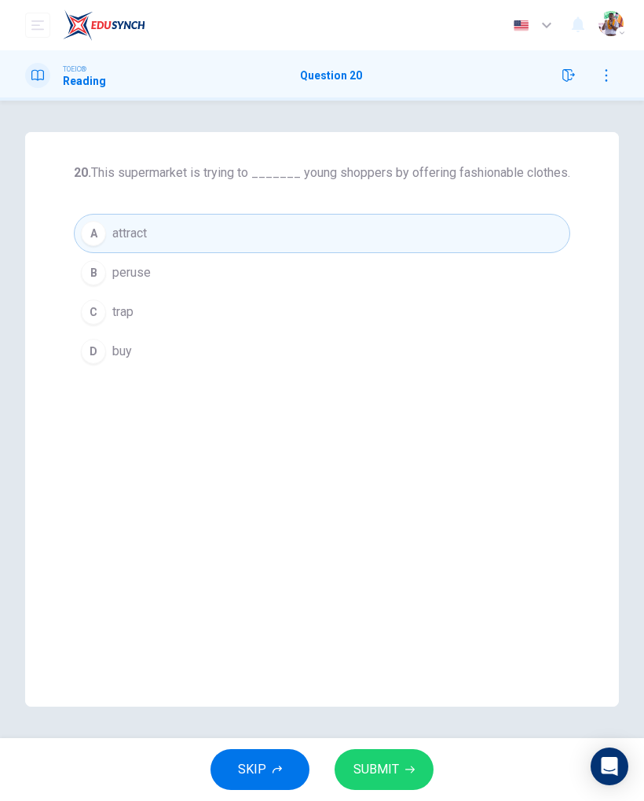
click at [422, 770] on button "SUBMIT" at bounding box center [384, 769] width 99 height 41
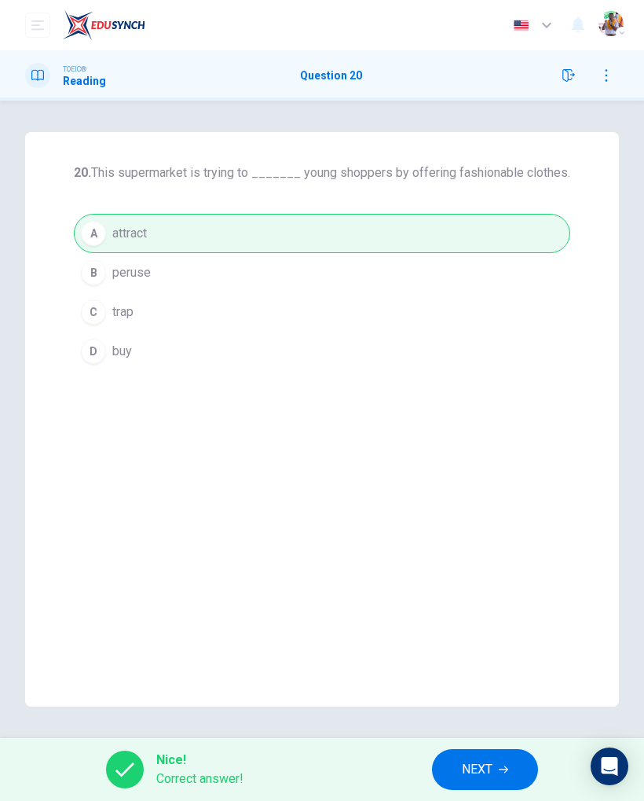
click at [501, 769] on icon "button" at bounding box center [503, 769] width 9 height 7
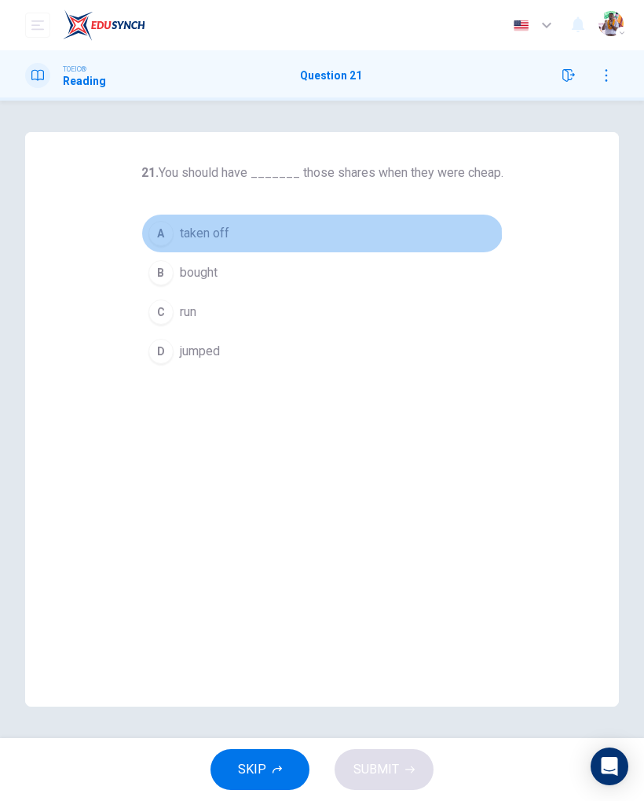
click at [166, 237] on div "A" at bounding box center [161, 233] width 25 height 25
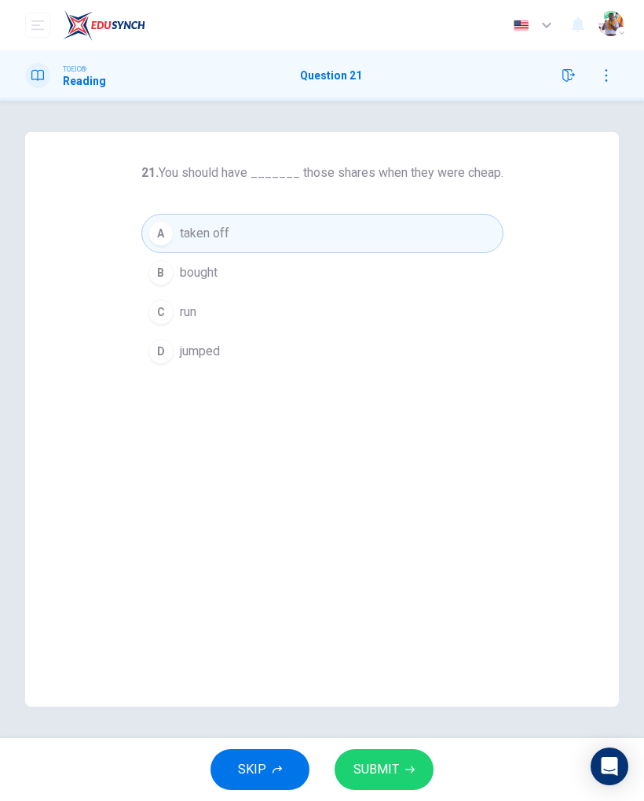
click at [402, 773] on button "SUBMIT" at bounding box center [384, 769] width 99 height 41
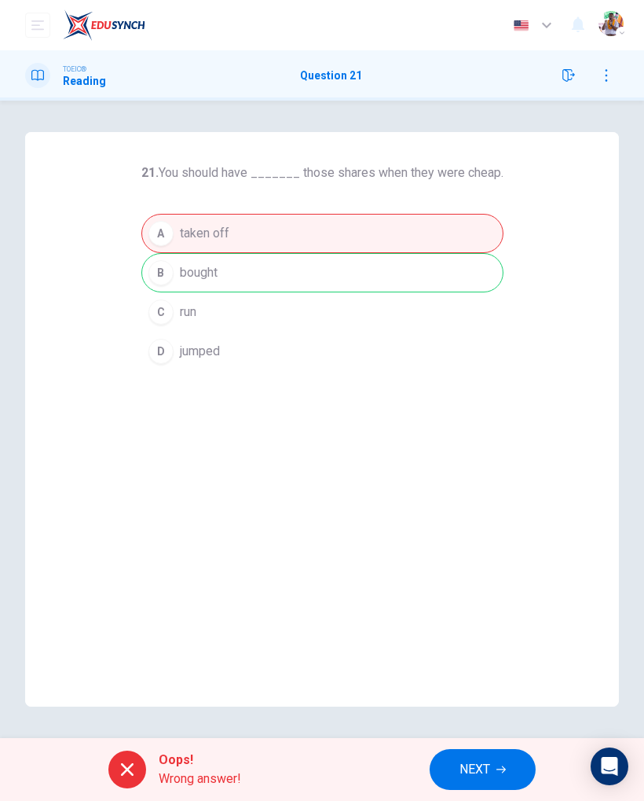
click at [477, 766] on span "NEXT" at bounding box center [475, 769] width 31 height 22
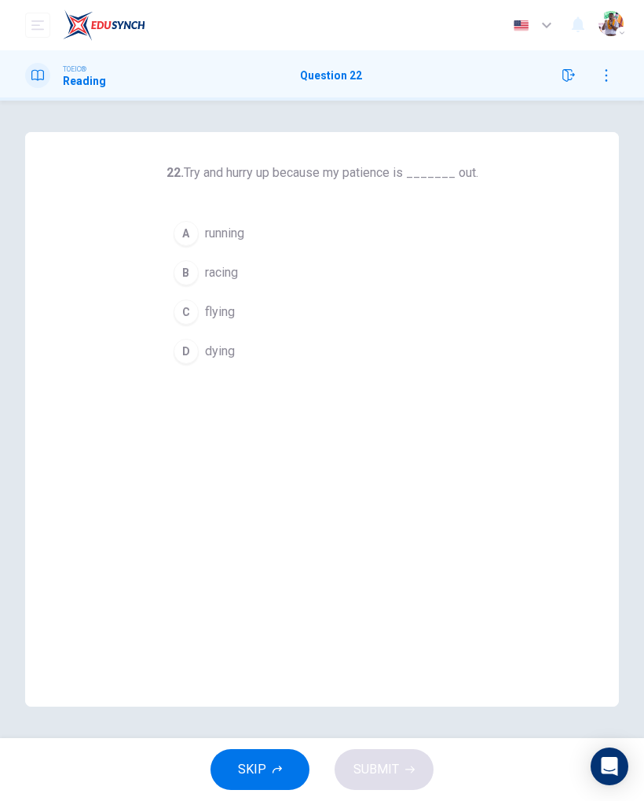
click at [328, 237] on button "A running" at bounding box center [323, 233] width 312 height 39
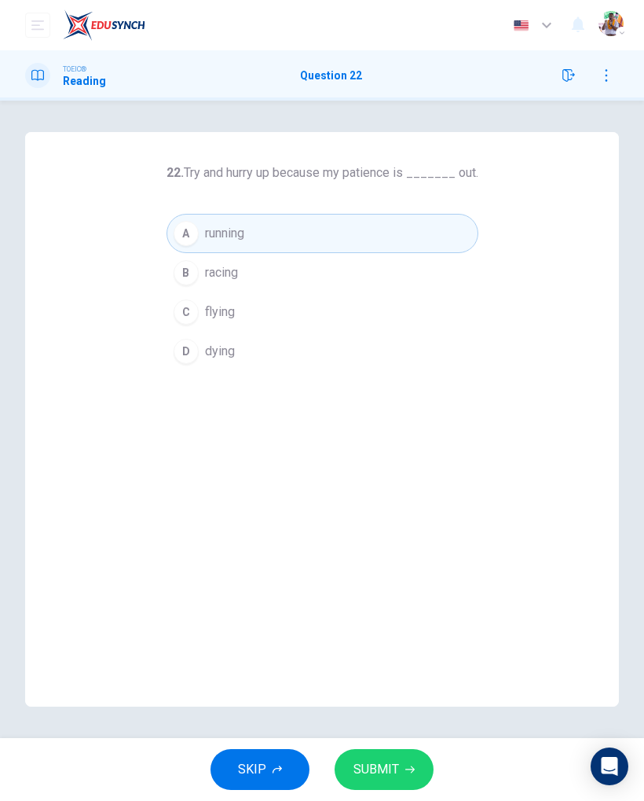
click at [415, 775] on button "SUBMIT" at bounding box center [384, 769] width 99 height 41
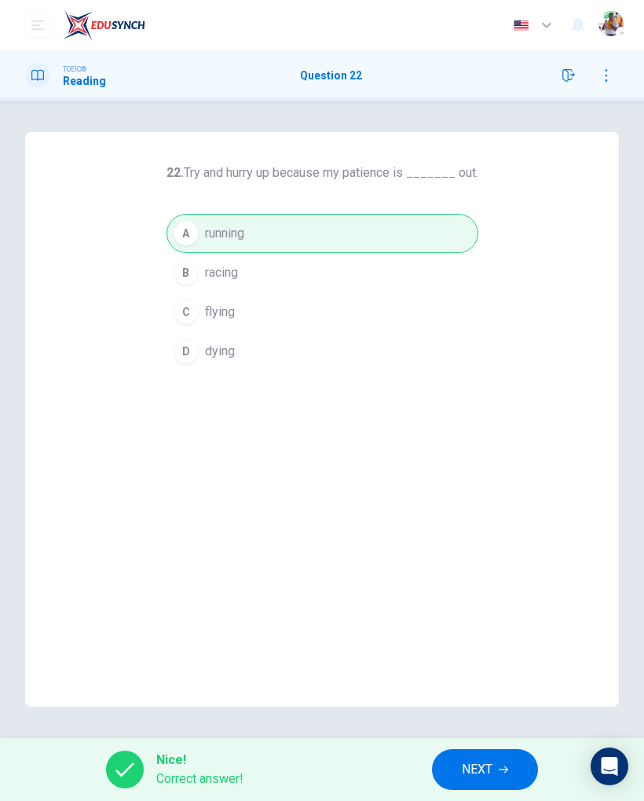
click at [500, 766] on icon "button" at bounding box center [503, 769] width 9 height 9
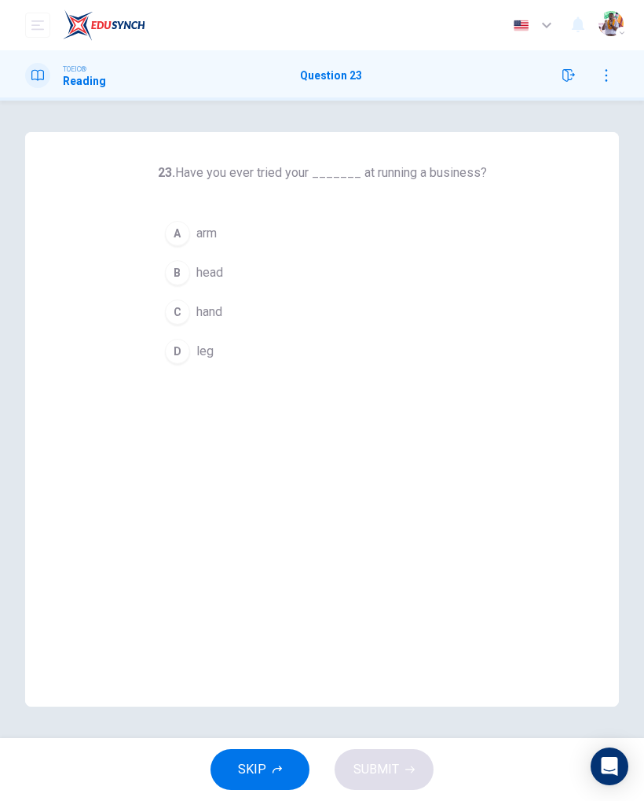
click at [483, 240] on button "A arm" at bounding box center [322, 233] width 329 height 39
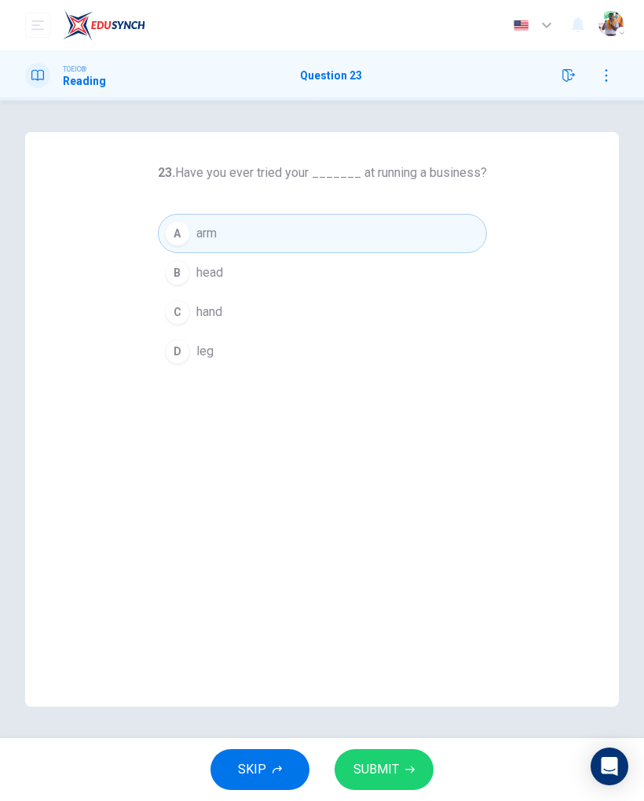
click at [459, 303] on button "C hand" at bounding box center [322, 311] width 329 height 39
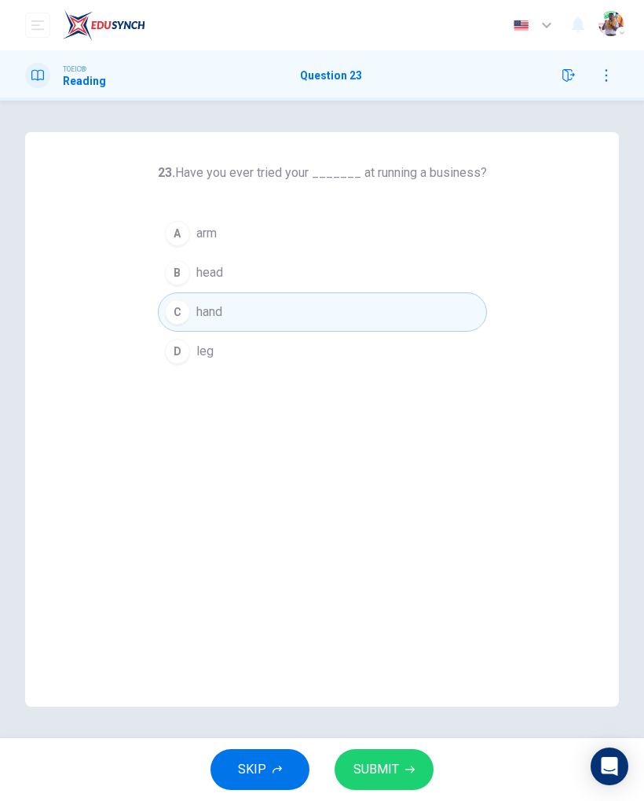
click at [392, 773] on span "SUBMIT" at bounding box center [377, 769] width 46 height 22
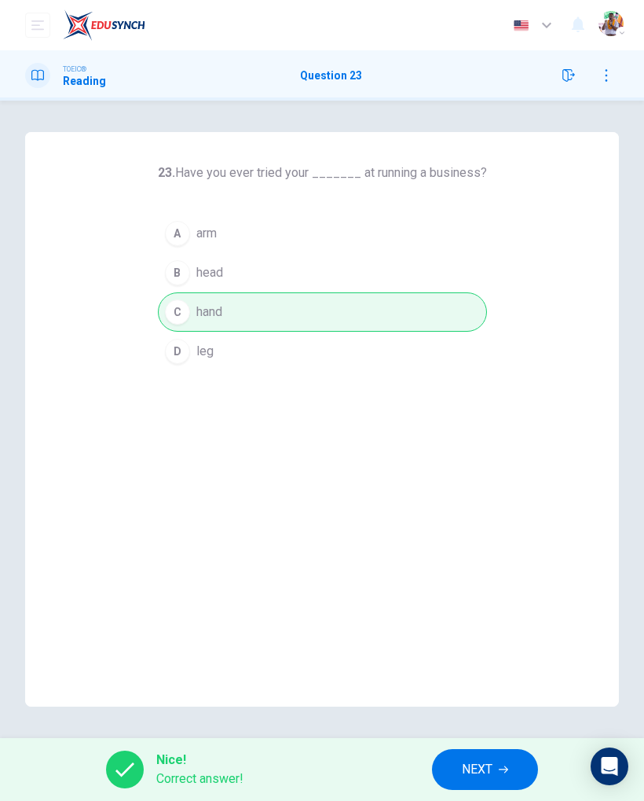
click at [475, 772] on span "NEXT" at bounding box center [477, 769] width 31 height 22
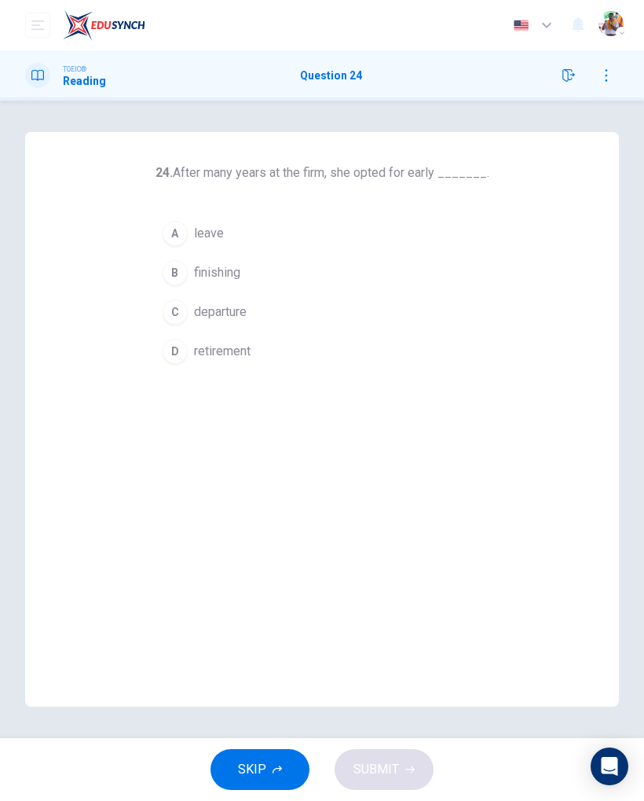
click at [543, 365] on div "24. After many years at the firm, she opted for early _______. A leave B finish…" at bounding box center [322, 419] width 594 height 574
click at [486, 350] on button "D retirement" at bounding box center [323, 351] width 334 height 39
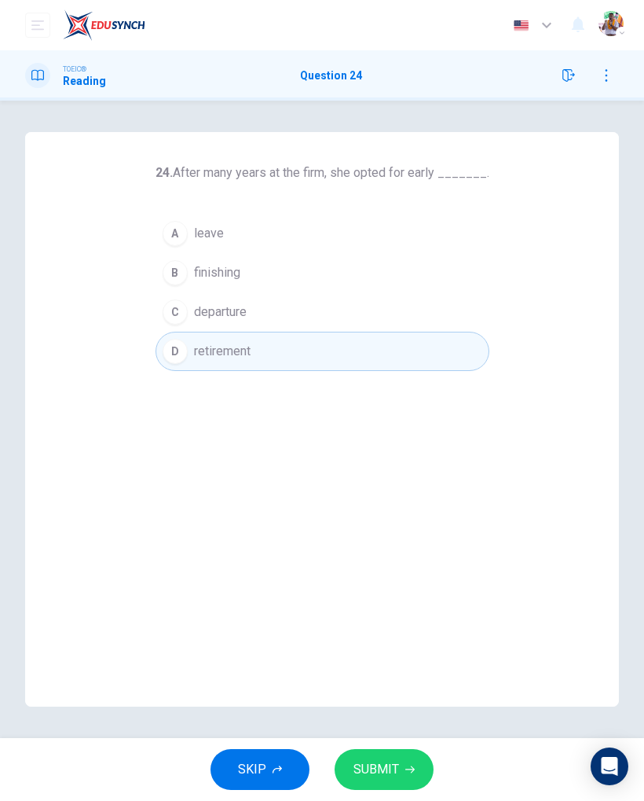
click at [376, 776] on span "SUBMIT" at bounding box center [377, 769] width 46 height 22
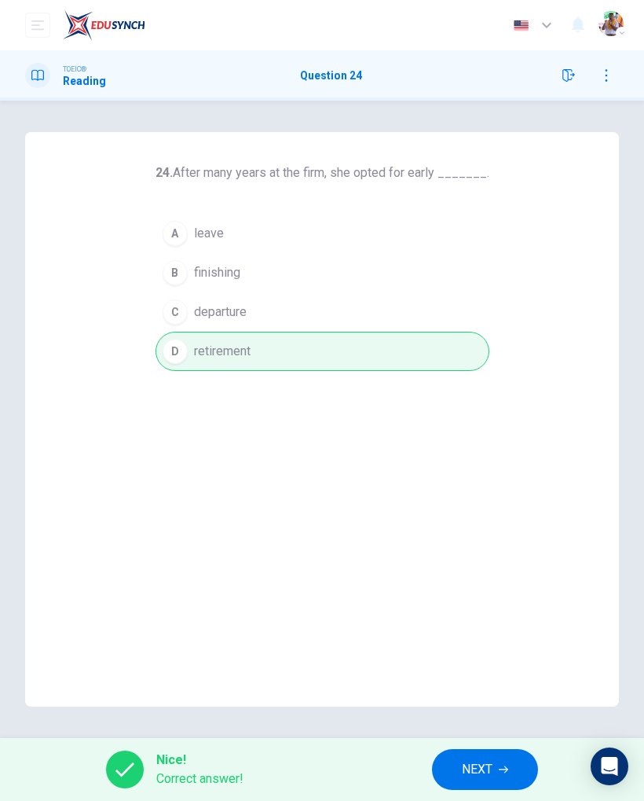
click at [473, 785] on button "NEXT" at bounding box center [485, 769] width 106 height 41
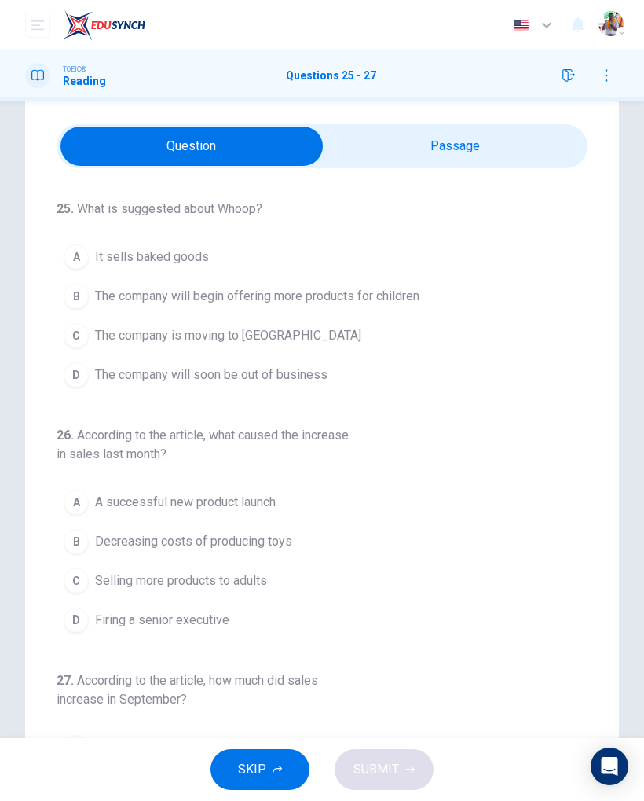
scroll to position [40, 0]
click at [545, 154] on input "checkbox" at bounding box center [191, 145] width 797 height 39
checkbox input "true"
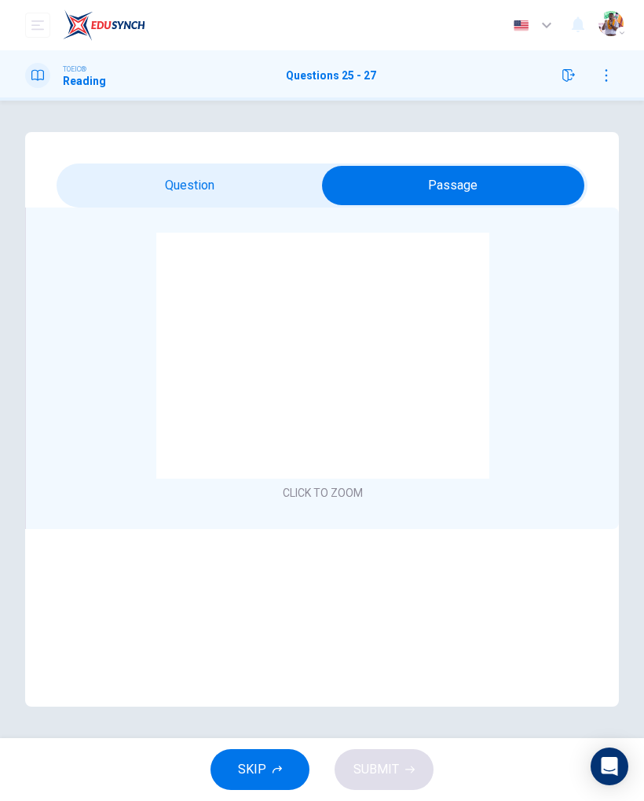
scroll to position [0, 0]
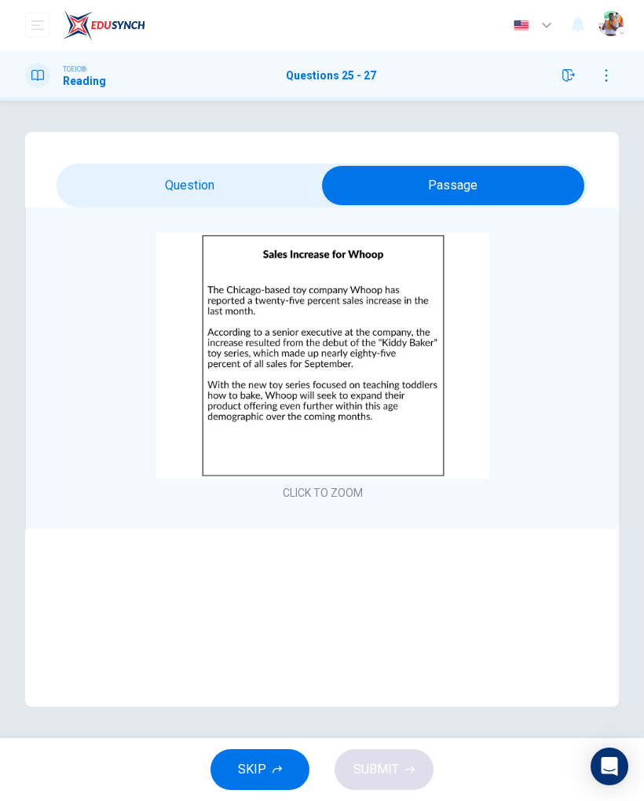
click at [570, 75] on icon "button" at bounding box center [569, 75] width 13 height 13
